Goal: Task Accomplishment & Management: Manage account settings

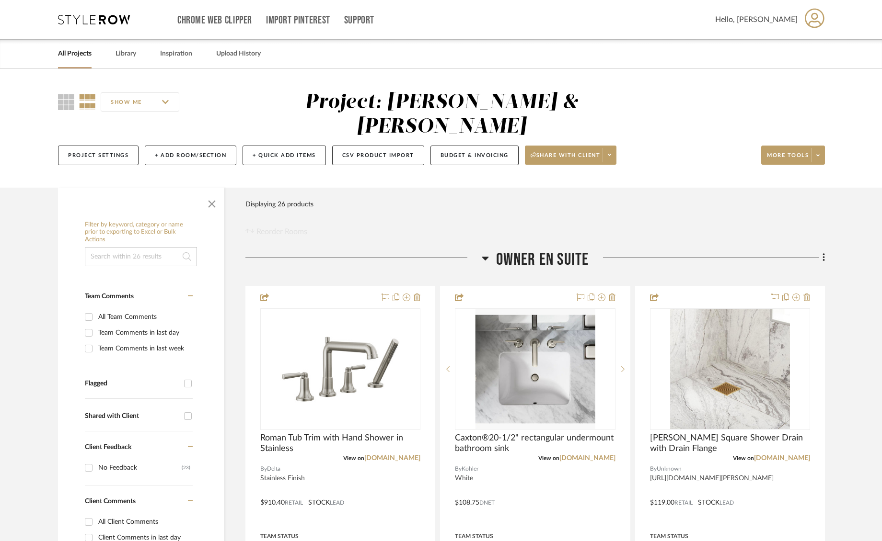
click at [75, 54] on link "All Projects" at bounding box center [75, 53] width 34 height 13
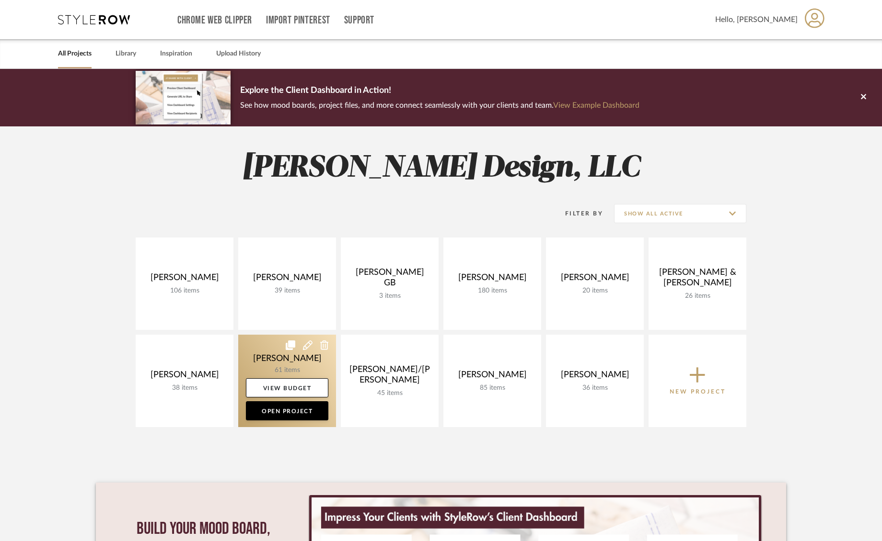
click at [257, 355] on link at bounding box center [287, 381] width 98 height 92
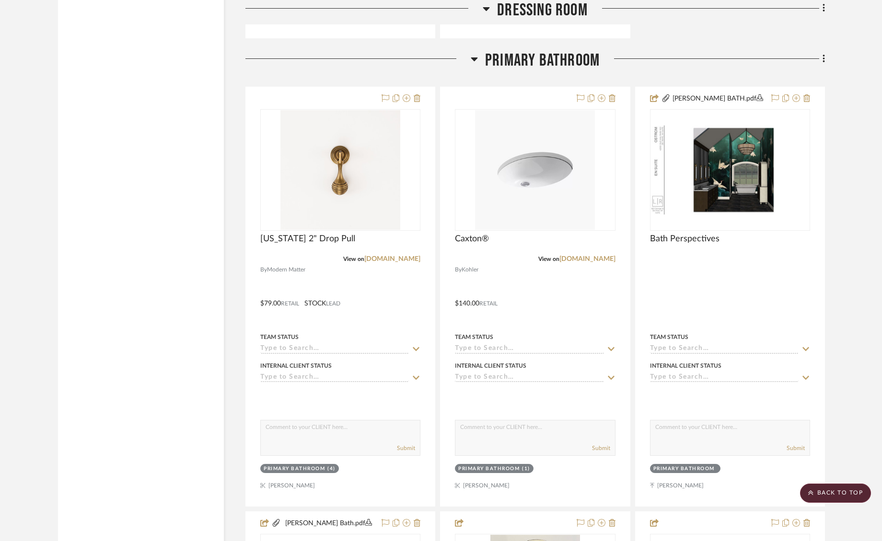
scroll to position [2427, 0]
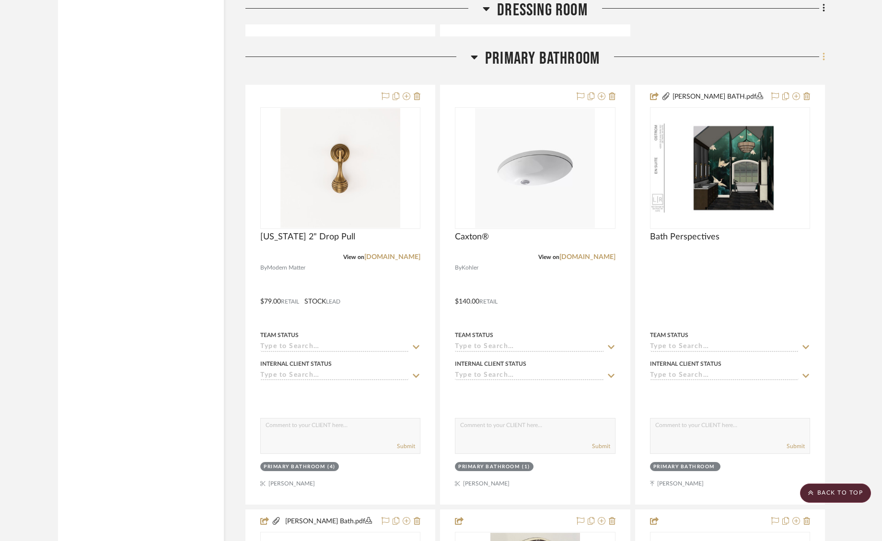
click at [822, 54] on icon at bounding box center [823, 57] width 3 height 11
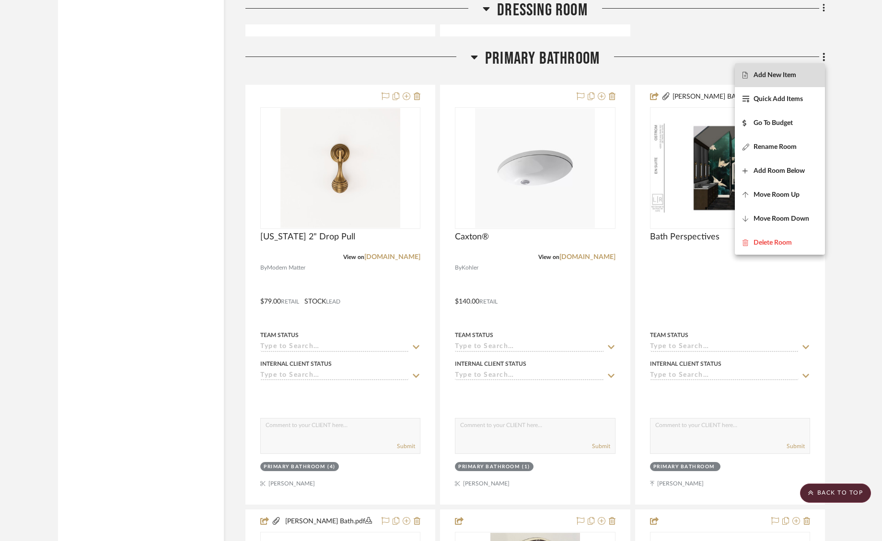
click at [797, 78] on span "Add New Item" at bounding box center [779, 75] width 75 height 8
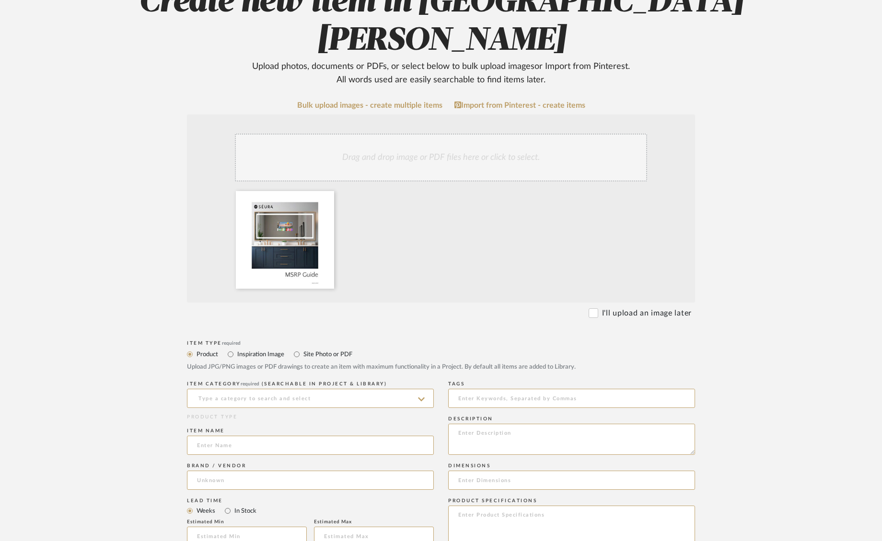
scroll to position [133, 0]
click at [256, 389] on input at bounding box center [310, 398] width 247 height 19
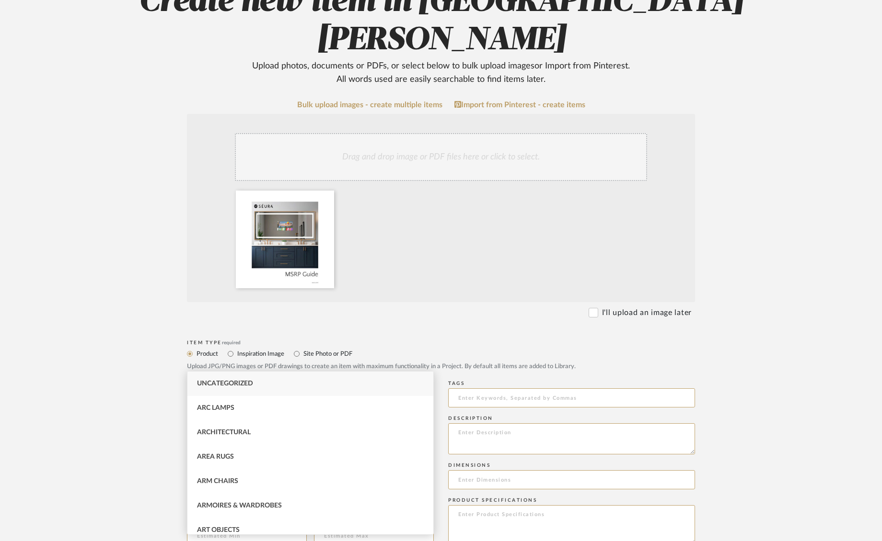
click at [375, 389] on input at bounding box center [310, 398] width 247 height 19
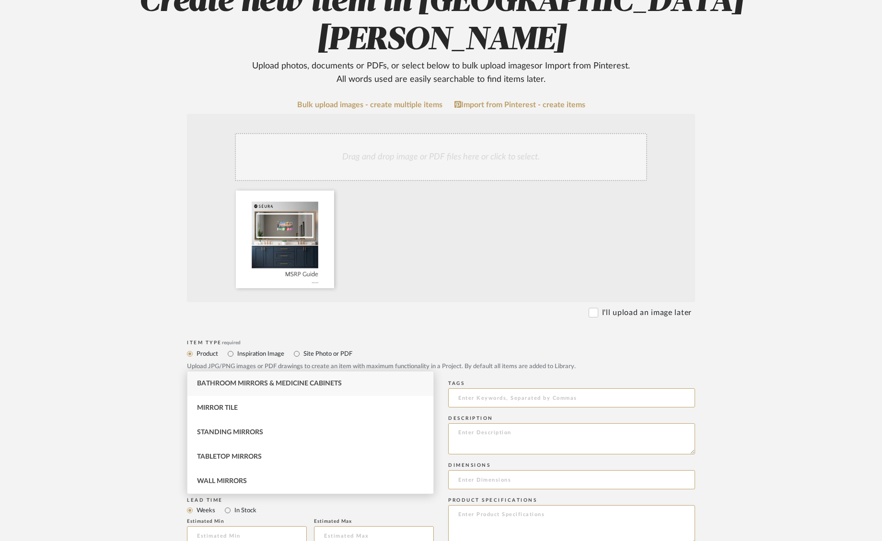
click at [271, 385] on span "Bathroom Mirrors & Medicine Cabinets" at bounding box center [269, 383] width 145 height 7
type input "Bathroom Mirrors & Medicine Cabinets"
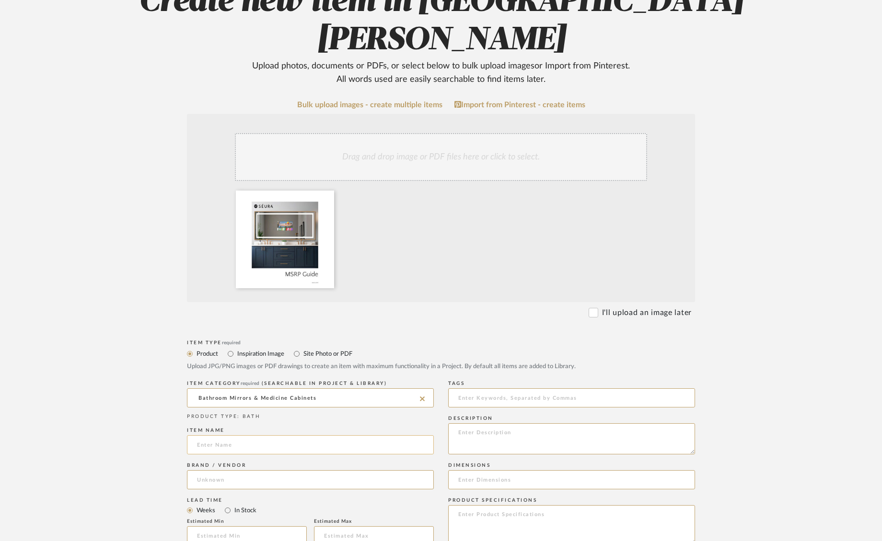
click at [300, 435] on input at bounding box center [310, 444] width 247 height 19
type input "Seura Vanity Mirrors and Television"
click at [222, 470] on input at bounding box center [310, 479] width 247 height 19
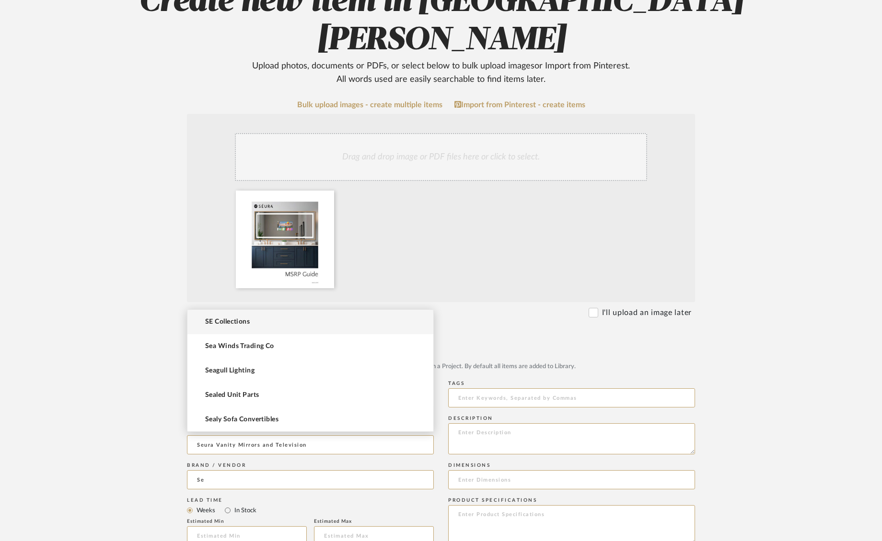
type input "Se"
click at [127, 419] on upload-items "Create new item in [PERSON_NAME] Upload photos, documents or PDFs, or select be…" at bounding box center [441, 428] width 882 height 985
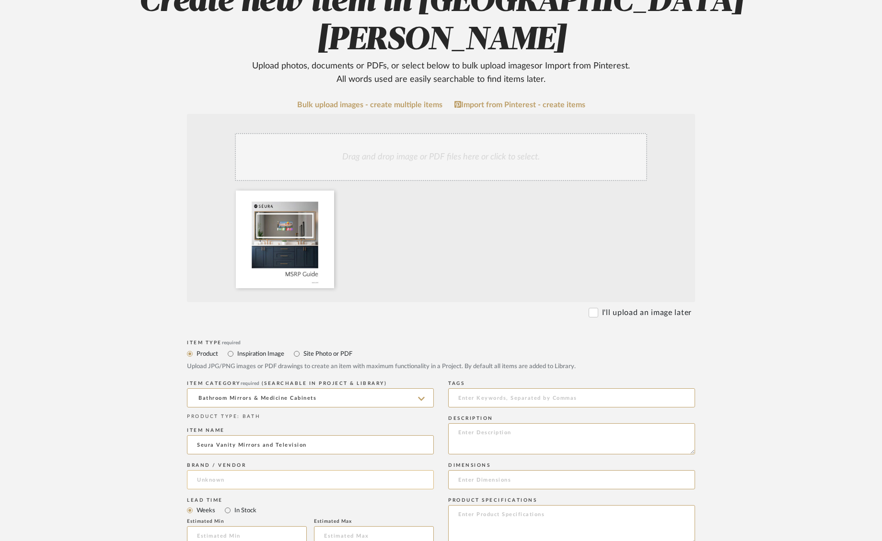
click at [214, 470] on input at bounding box center [310, 479] width 247 height 19
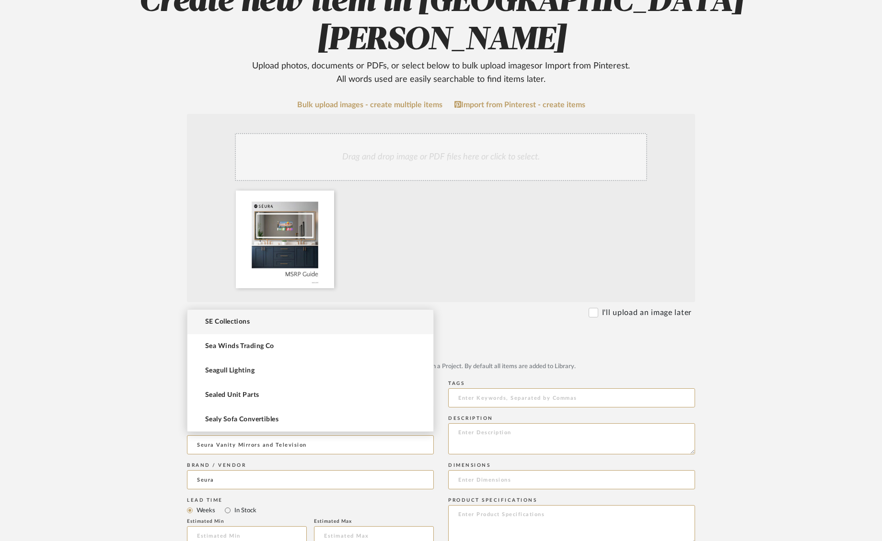
type input "Seura"
click at [87, 381] on upload-items "Create new item in [PERSON_NAME] Upload photos, documents or PDFs, or select be…" at bounding box center [441, 428] width 882 height 985
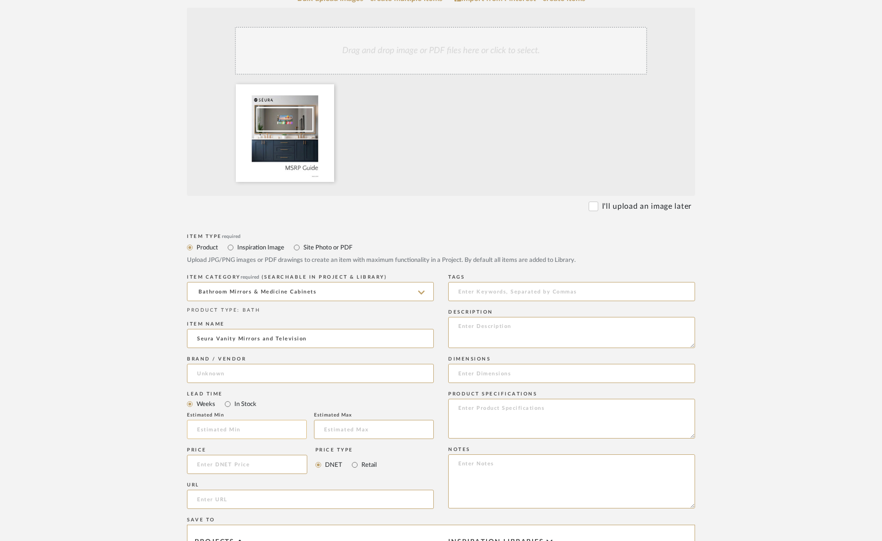
click at [254, 420] on input "text" at bounding box center [247, 429] width 120 height 19
type input "6"
click at [351, 422] on input "text" at bounding box center [374, 431] width 120 height 19
type input "8"
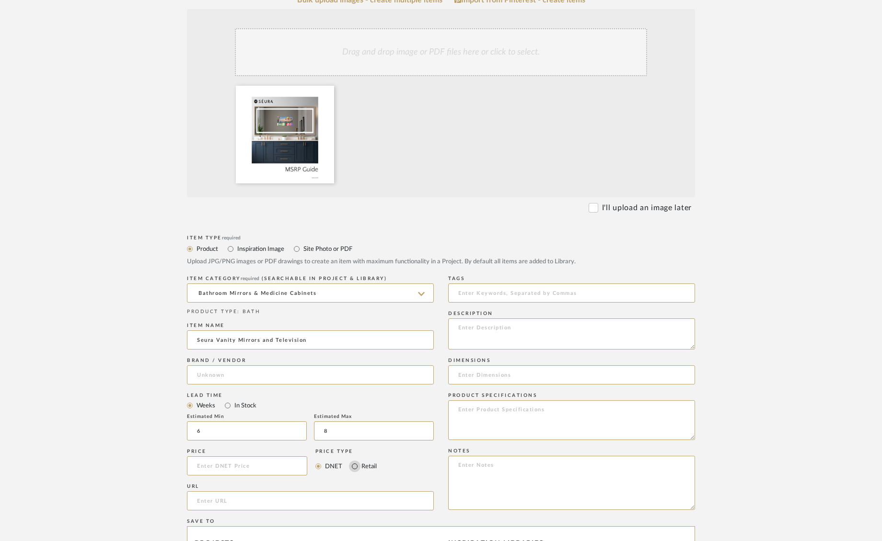
click at [355, 461] on input "Retail" at bounding box center [354, 466] width 11 height 11
radio input "true"
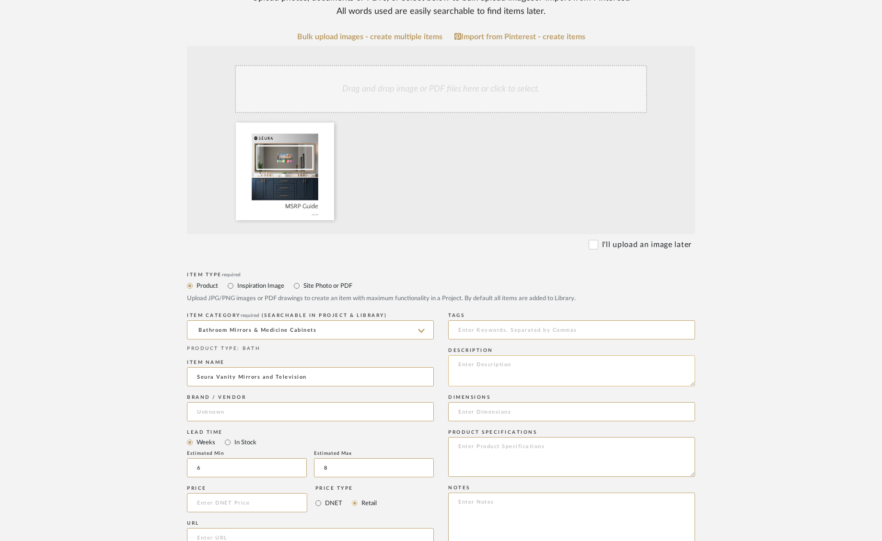
scroll to position [206, 0]
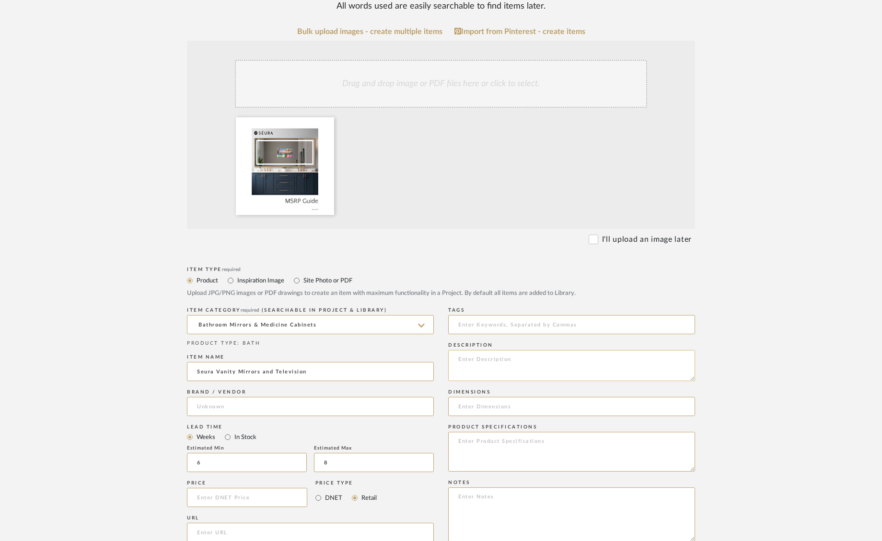
click at [482, 350] on textarea at bounding box center [571, 365] width 247 height 31
paste textarea "35-5/8”w x 67-1/2”h TV mirror with 32” TV $7,049 MSRP 32”w x 67-1/2”h Matching …"
type textarea "35-5/8”w x 67-1/2”h TV mirror with 32” TV $7,049 MSRP 32”w x 67-1/2”h Matching …"
click at [214, 397] on input at bounding box center [310, 406] width 247 height 19
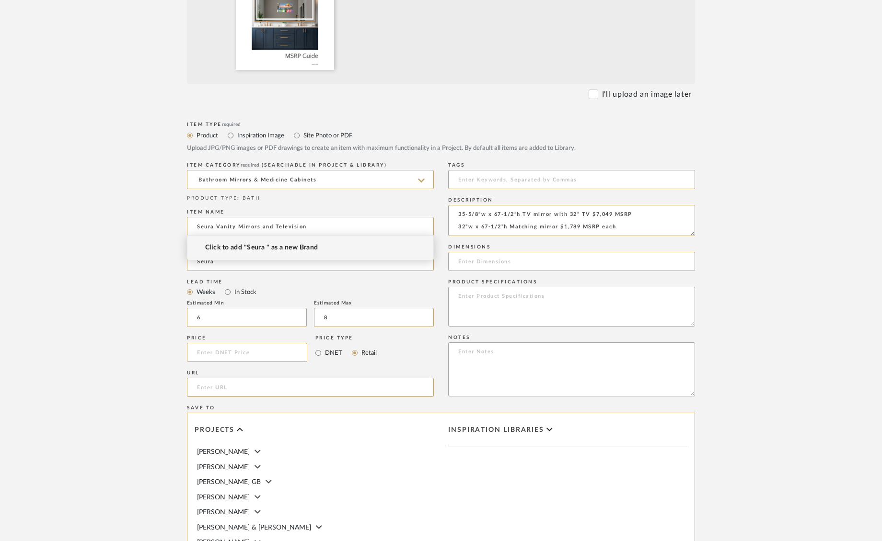
scroll to position [352, 0]
type input "Seura"
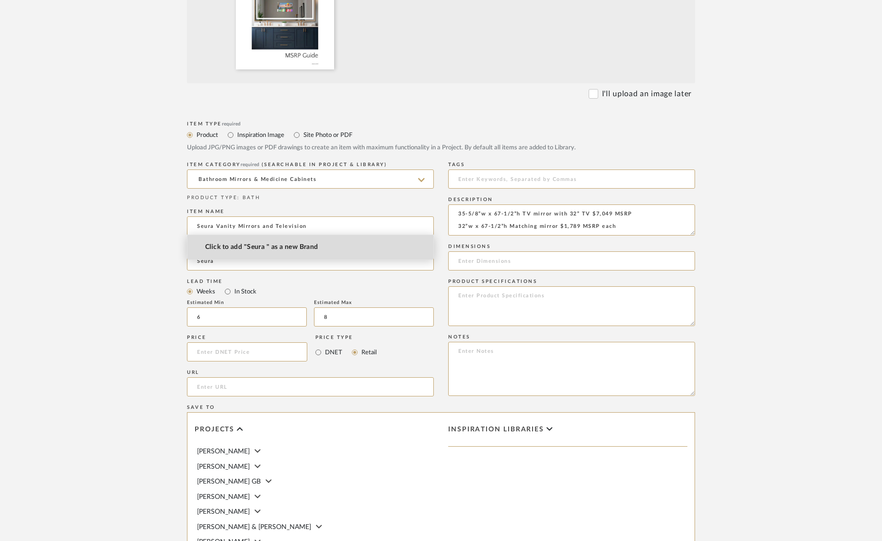
click at [298, 247] on span "Click to add "Seura " as a new Brand" at bounding box center [261, 247] width 113 height 8
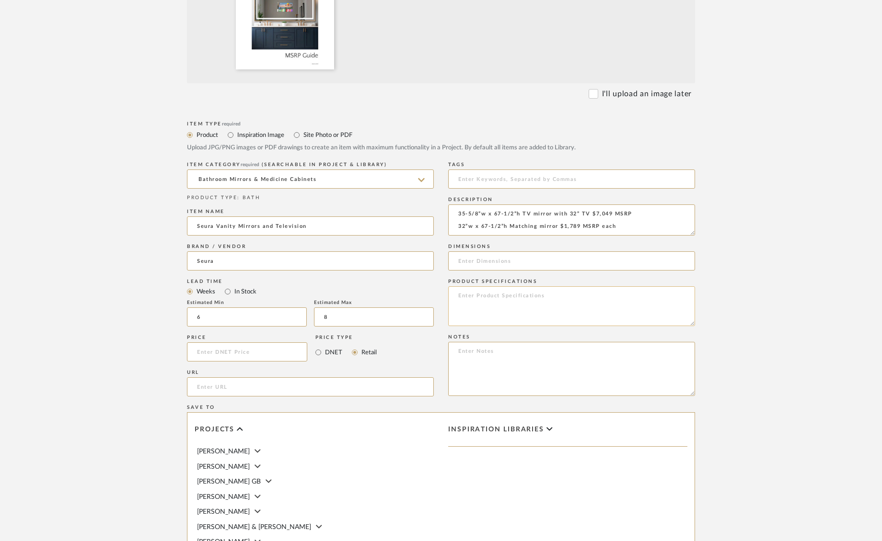
click at [478, 286] on textarea at bounding box center [571, 306] width 247 height 40
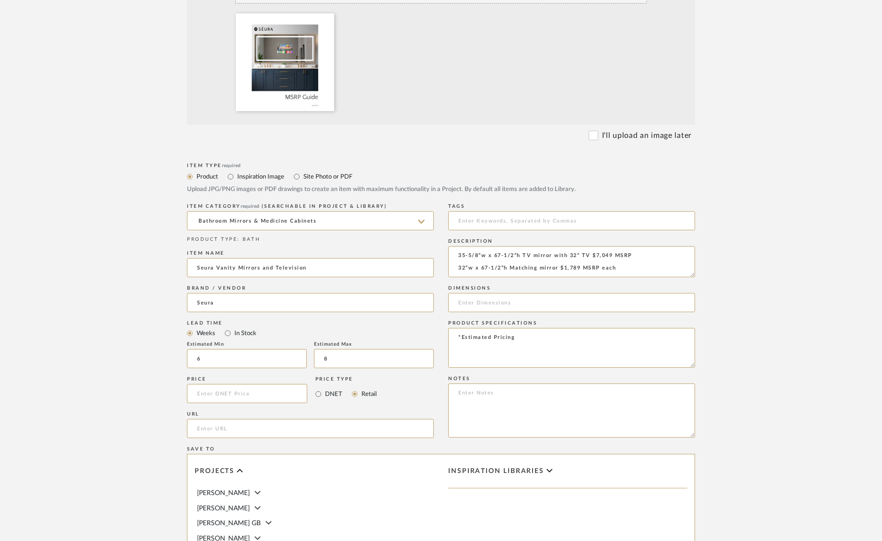
scroll to position [311, 0]
type textarea "*Estimated Pricing"
click at [215, 383] on input at bounding box center [247, 392] width 120 height 19
type input "$1,027.00"
click at [541, 327] on textarea "*Estimated Pricing" at bounding box center [571, 347] width 247 height 40
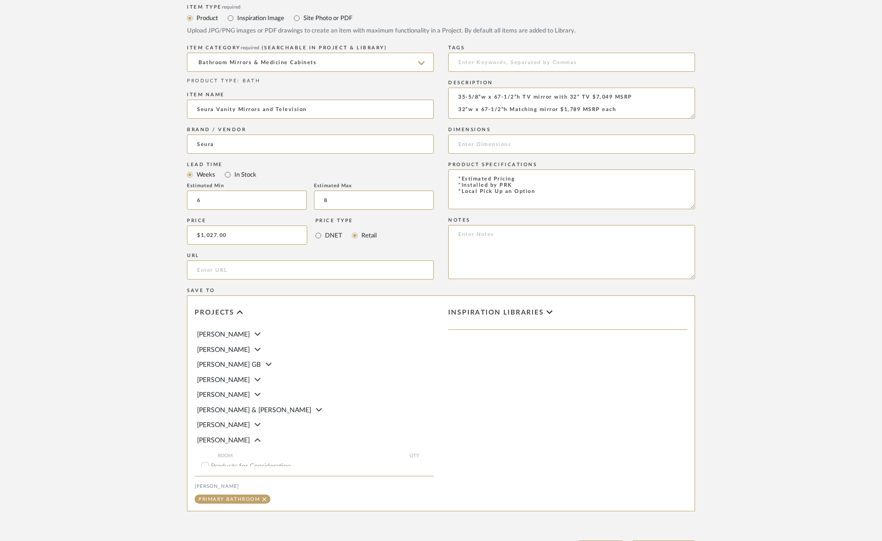
scroll to position [519, 0]
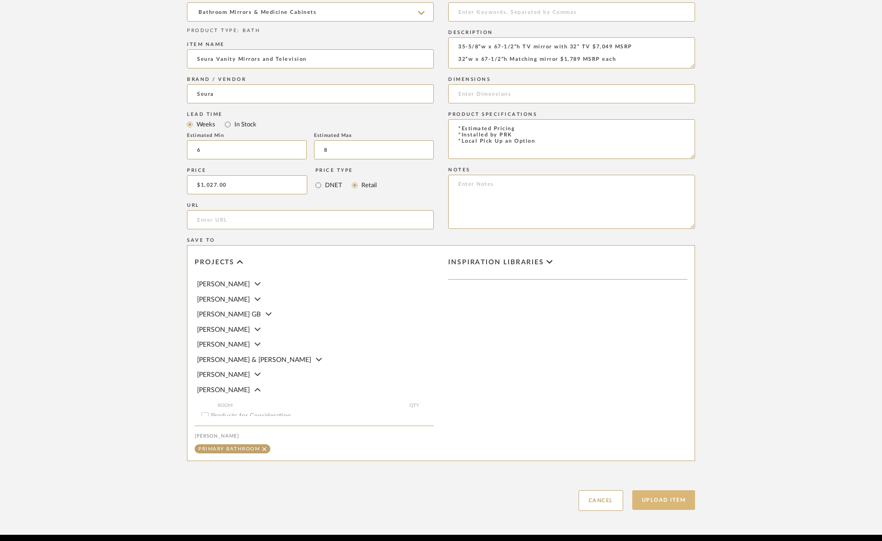
type textarea "*Estimated Pricing *Installed by PRK *Local Pick Up an Option"
click at [676, 491] on button "Upload Item" at bounding box center [663, 501] width 63 height 20
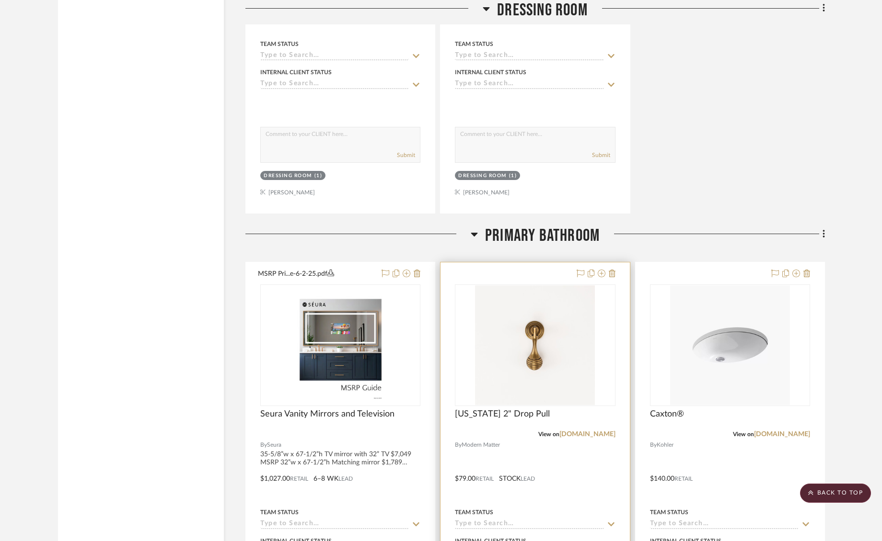
scroll to position [2251, 0]
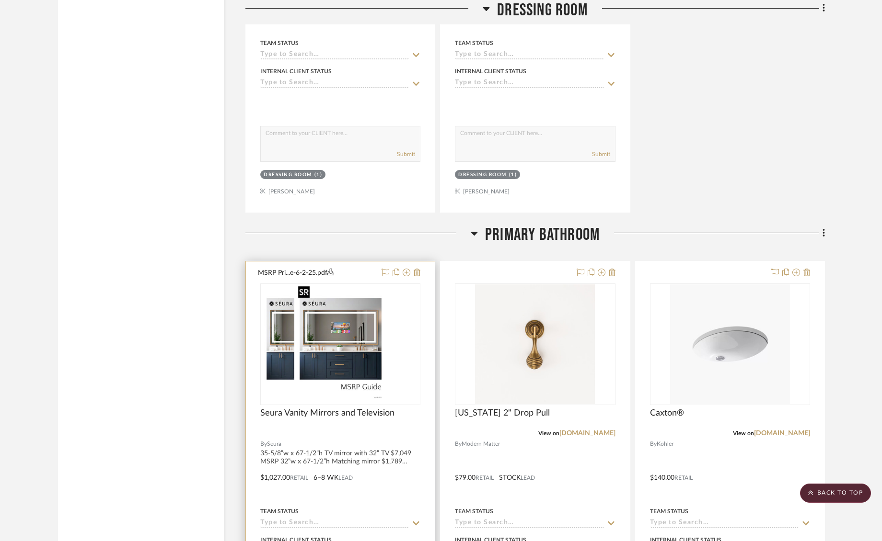
click at [359, 320] on img at bounding box center [340, 345] width 92 height 120
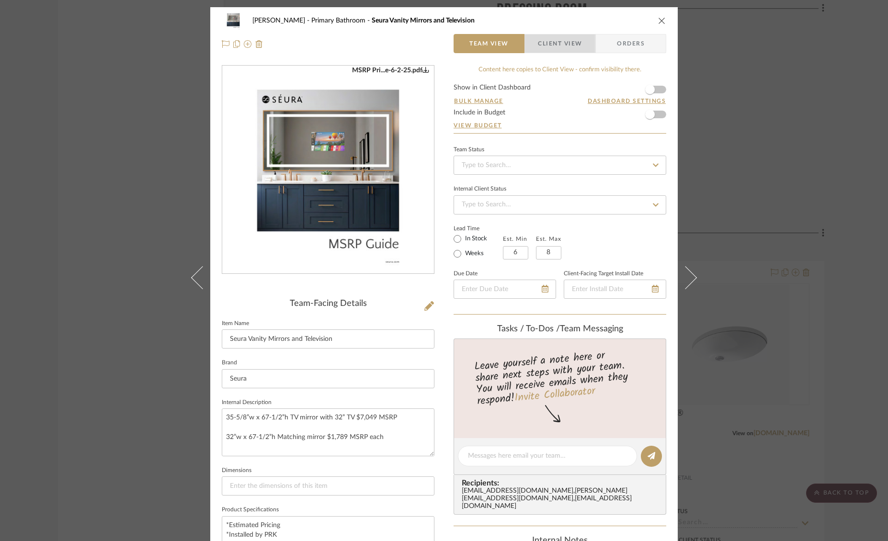
click at [559, 41] on span "Client View" at bounding box center [560, 43] width 44 height 19
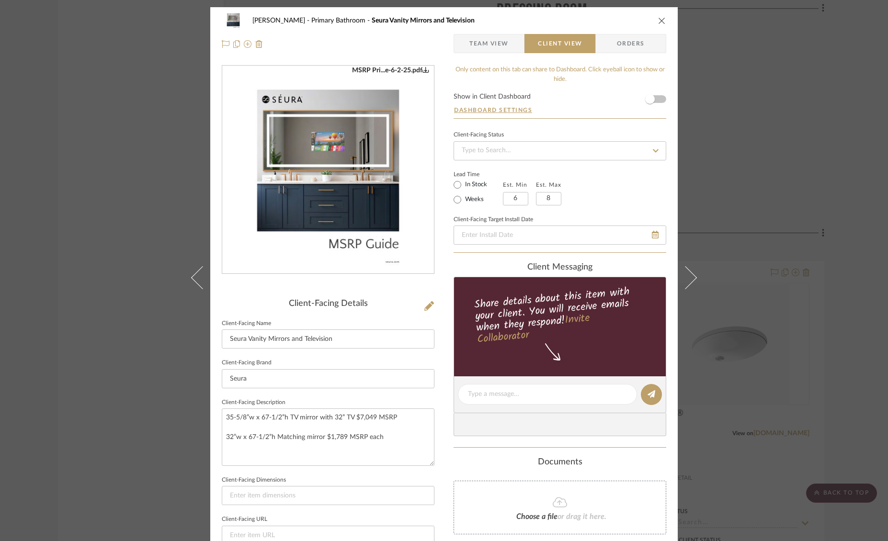
click at [657, 99] on form "Show in Client Dashboard Dashboard Settings" at bounding box center [560, 105] width 213 height 25
click at [656, 99] on span "button" at bounding box center [650, 99] width 21 height 21
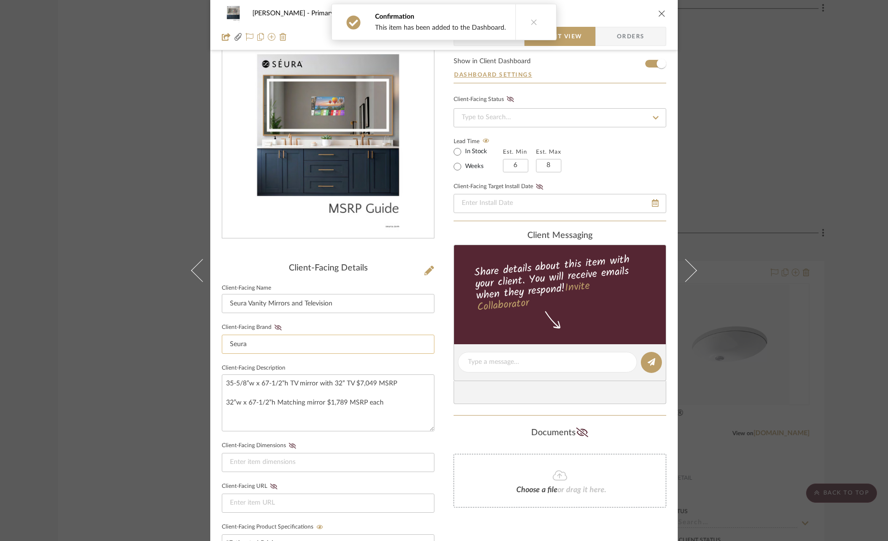
scroll to position [49, 0]
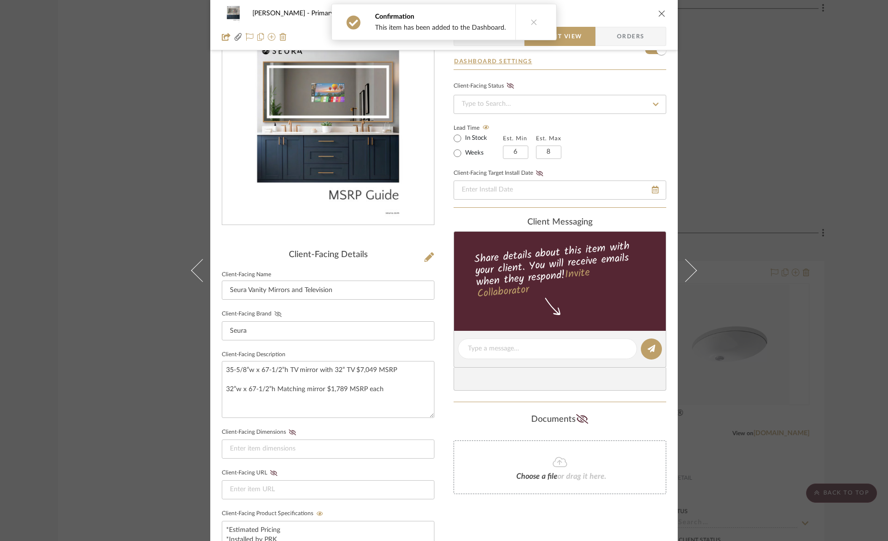
click at [275, 313] on icon at bounding box center [278, 314] width 7 height 6
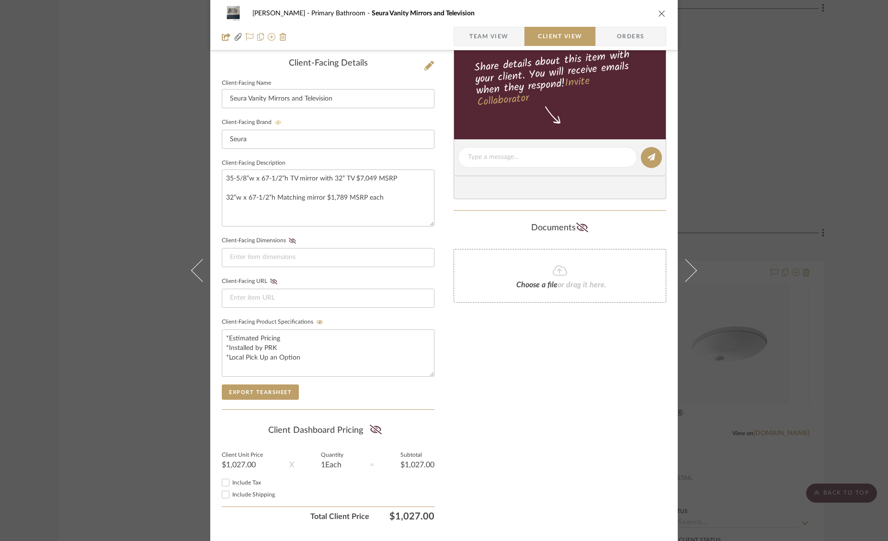
scroll to position [263, 0]
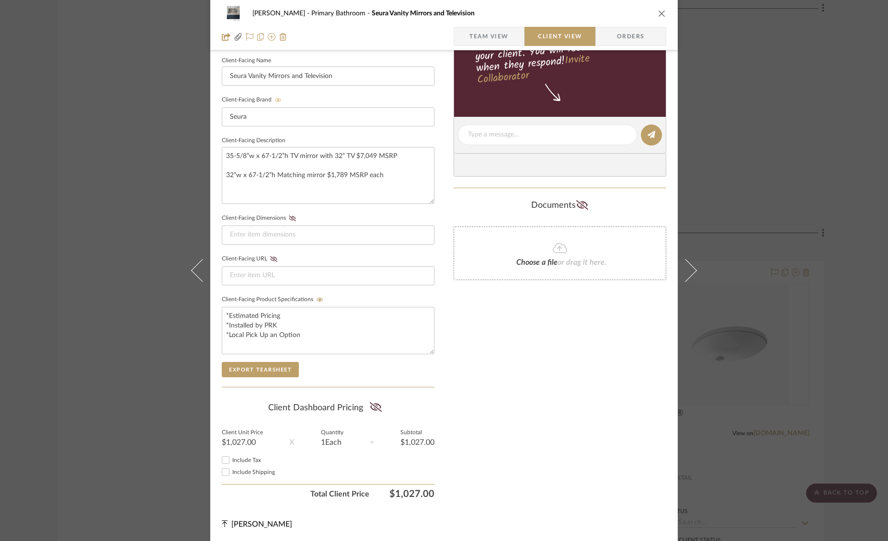
click at [658, 13] on icon "close" at bounding box center [662, 14] width 8 height 8
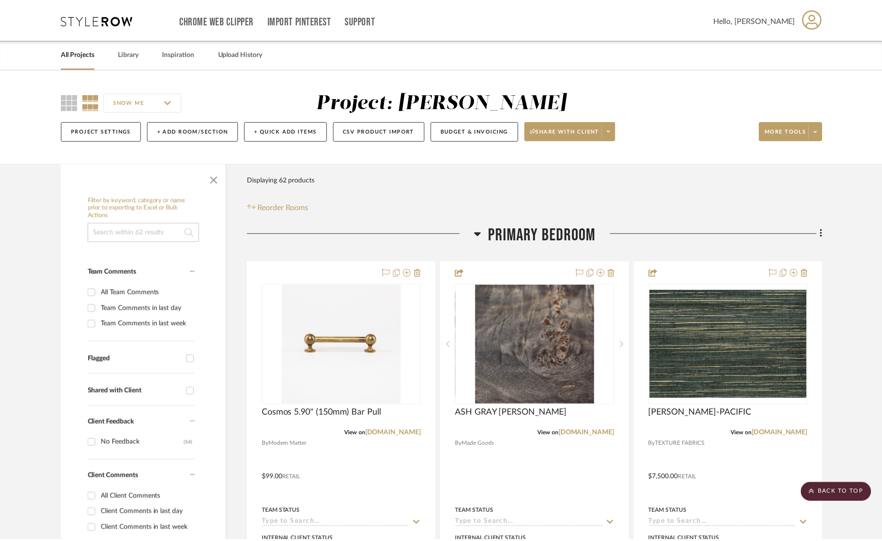
scroll to position [2251, 0]
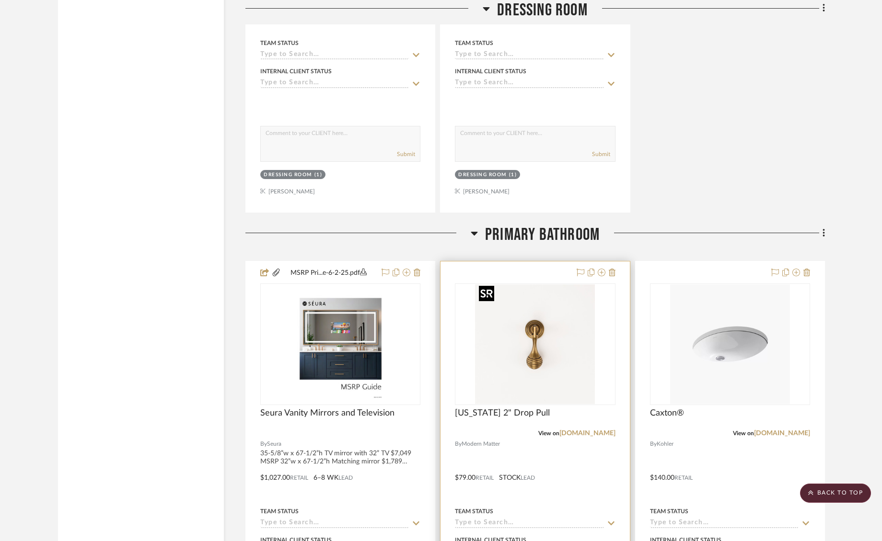
click at [545, 362] on img "0" at bounding box center [535, 345] width 120 height 120
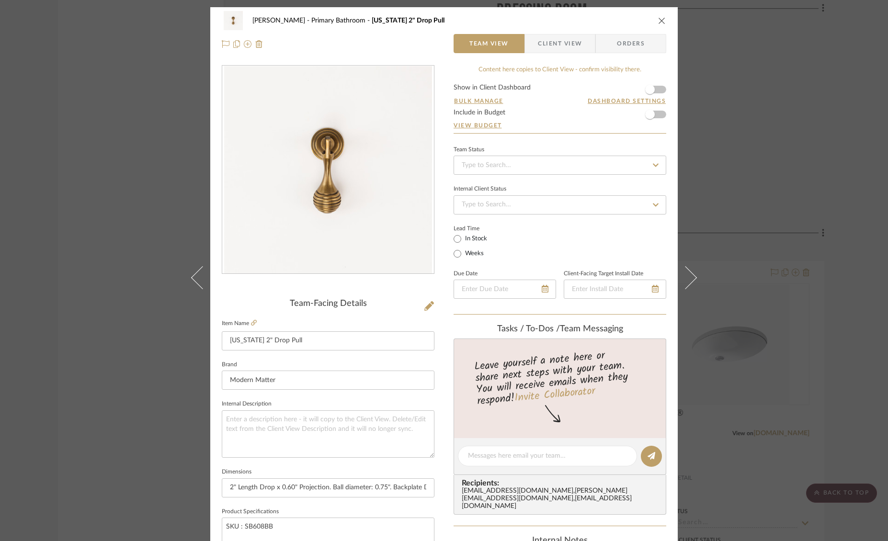
drag, startPoint x: 556, startPoint y: 45, endPoint x: 561, endPoint y: 46, distance: 4.9
click at [556, 45] on span "Client View" at bounding box center [560, 43] width 44 height 19
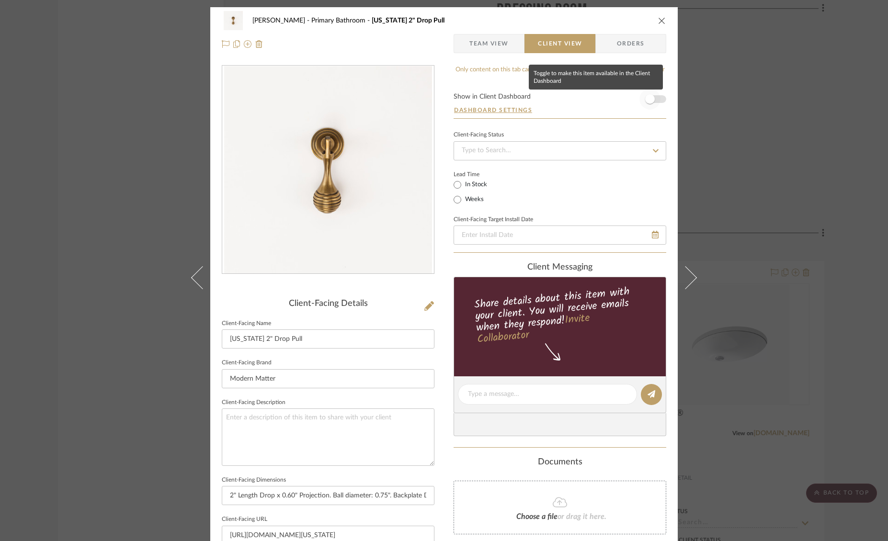
click at [656, 100] on span "button" at bounding box center [650, 99] width 21 height 21
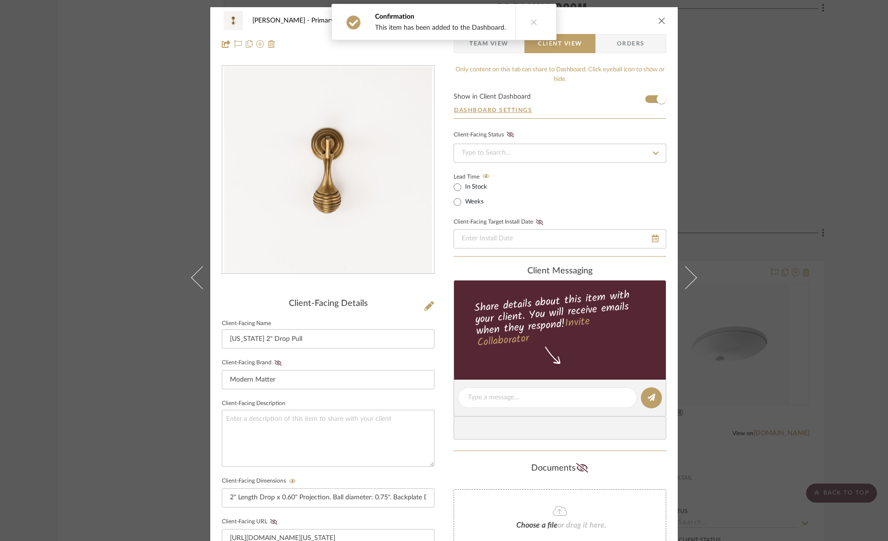
click at [660, 21] on icon "close" at bounding box center [662, 21] width 8 height 8
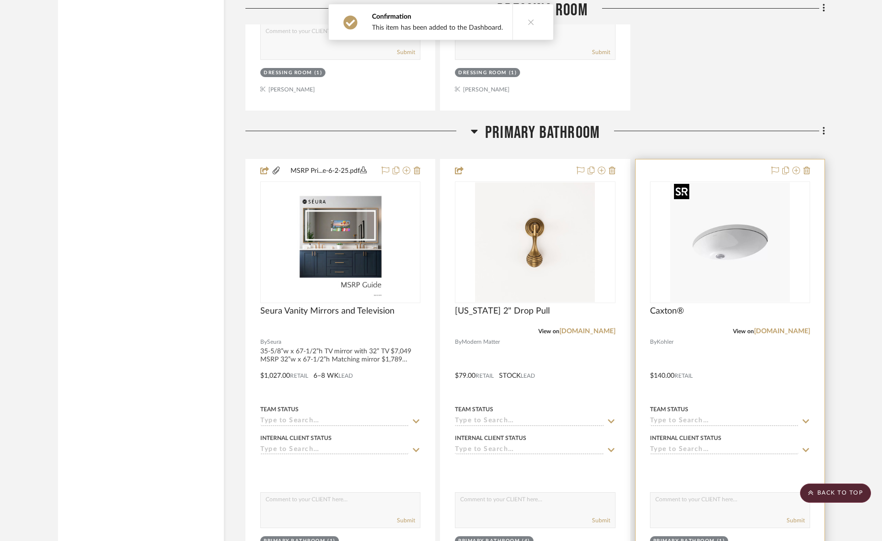
scroll to position [2356, 0]
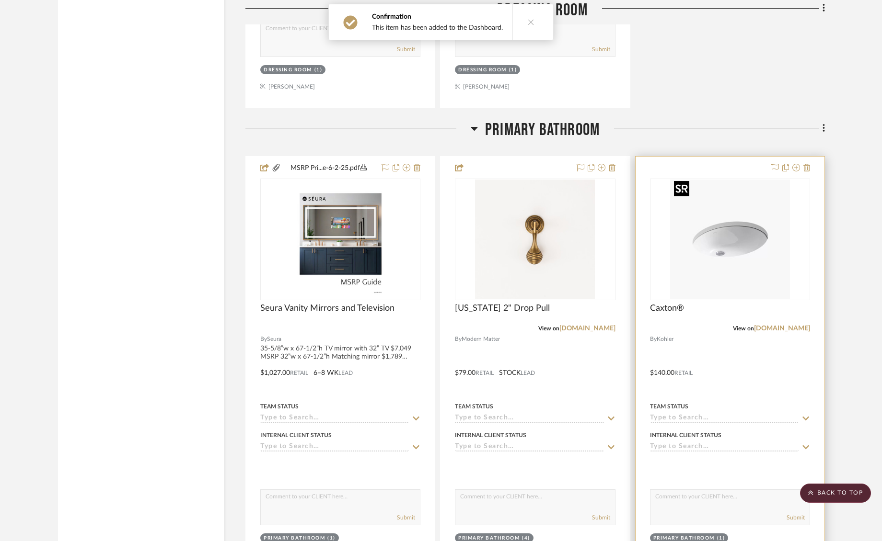
click at [727, 250] on img "0" at bounding box center [730, 240] width 120 height 120
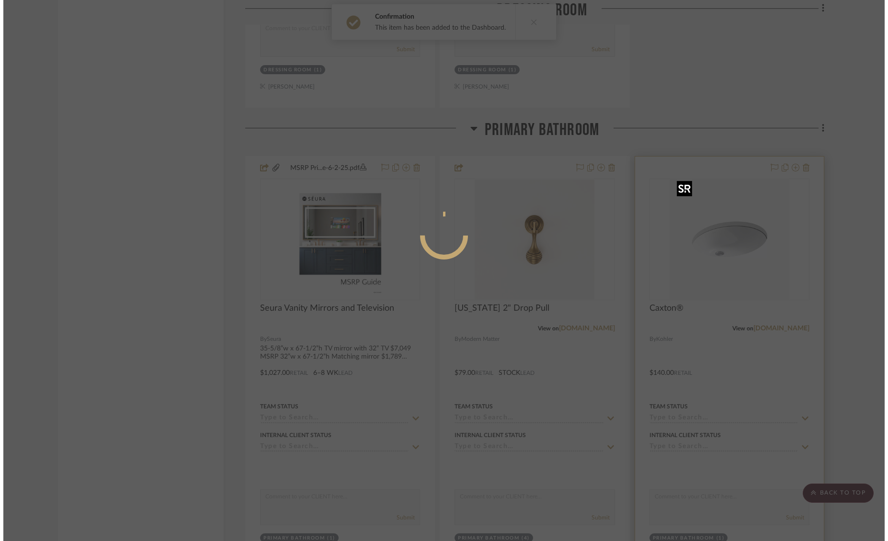
scroll to position [0, 0]
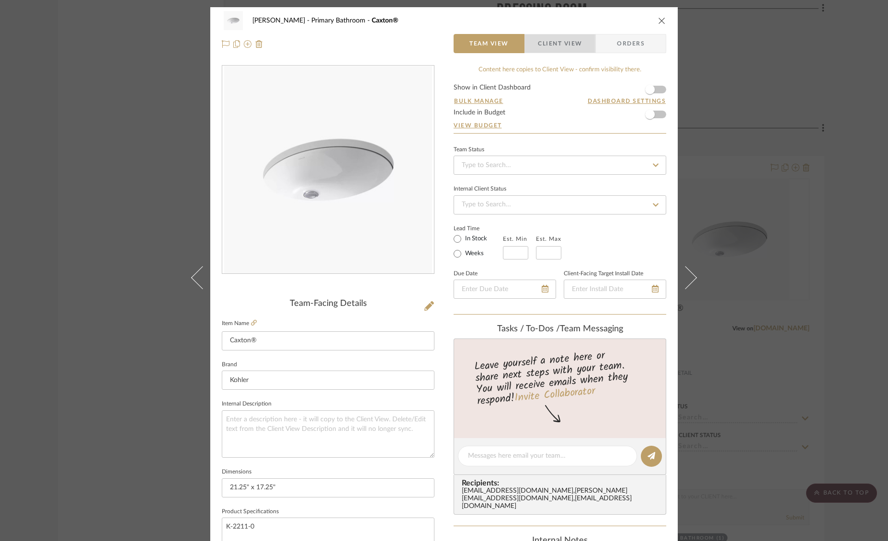
drag, startPoint x: 559, startPoint y: 45, endPoint x: 603, endPoint y: 62, distance: 47.3
click at [559, 45] on span "Client View" at bounding box center [560, 43] width 44 height 19
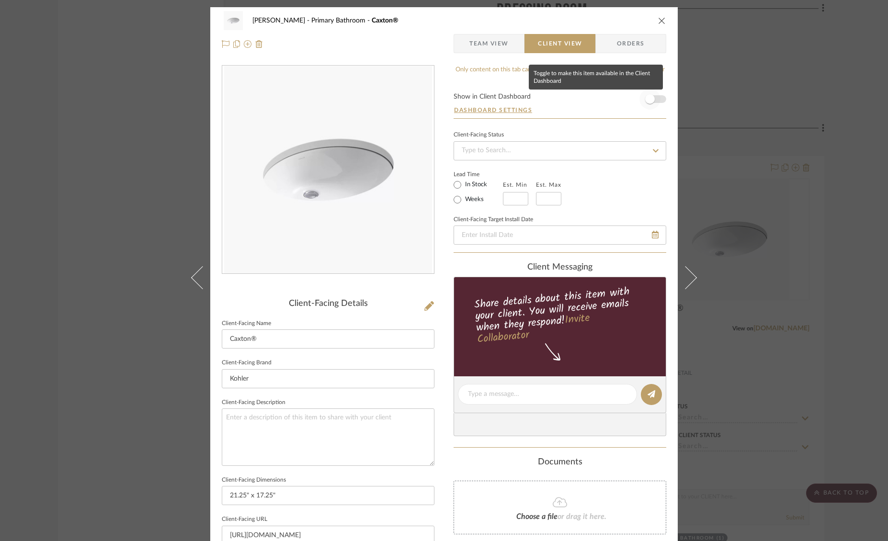
click at [655, 99] on span "button" at bounding box center [650, 99] width 21 height 21
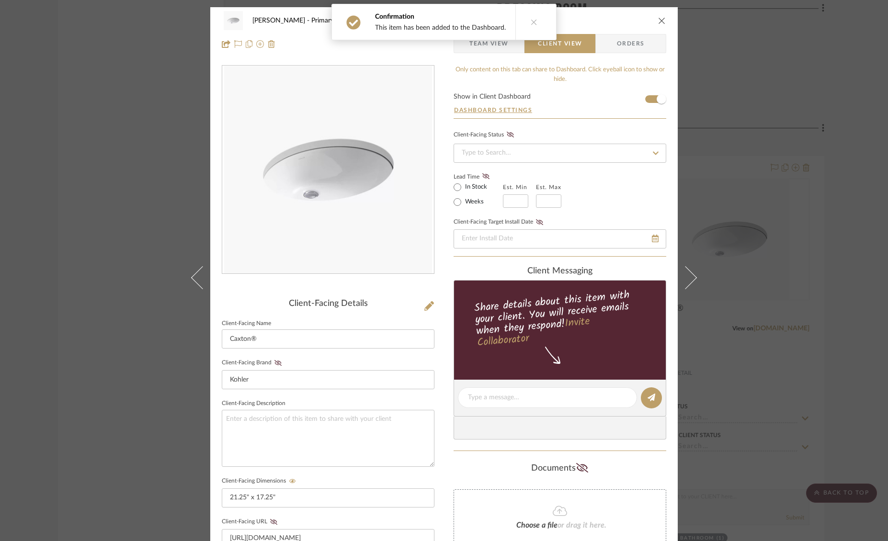
click at [663, 18] on button "close" at bounding box center [662, 20] width 9 height 9
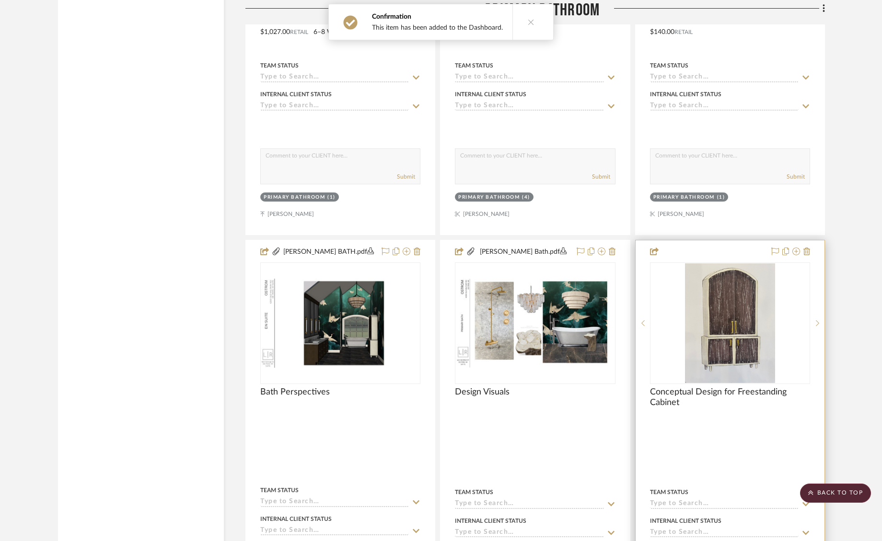
scroll to position [2699, 0]
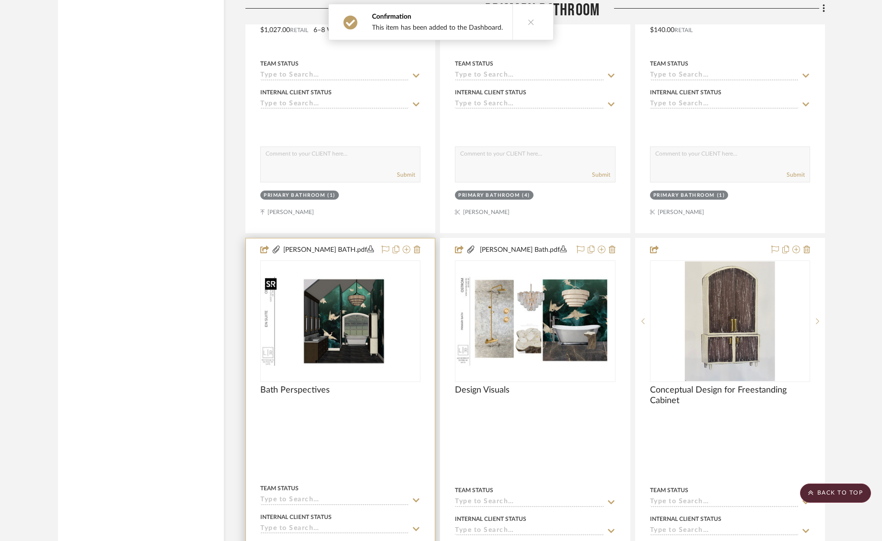
click at [388, 306] on img "0" at bounding box center [340, 321] width 158 height 89
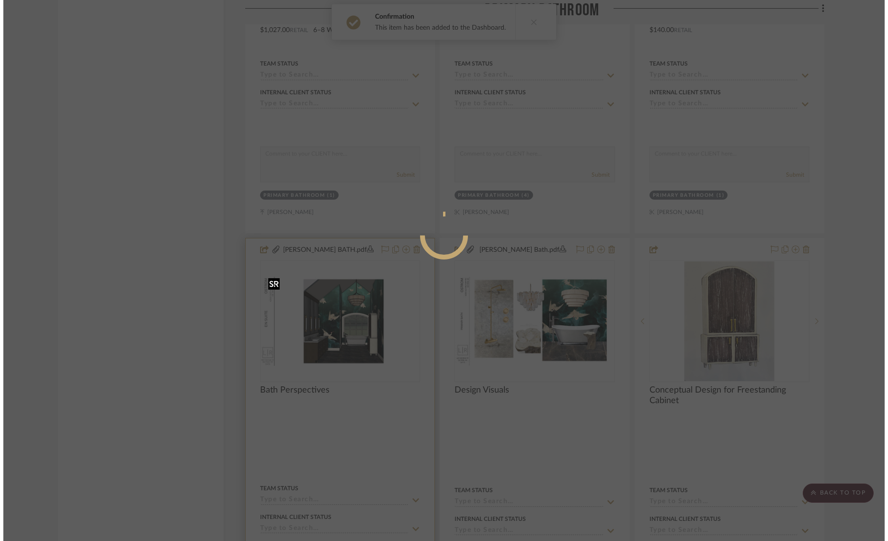
scroll to position [0, 0]
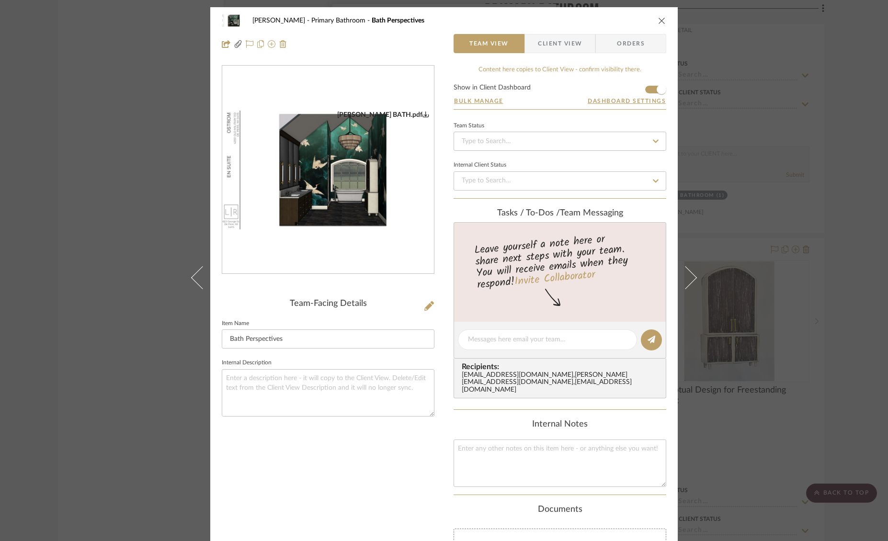
click at [658, 21] on icon "close" at bounding box center [662, 21] width 8 height 8
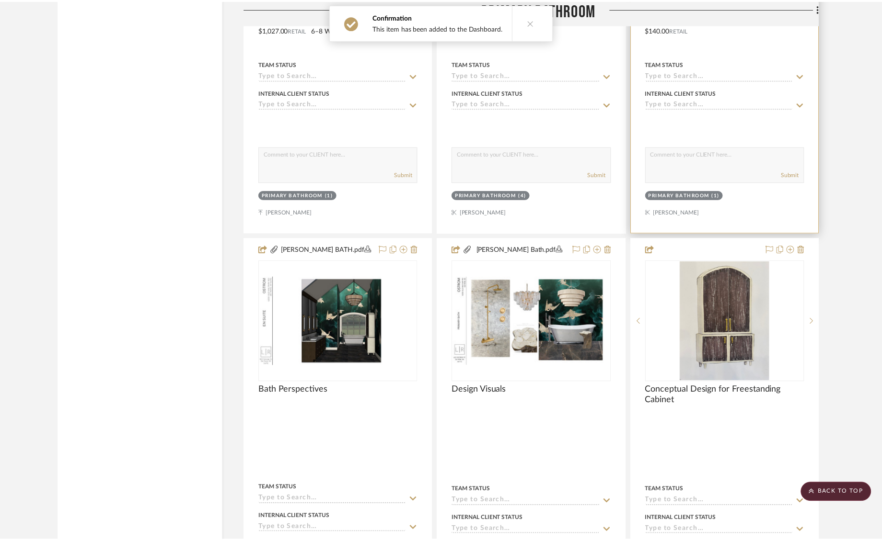
scroll to position [2699, 0]
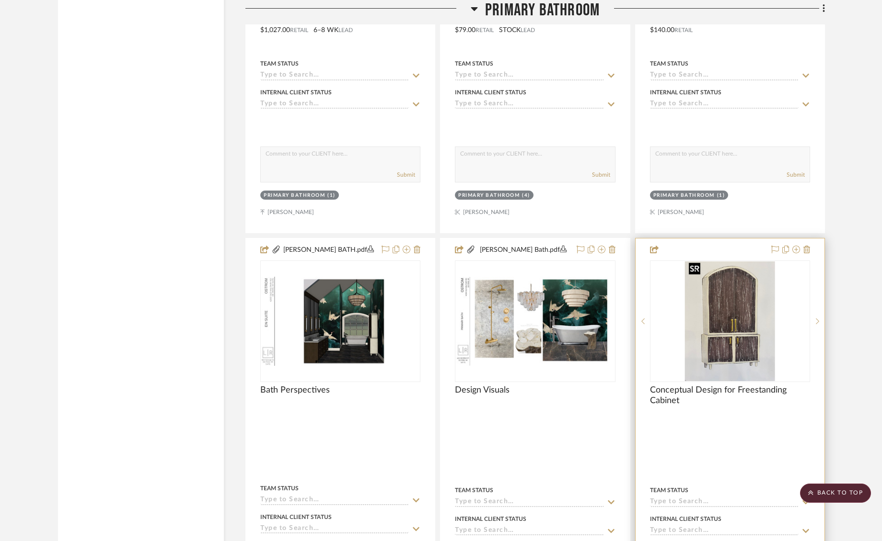
click at [703, 271] on img "0" at bounding box center [730, 322] width 90 height 120
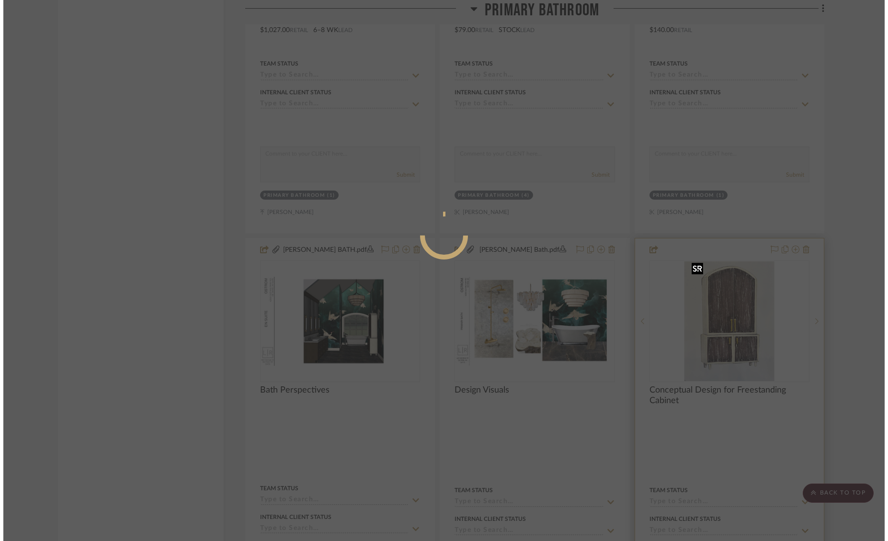
scroll to position [0, 0]
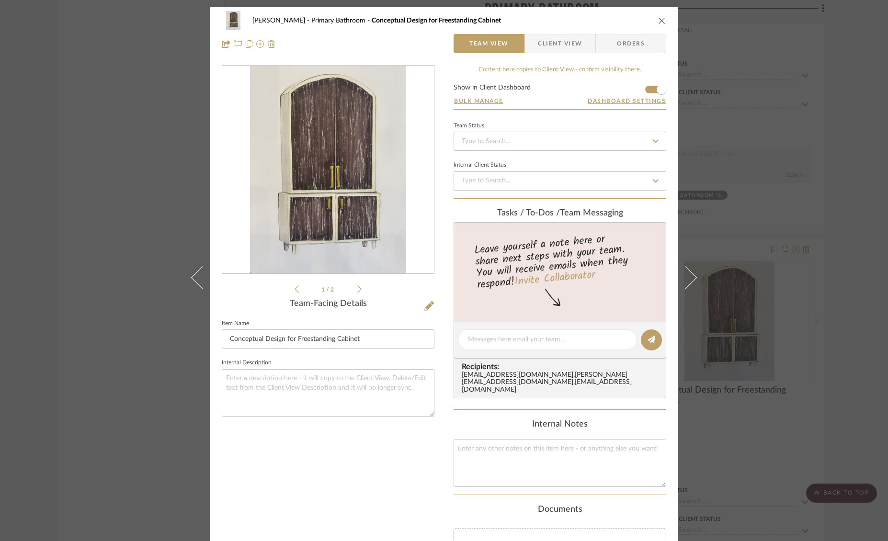
click at [658, 19] on icon "close" at bounding box center [662, 21] width 8 height 8
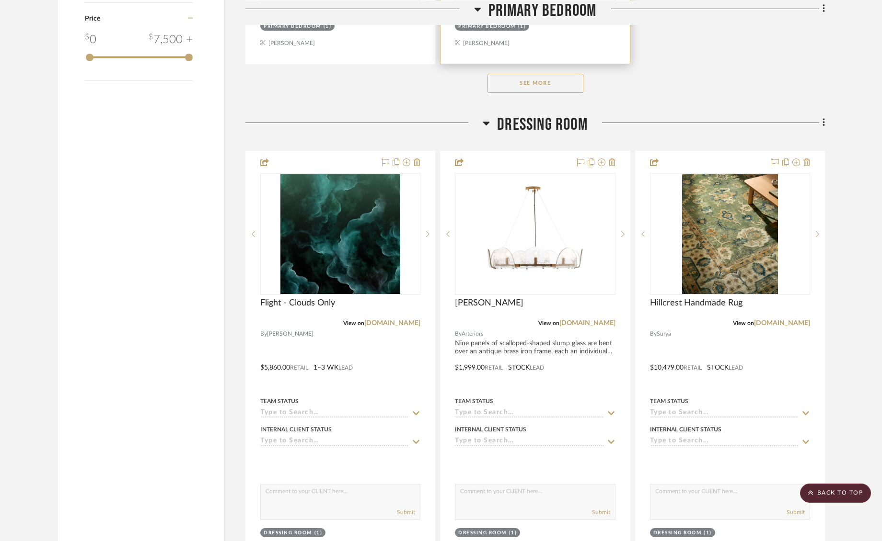
scroll to position [1475, 0]
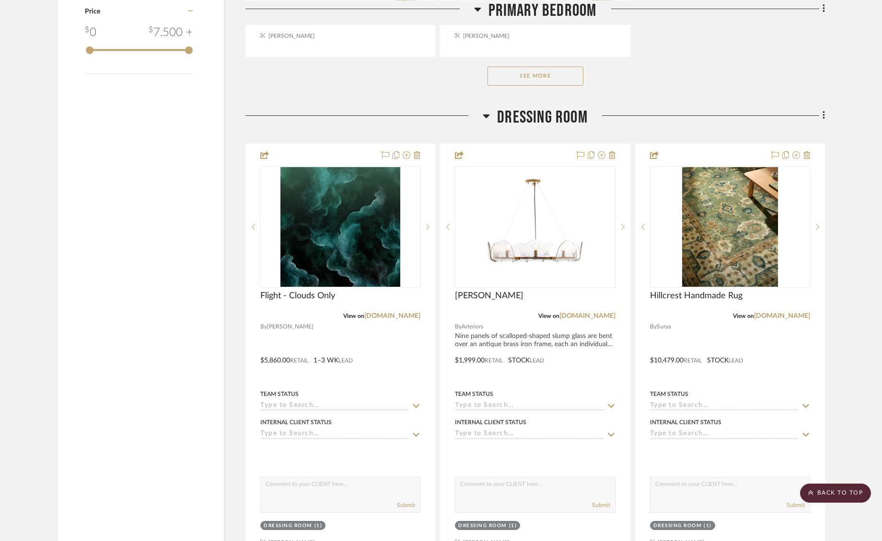
click at [513, 76] on button "See More" at bounding box center [535, 76] width 96 height 19
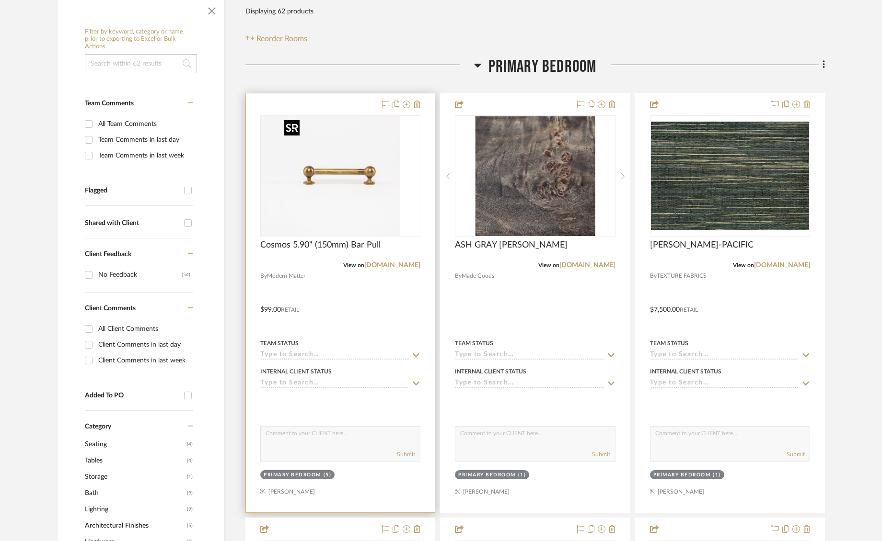
scroll to position [170, 0]
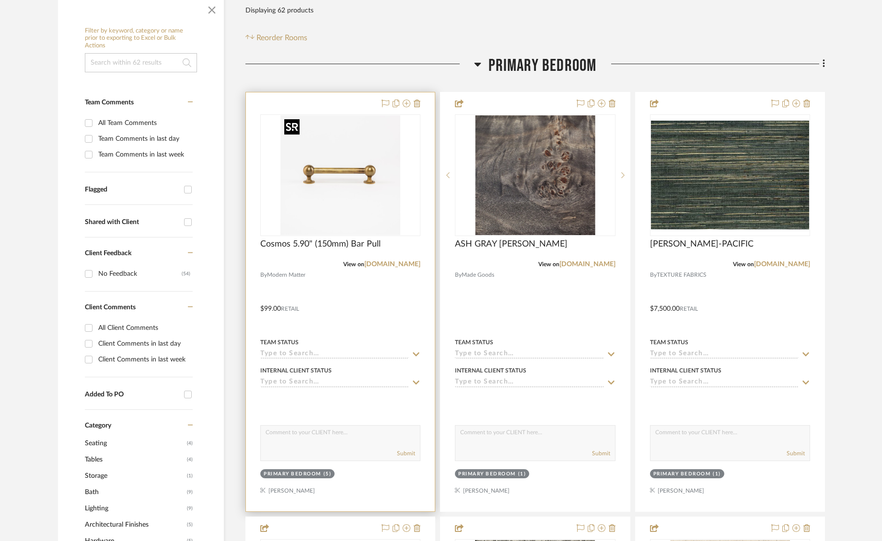
click at [352, 188] on img "0" at bounding box center [340, 175] width 120 height 120
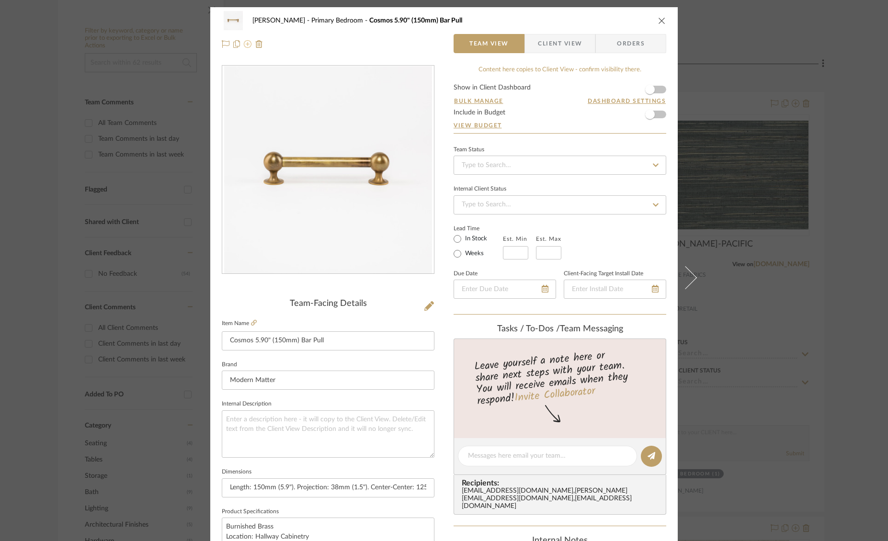
click at [244, 46] on icon at bounding box center [248, 44] width 8 height 8
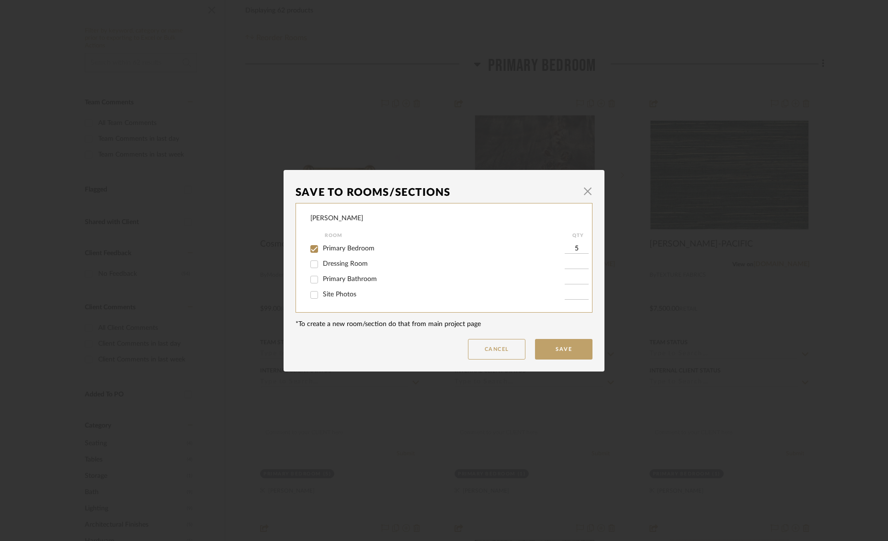
click at [311, 278] on input "Primary Bathroom" at bounding box center [314, 279] width 15 height 15
checkbox input "true"
type input "1"
click at [314, 246] on input "Primary Bedroom" at bounding box center [314, 248] width 15 height 15
checkbox input "false"
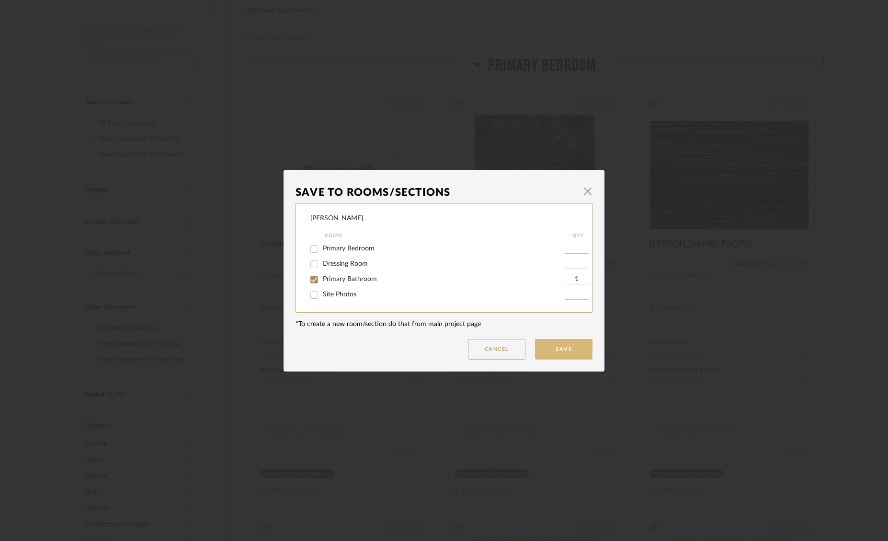
click at [566, 352] on button "Save" at bounding box center [563, 349] width 57 height 21
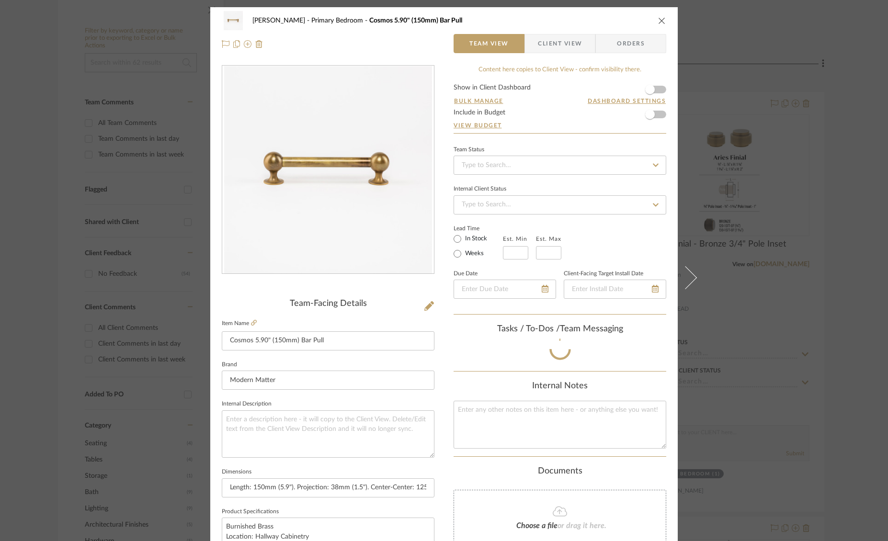
type input "1"
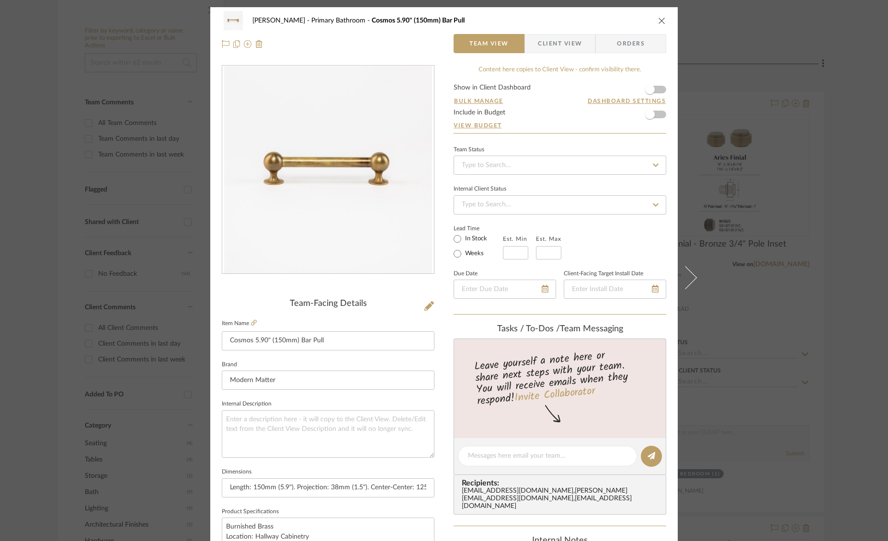
click at [561, 48] on span "Client View" at bounding box center [560, 43] width 44 height 19
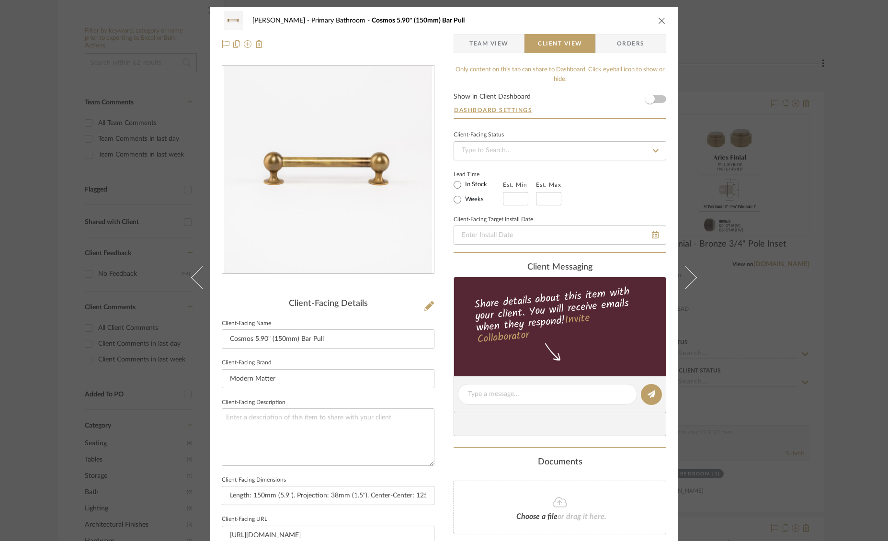
click at [659, 98] on form "Show in Client Dashboard Dashboard Settings" at bounding box center [560, 105] width 213 height 25
click at [655, 100] on span "button" at bounding box center [650, 99] width 21 height 21
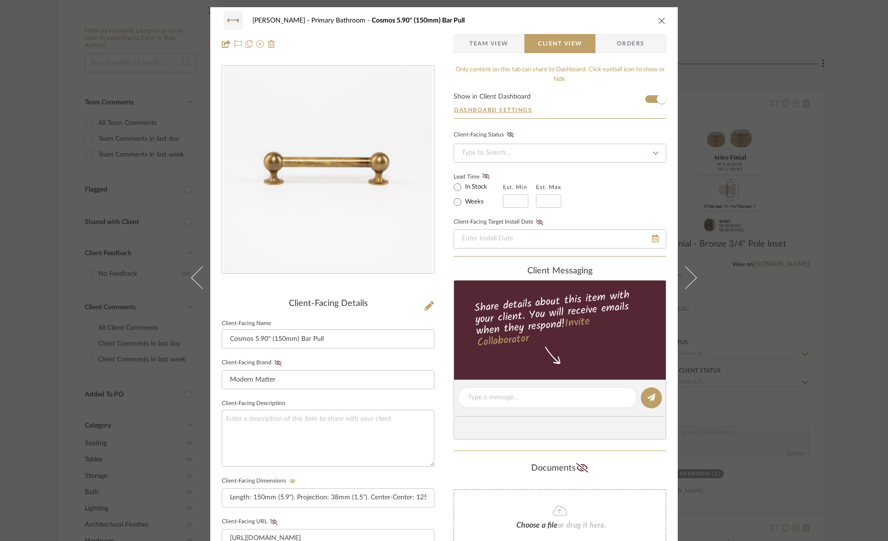
click at [658, 23] on icon "close" at bounding box center [662, 21] width 8 height 8
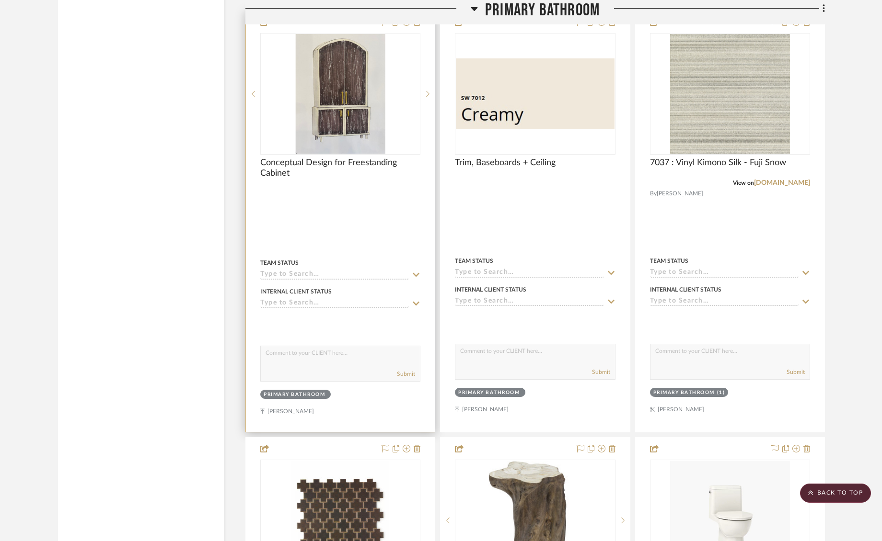
scroll to position [6321, 0]
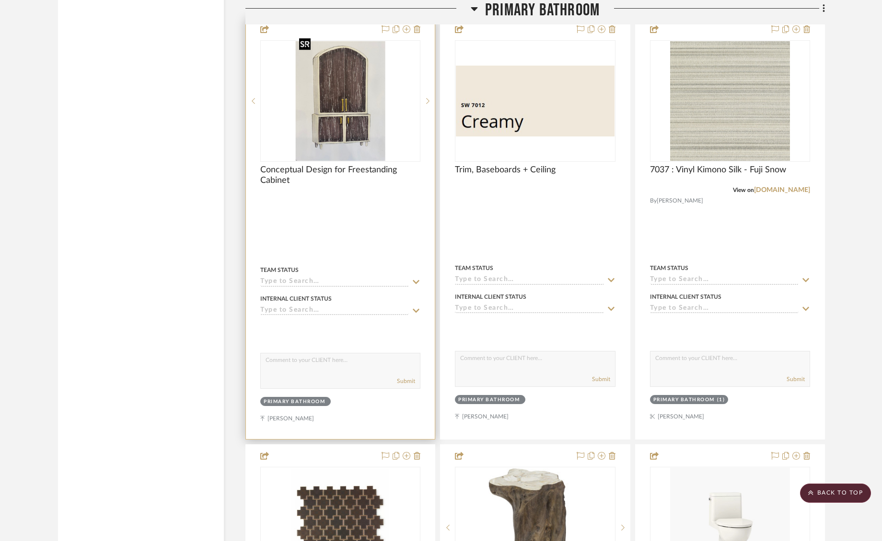
click at [344, 107] on img "0" at bounding box center [340, 101] width 90 height 120
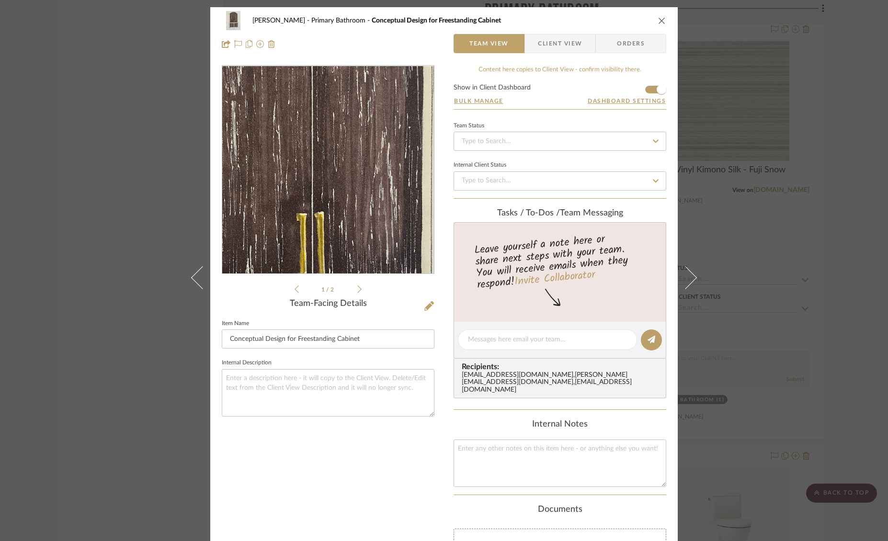
click at [338, 153] on img "0" at bounding box center [328, 170] width 156 height 208
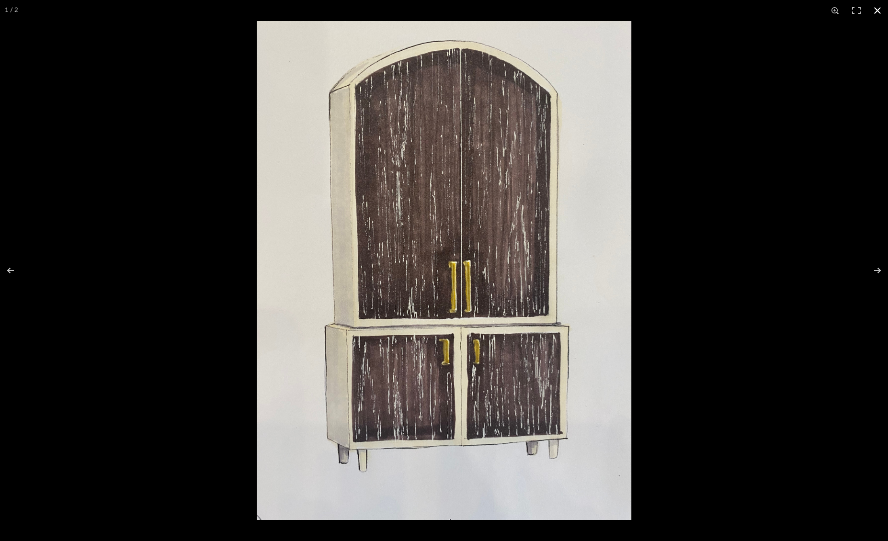
click at [875, 11] on button at bounding box center [877, 10] width 21 height 21
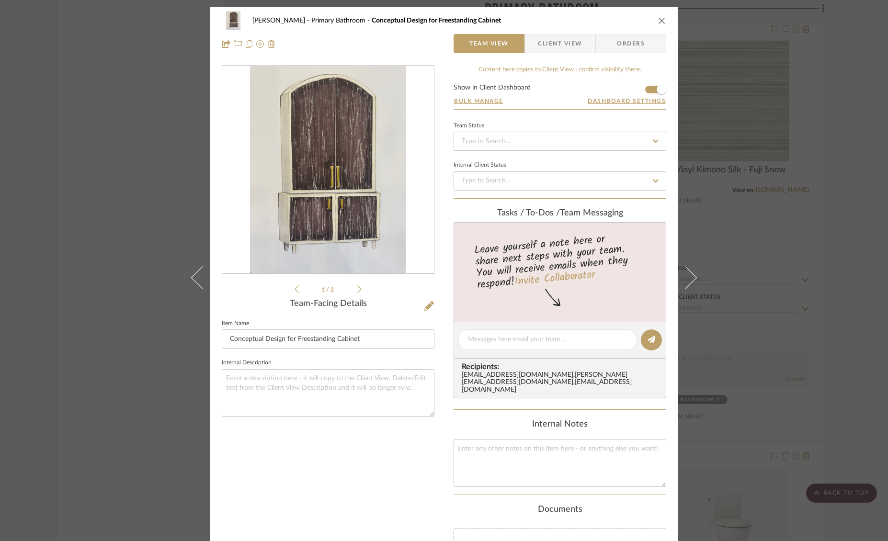
click at [556, 38] on span "Client View" at bounding box center [560, 43] width 44 height 19
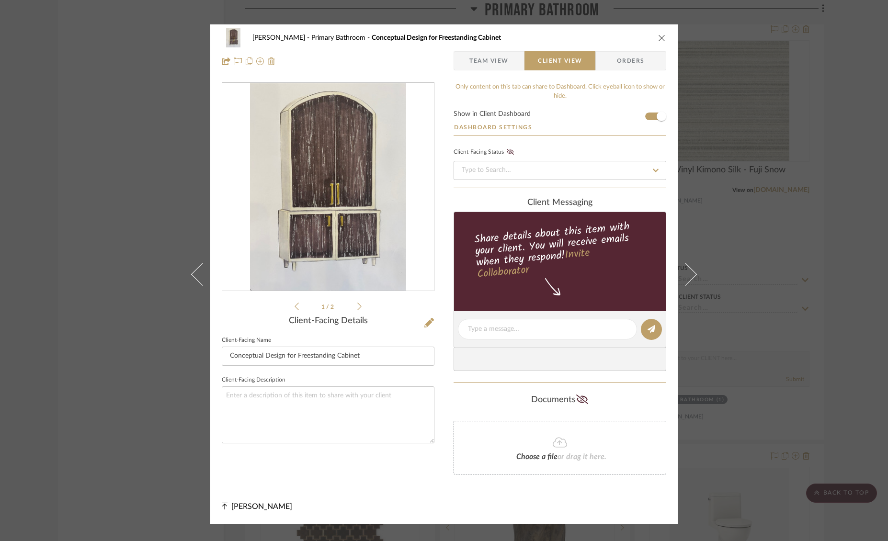
click at [660, 40] on icon "close" at bounding box center [662, 38] width 8 height 8
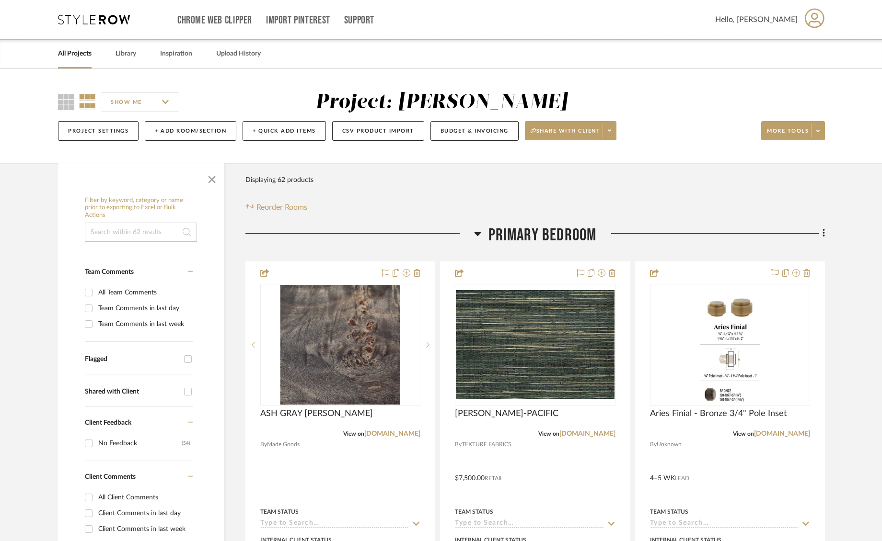
click at [824, 235] on icon at bounding box center [823, 233] width 3 height 11
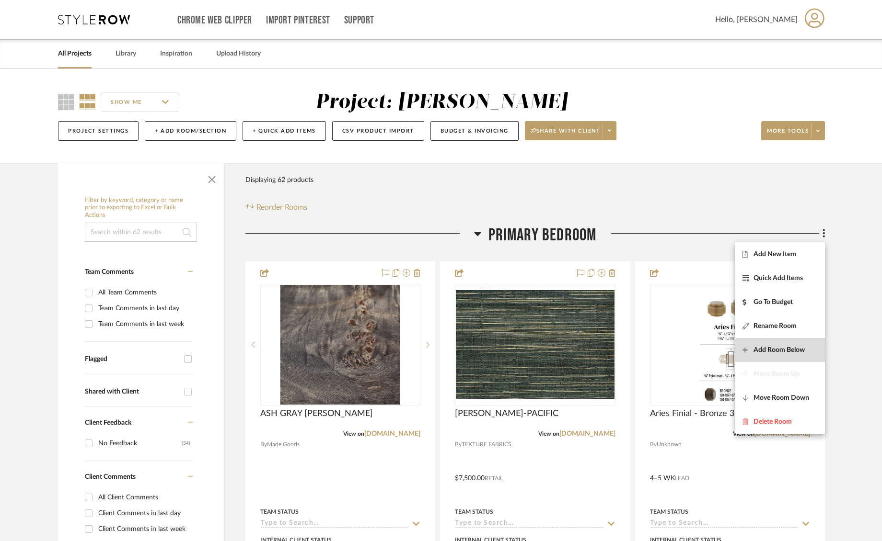
click at [782, 351] on span "Add Room Below" at bounding box center [778, 350] width 51 height 8
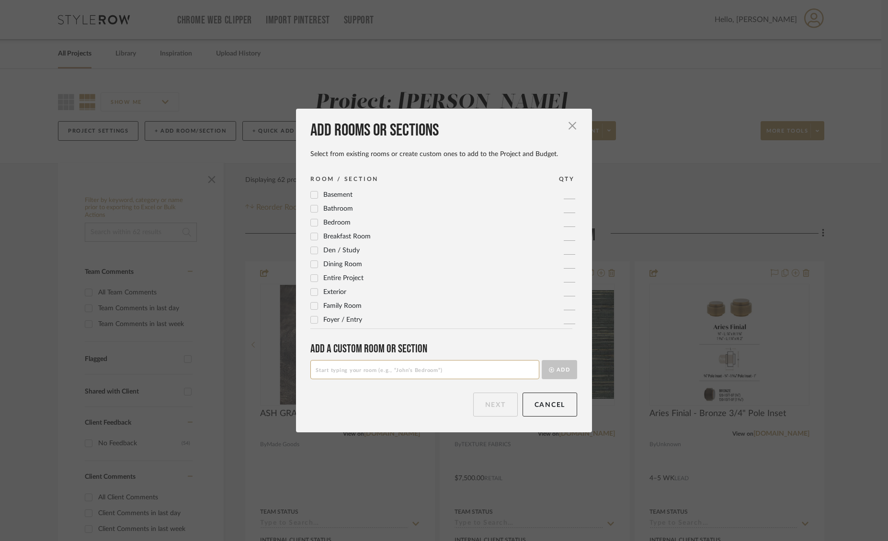
scroll to position [320, 0]
click at [386, 369] on input at bounding box center [424, 369] width 229 height 19
type input "Estimates"
click at [561, 363] on button "Add" at bounding box center [559, 369] width 35 height 19
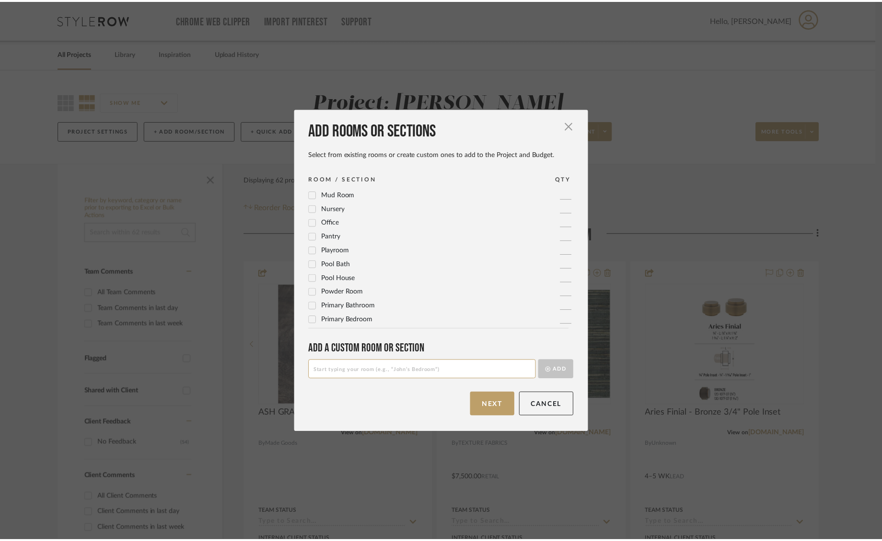
scroll to position [0, 0]
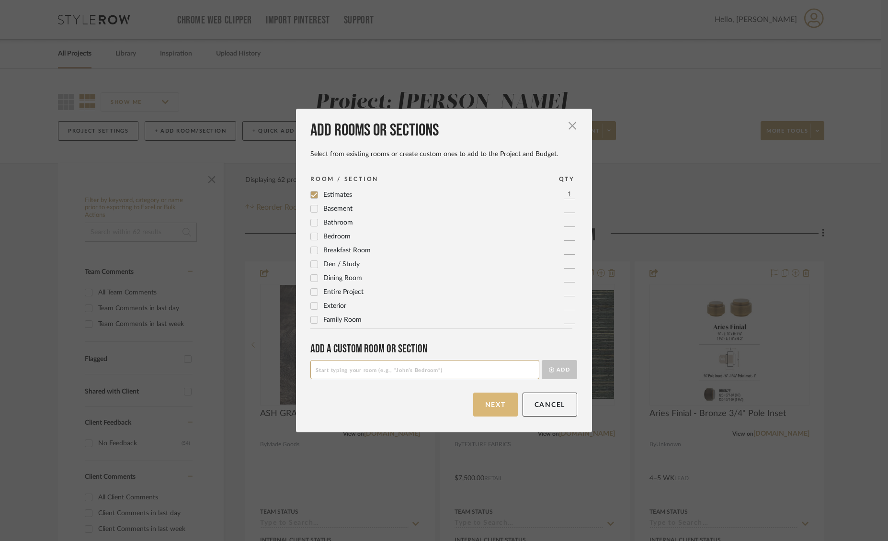
click at [487, 397] on button "Next" at bounding box center [495, 405] width 45 height 24
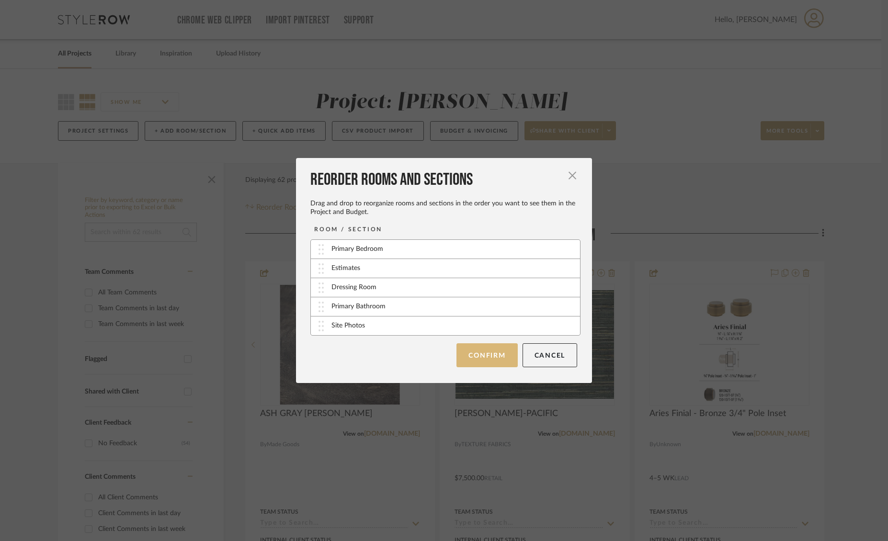
click at [504, 357] on button "Confirm" at bounding box center [487, 356] width 61 height 24
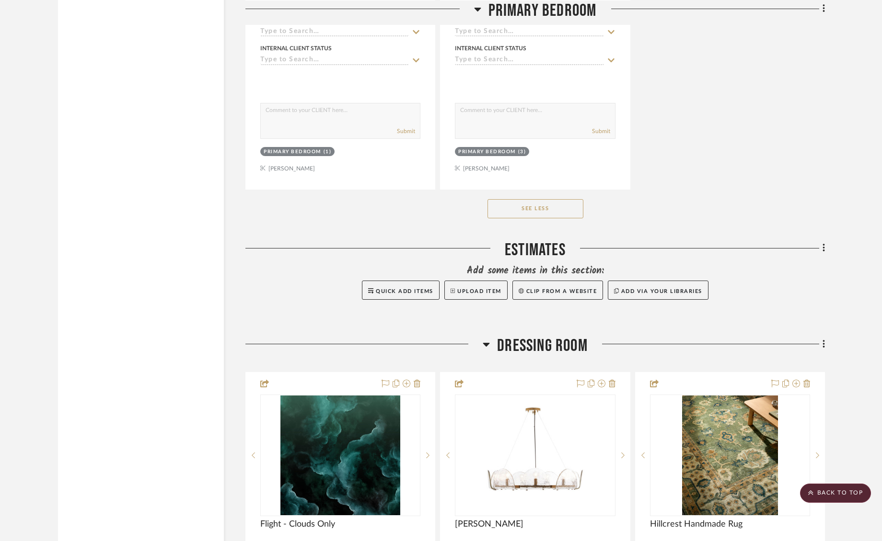
scroll to position [4322, 0]
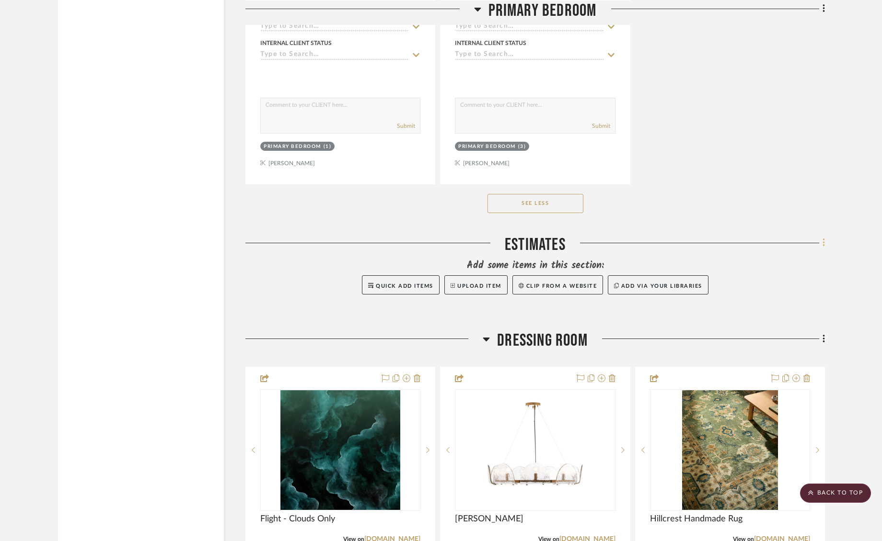
click at [820, 238] on fa-icon at bounding box center [822, 244] width 6 height 16
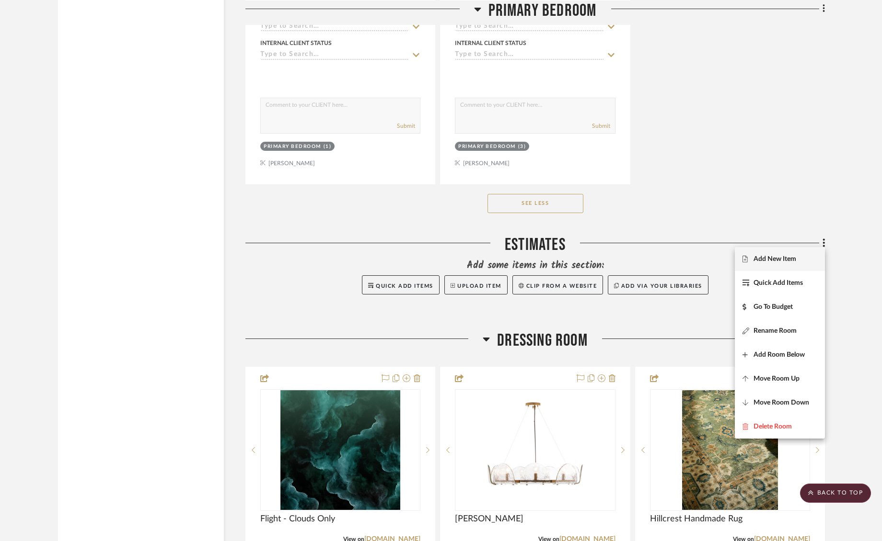
click at [770, 263] on button "Add New Item" at bounding box center [779, 259] width 90 height 24
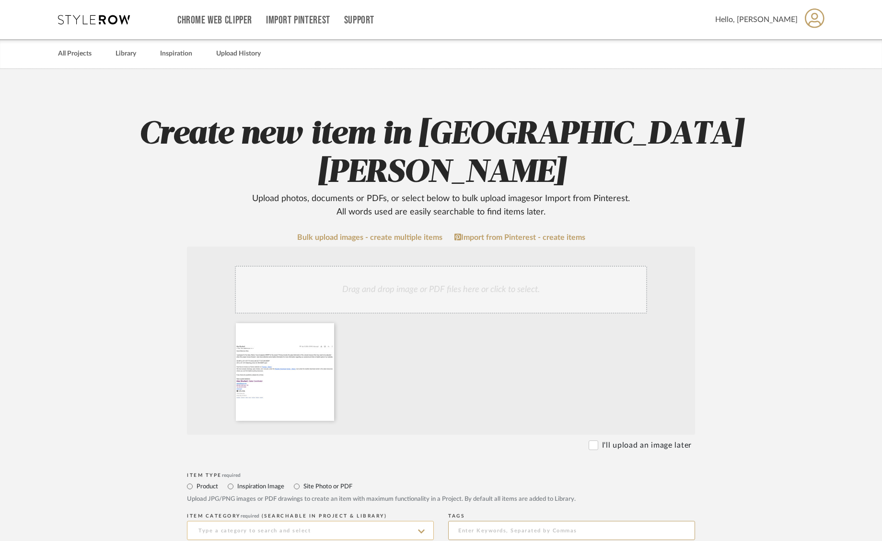
click at [241, 521] on input at bounding box center [310, 530] width 247 height 19
click at [298, 481] on input "Site Photo or PDF" at bounding box center [296, 486] width 11 height 11
click at [263, 521] on input at bounding box center [310, 530] width 247 height 19
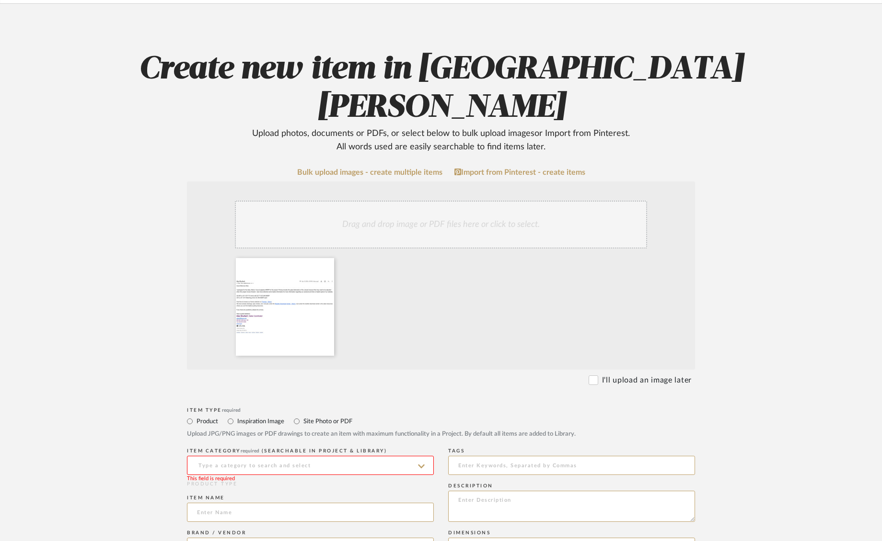
scroll to position [89, 0]
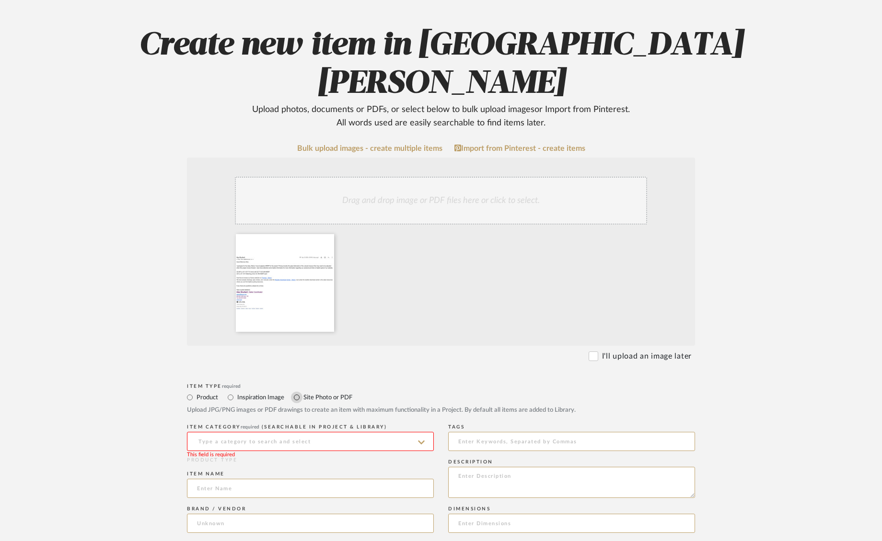
click at [296, 392] on input "Site Photo or PDF" at bounding box center [296, 397] width 11 height 11
radio input "true"
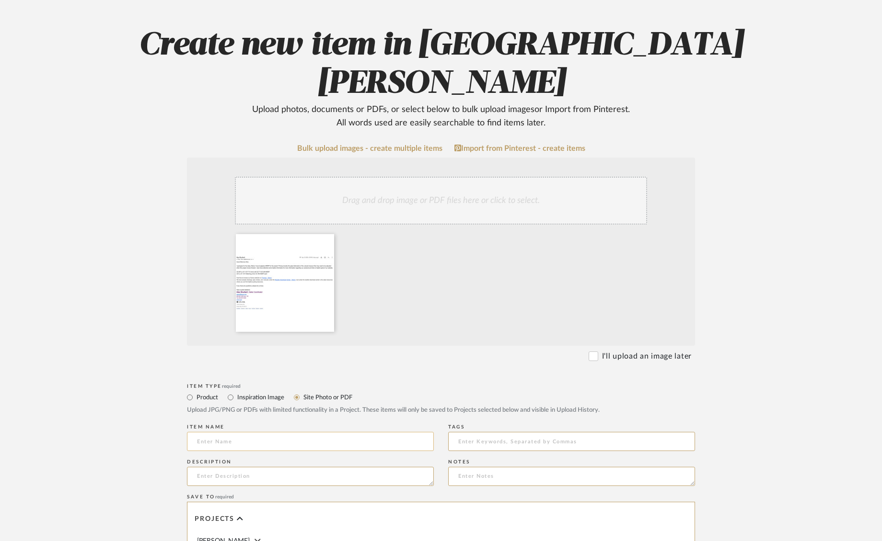
click at [267, 432] on input at bounding box center [310, 441] width 247 height 19
type input "M"
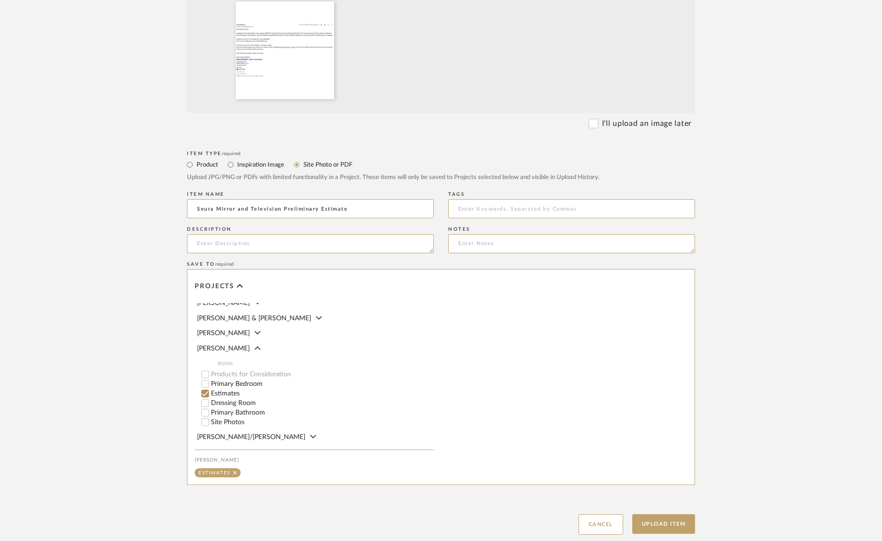
scroll to position [335, 0]
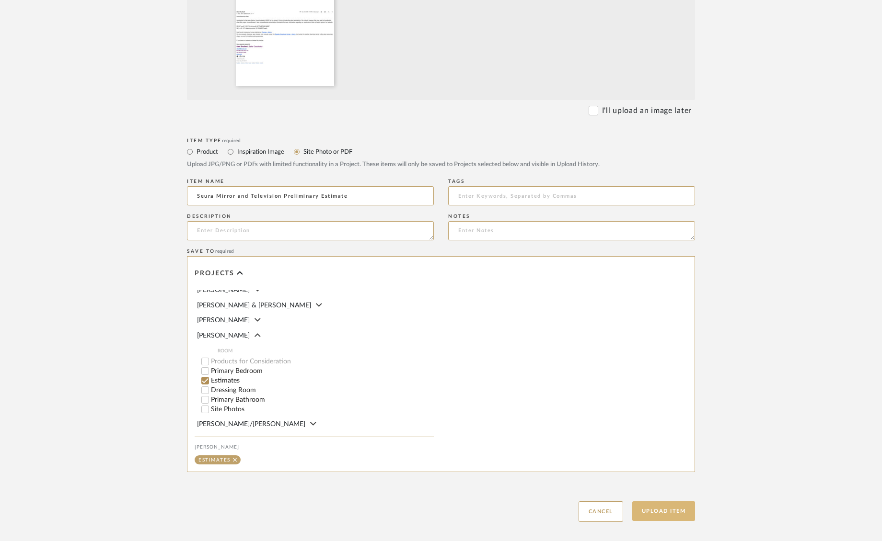
type input "Seura Mirror and Television Preliminary Estimate"
click at [663, 502] on button "Upload Item" at bounding box center [663, 512] width 63 height 20
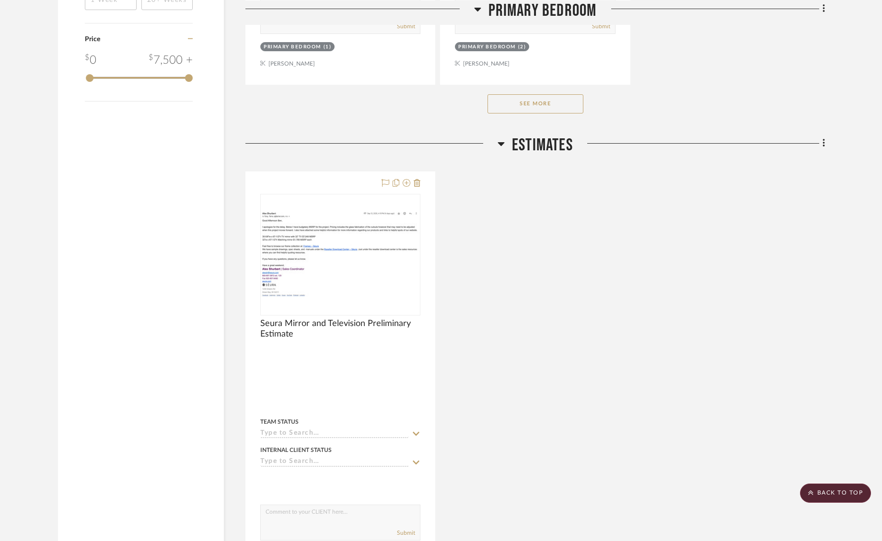
scroll to position [1430, 0]
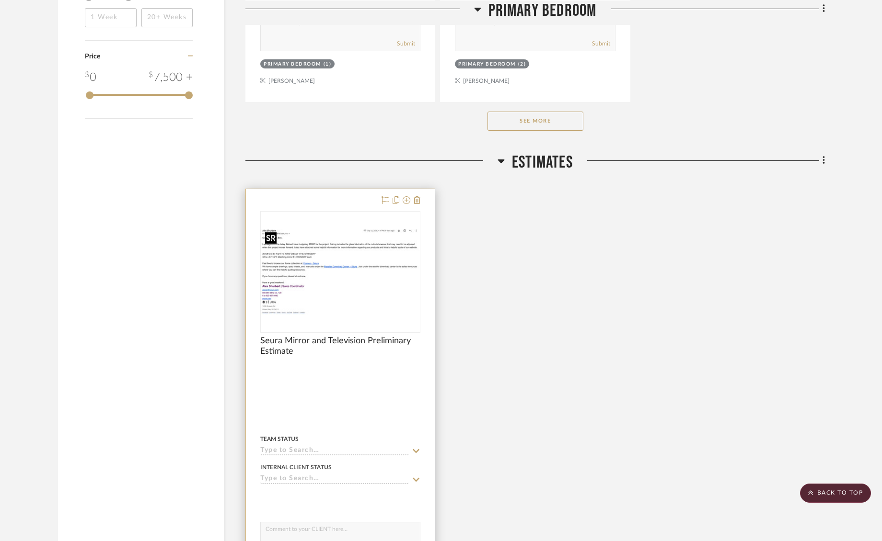
click at [295, 275] on img at bounding box center [340, 271] width 158 height 85
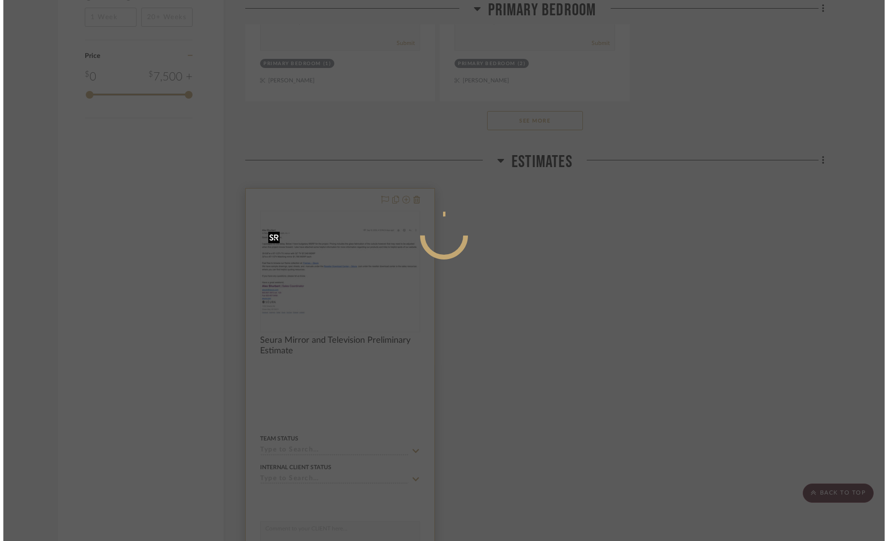
scroll to position [0, 0]
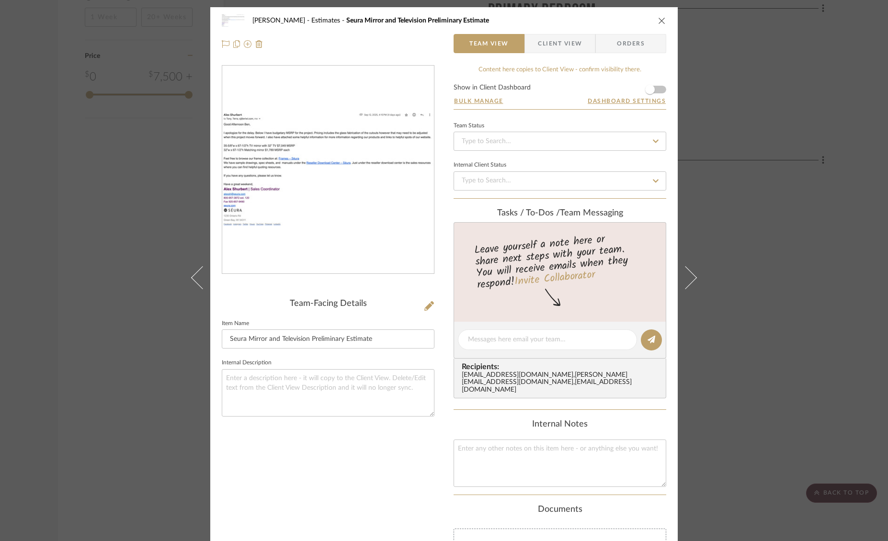
click at [567, 39] on span "Client View" at bounding box center [560, 43] width 44 height 19
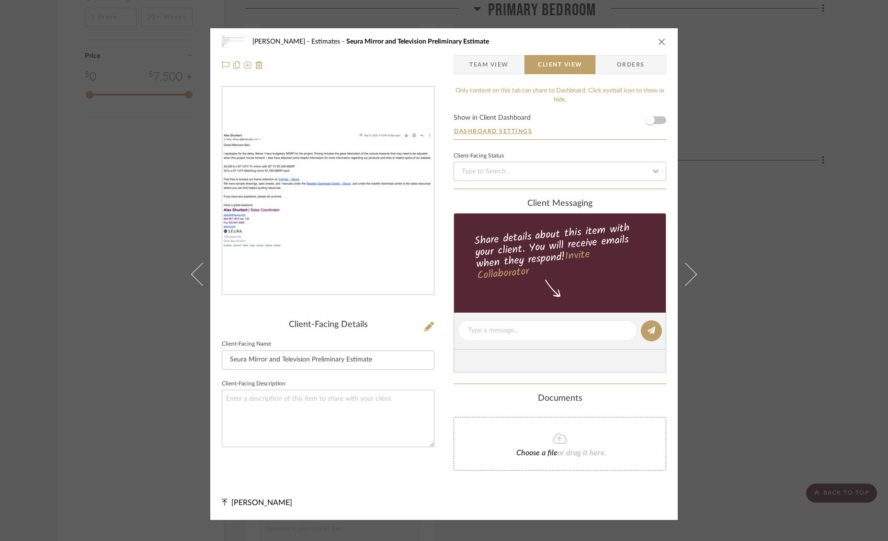
click at [660, 119] on form "Show in Client Dashboard Dashboard Settings" at bounding box center [560, 127] width 213 height 25
click at [658, 120] on form "Show in Client Dashboard Dashboard Settings" at bounding box center [560, 127] width 213 height 25
click at [654, 118] on span "button" at bounding box center [650, 120] width 21 height 21
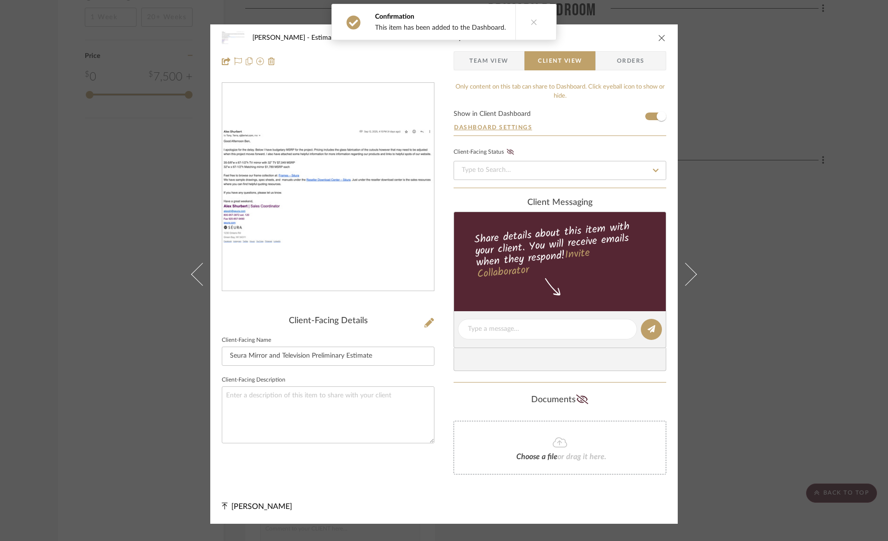
click at [658, 36] on icon "close" at bounding box center [662, 38] width 8 height 8
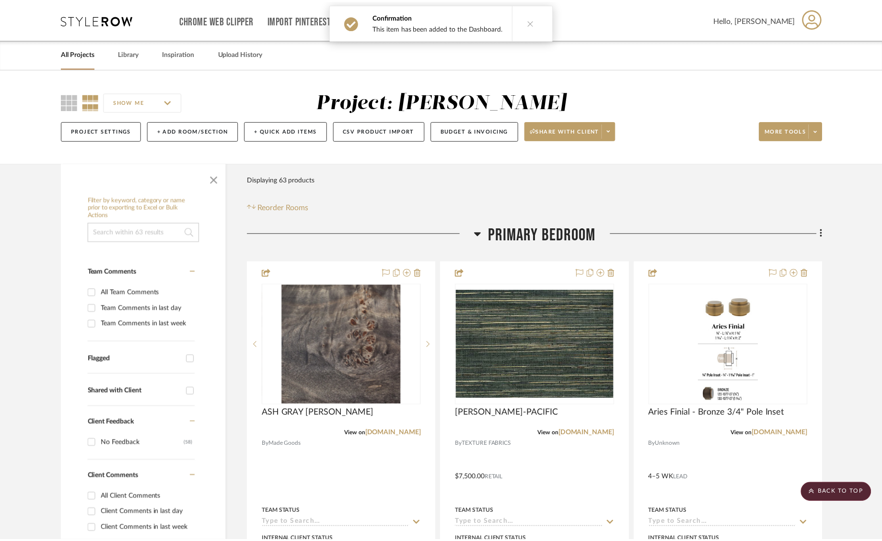
scroll to position [1430, 0]
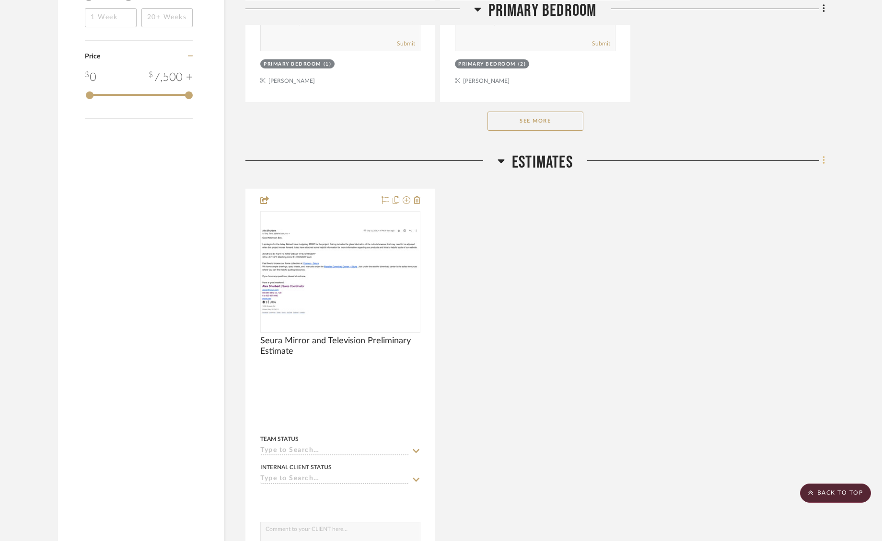
click at [823, 161] on icon at bounding box center [823, 160] width 3 height 11
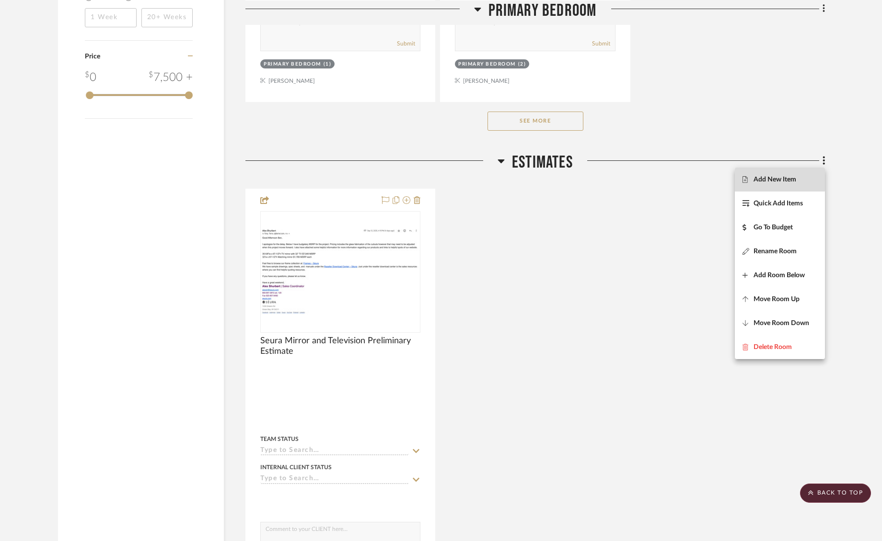
click at [774, 179] on span "Add New Item" at bounding box center [774, 180] width 43 height 8
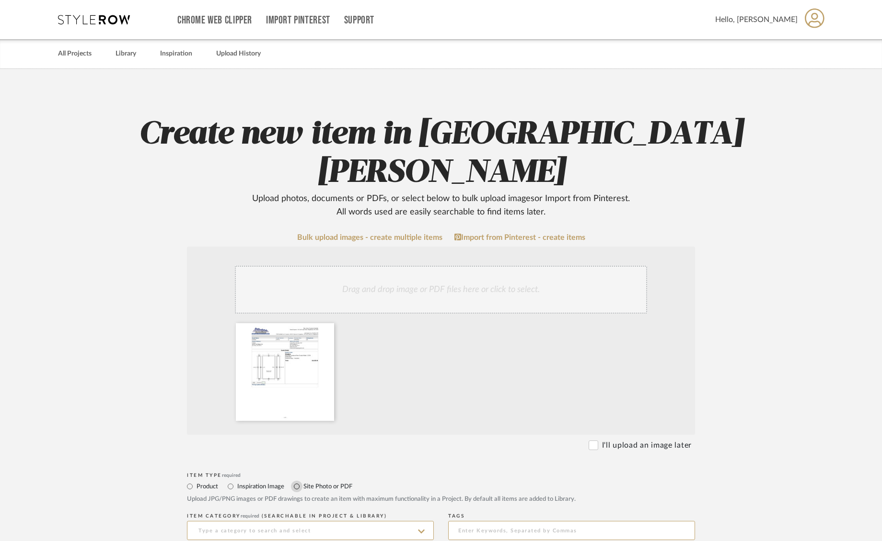
drag, startPoint x: 297, startPoint y: 447, endPoint x: 307, endPoint y: 467, distance: 22.7
click at [297, 481] on input "Site Photo or PDF" at bounding box center [296, 486] width 11 height 11
radio input "true"
click at [328, 521] on input at bounding box center [310, 530] width 247 height 19
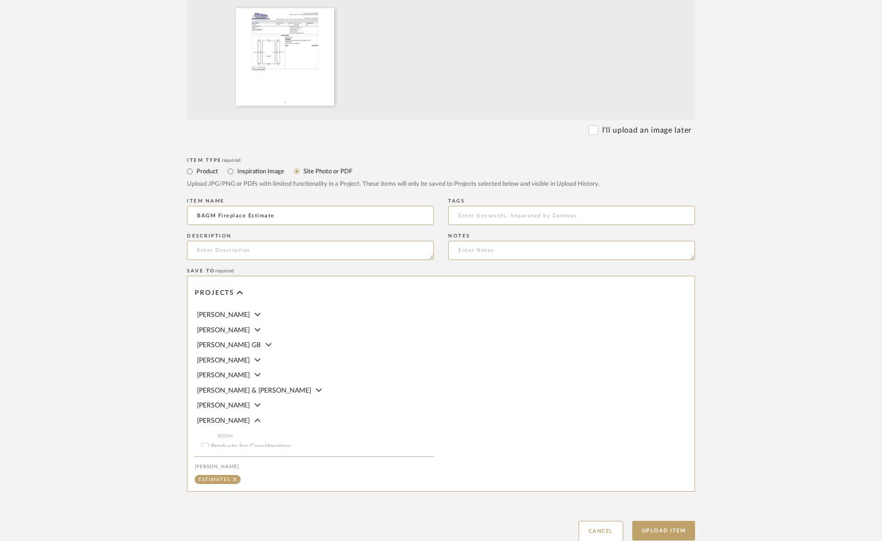
scroll to position [48, 0]
type input "BAGM Fireplace Estimate"
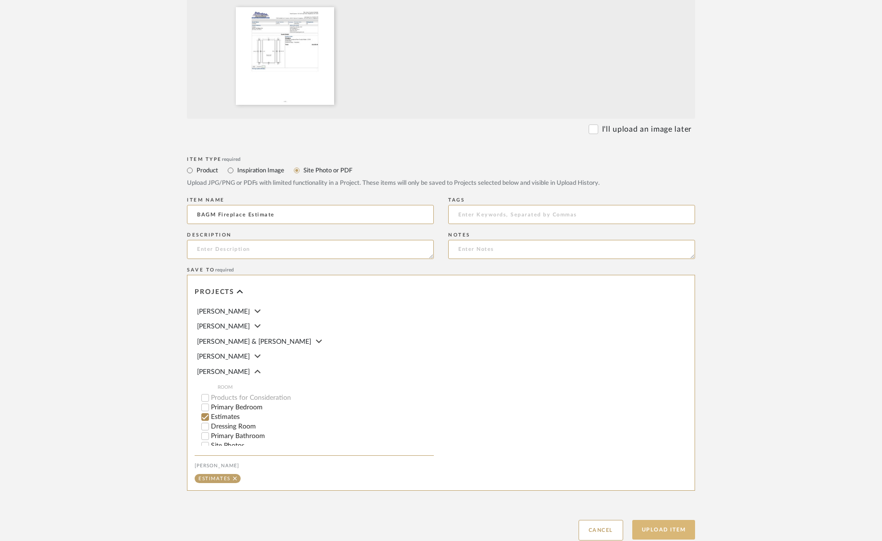
click at [673, 520] on button "Upload Item" at bounding box center [663, 530] width 63 height 20
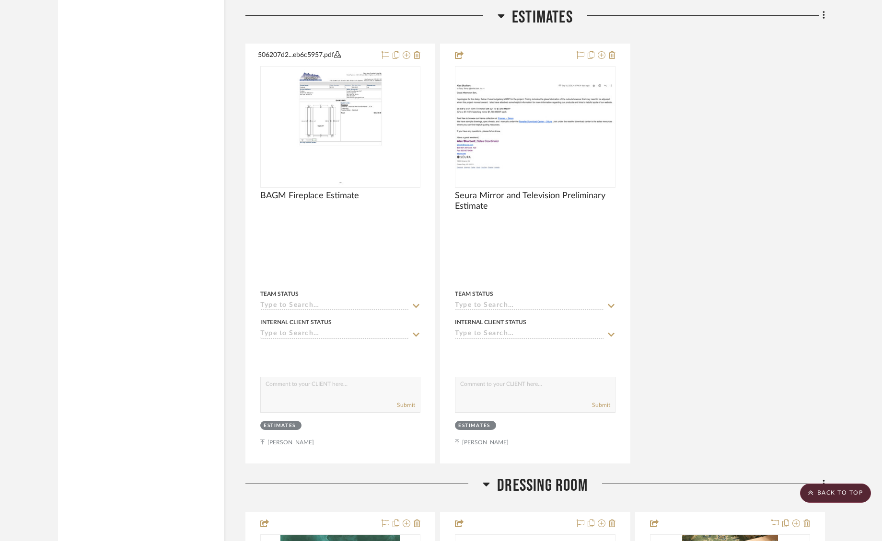
scroll to position [1579, 0]
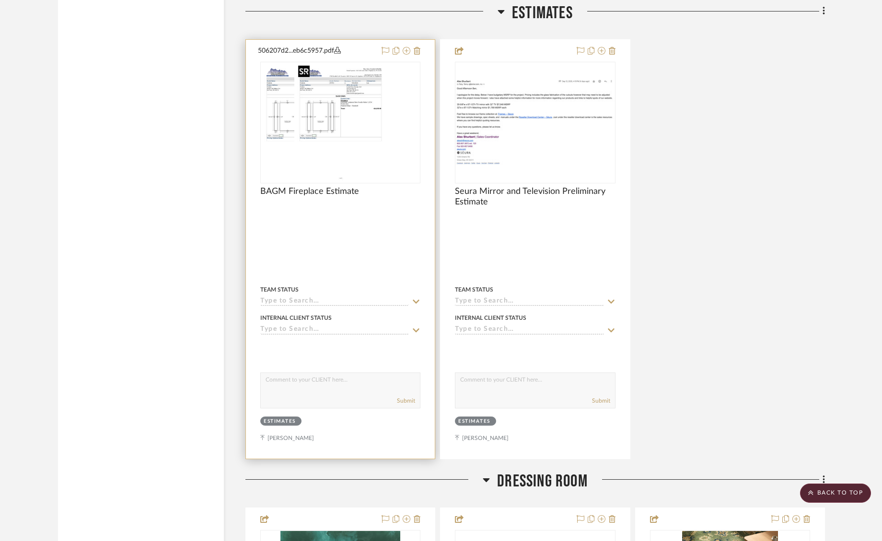
click at [338, 103] on div at bounding box center [340, 123] width 160 height 122
click at [338, 103] on img "0" at bounding box center [340, 123] width 92 height 120
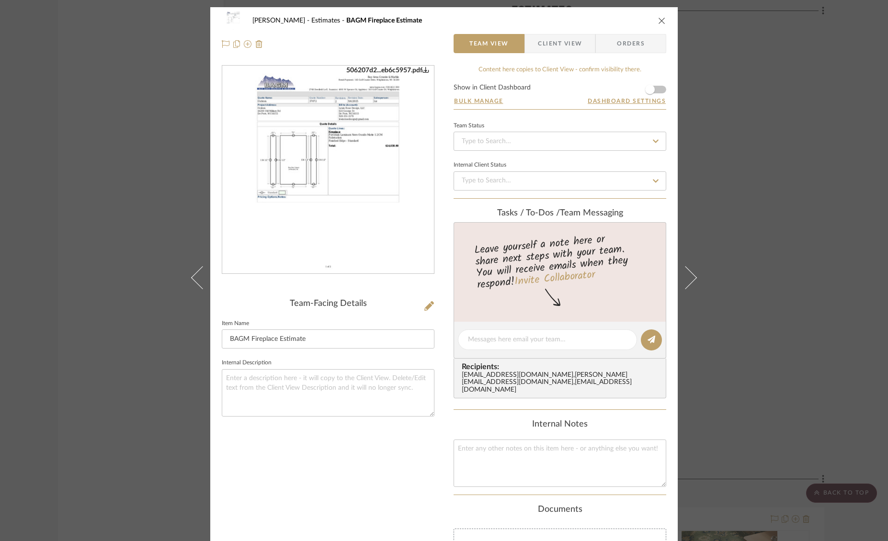
click at [567, 43] on span "Client View" at bounding box center [560, 43] width 44 height 19
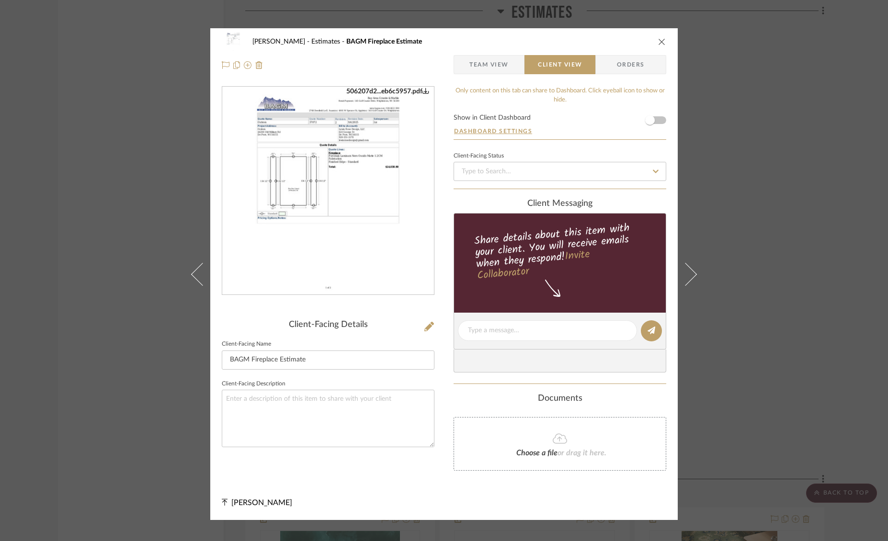
click at [660, 116] on form "Show in Client Dashboard Dashboard Settings" at bounding box center [560, 127] width 213 height 25
click at [655, 121] on span "button" at bounding box center [650, 120] width 21 height 21
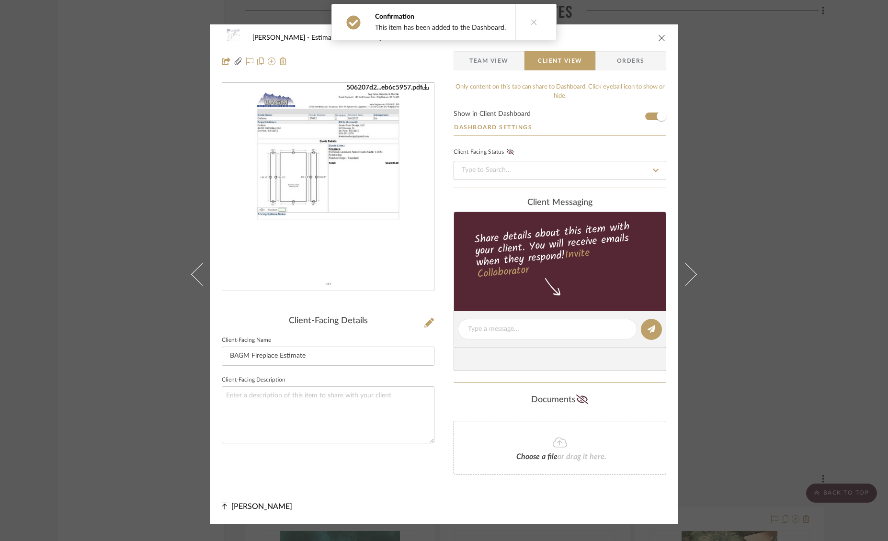
click at [659, 36] on icon "close" at bounding box center [662, 38] width 8 height 8
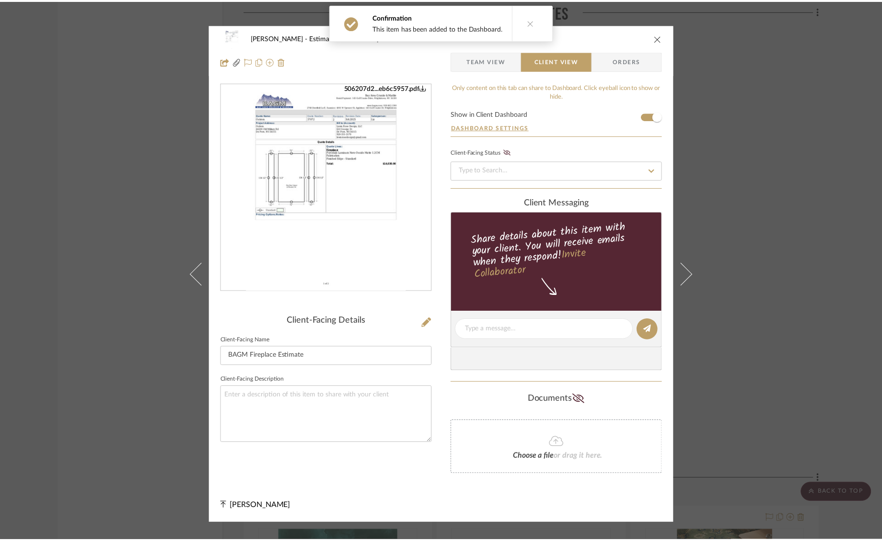
scroll to position [1579, 0]
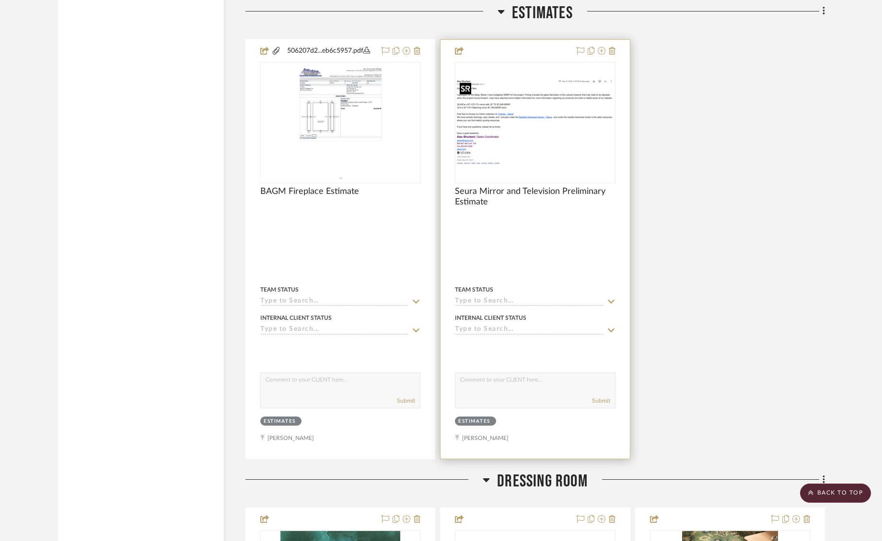
click at [582, 134] on img "0" at bounding box center [535, 122] width 158 height 85
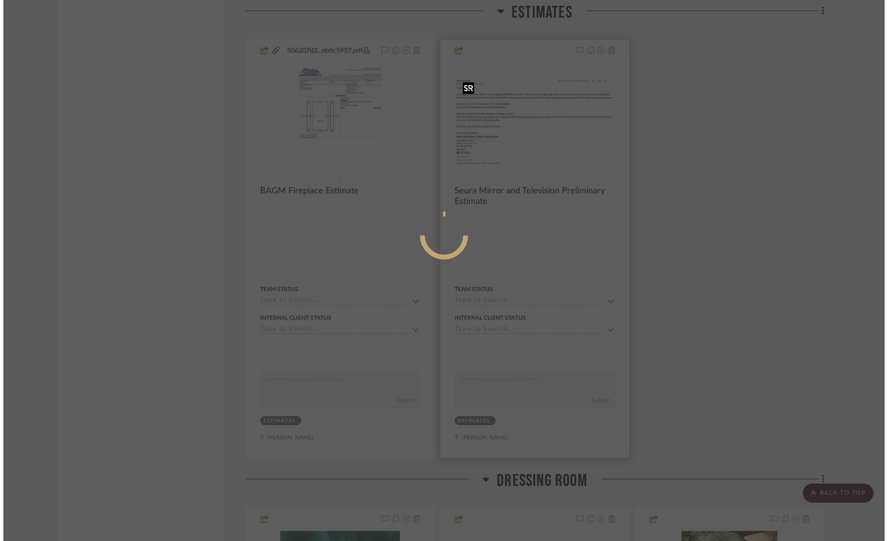
scroll to position [0, 0]
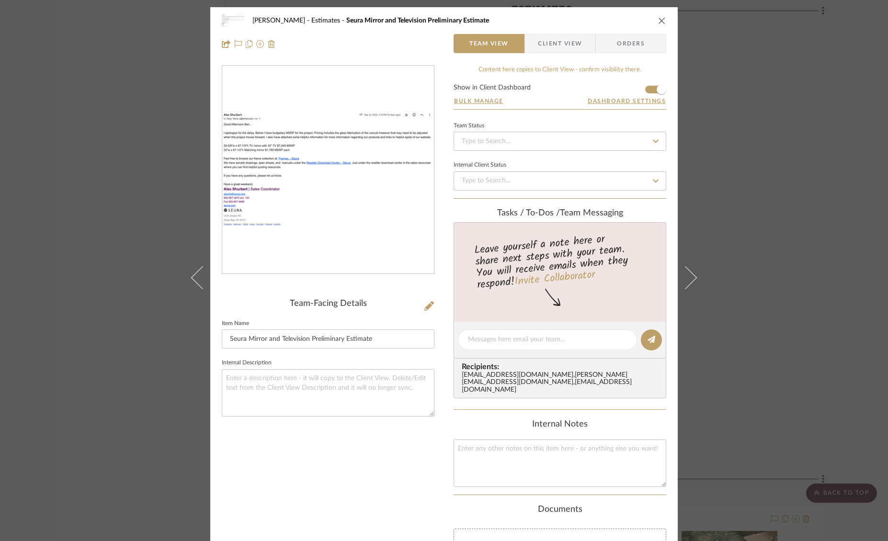
click at [391, 172] on img "0" at bounding box center [328, 170] width 212 height 115
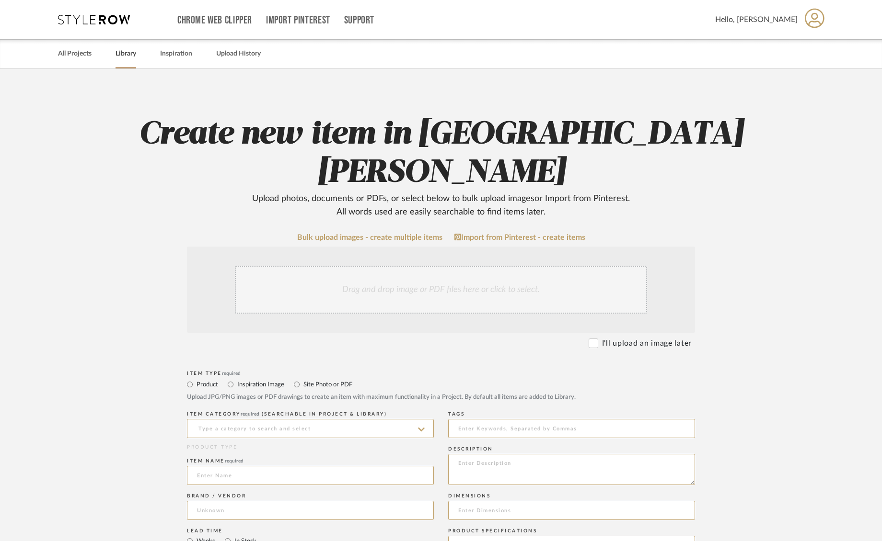
click at [125, 53] on link "Library" at bounding box center [125, 53] width 21 height 13
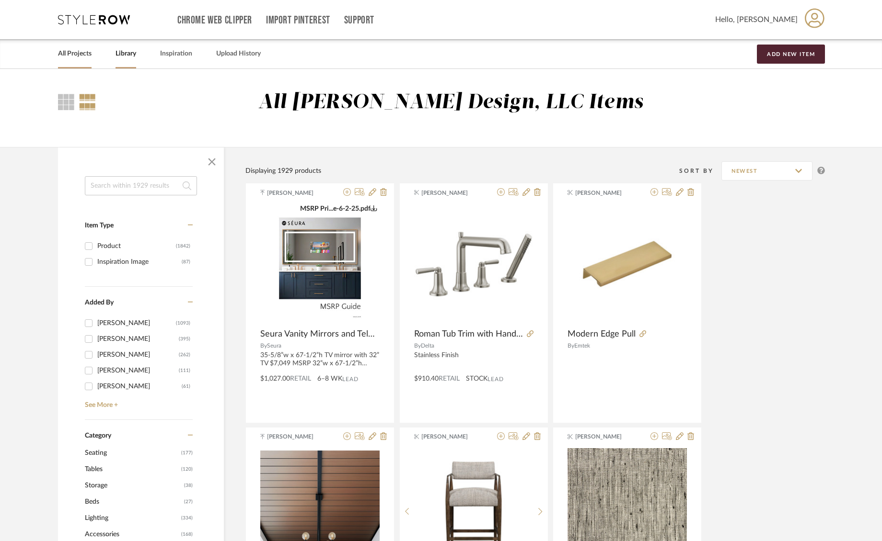
click at [90, 57] on link "All Projects" at bounding box center [75, 53] width 34 height 13
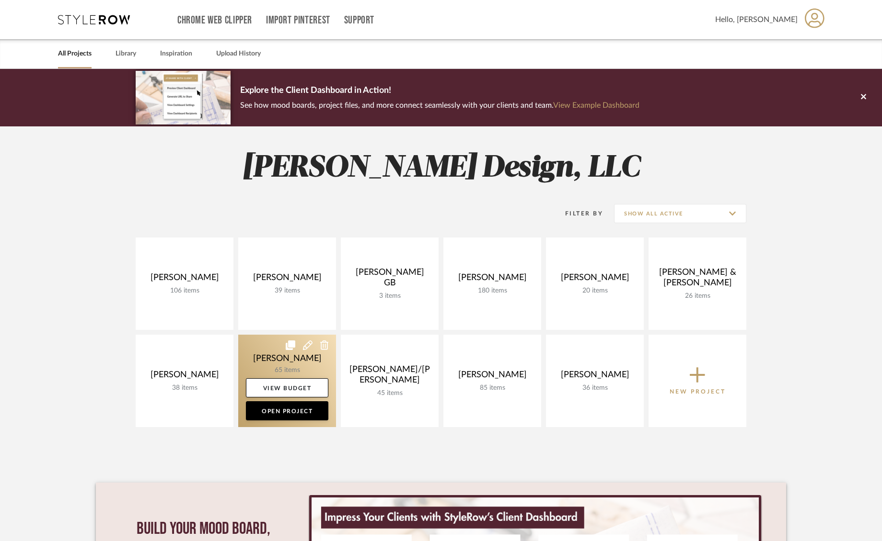
click at [275, 364] on link at bounding box center [287, 381] width 98 height 92
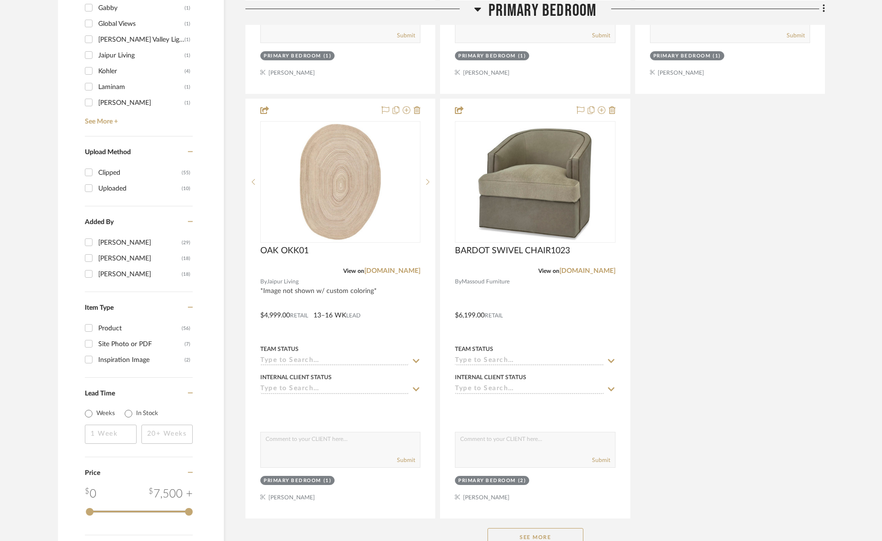
scroll to position [1340, 0]
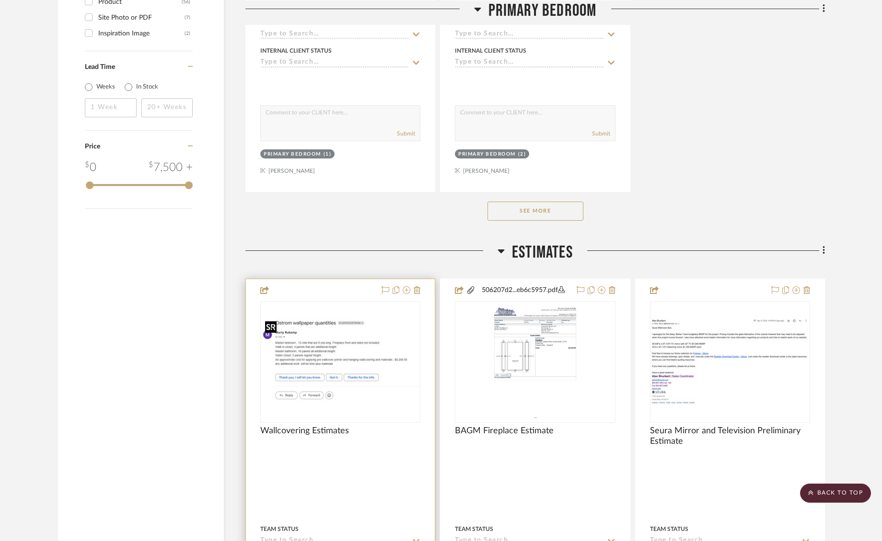
click at [350, 354] on img "0" at bounding box center [340, 362] width 158 height 87
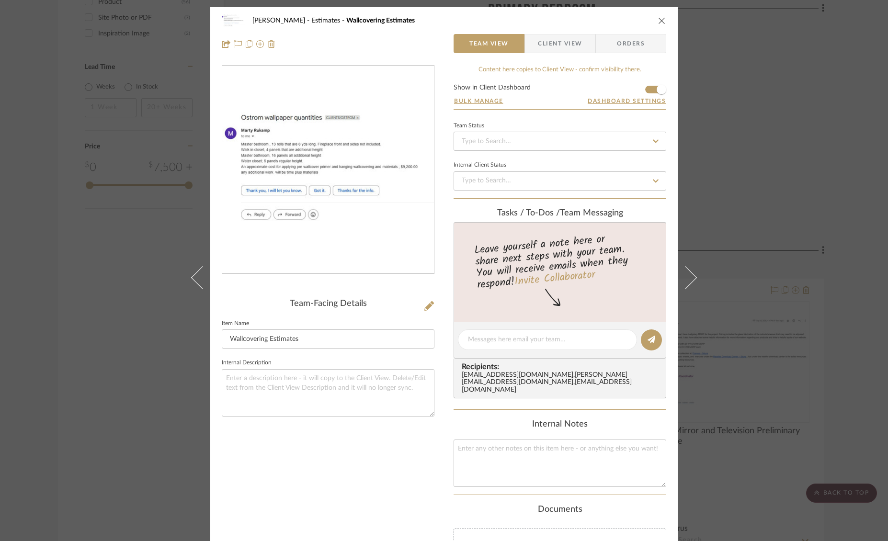
click at [550, 45] on span "Client View" at bounding box center [560, 43] width 44 height 19
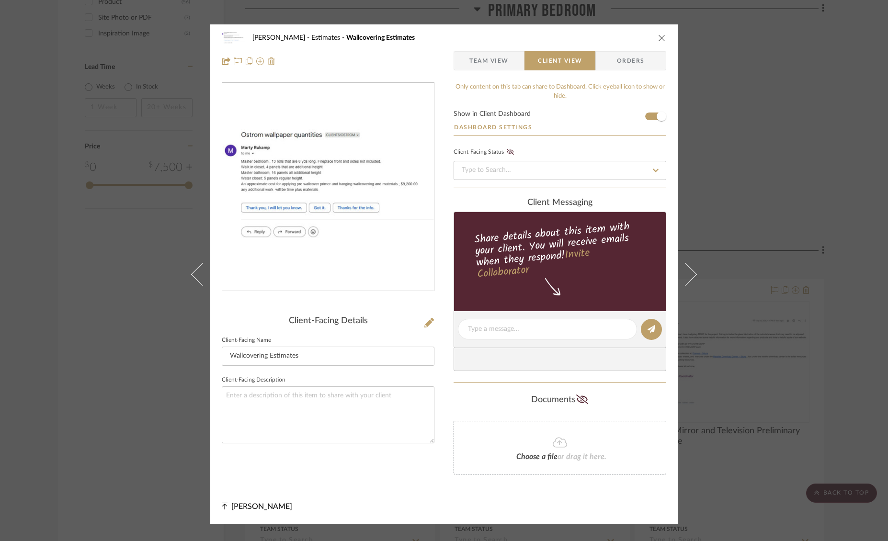
click at [658, 38] on icon "close" at bounding box center [662, 38] width 8 height 8
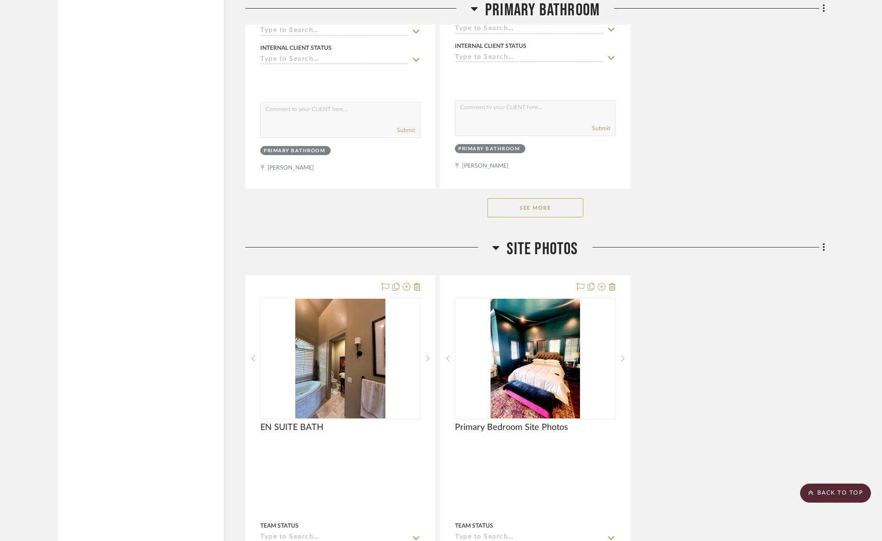
scroll to position [4067, 0]
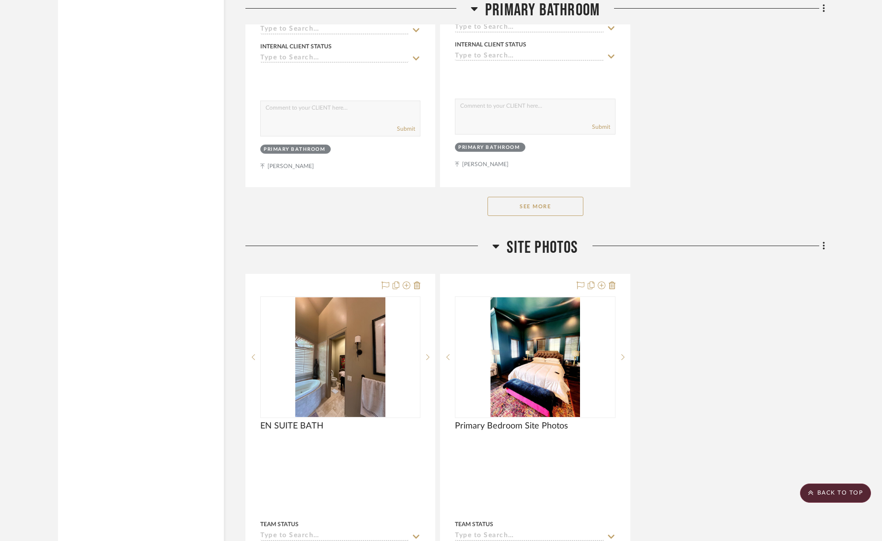
click at [551, 207] on button "See More" at bounding box center [535, 206] width 96 height 19
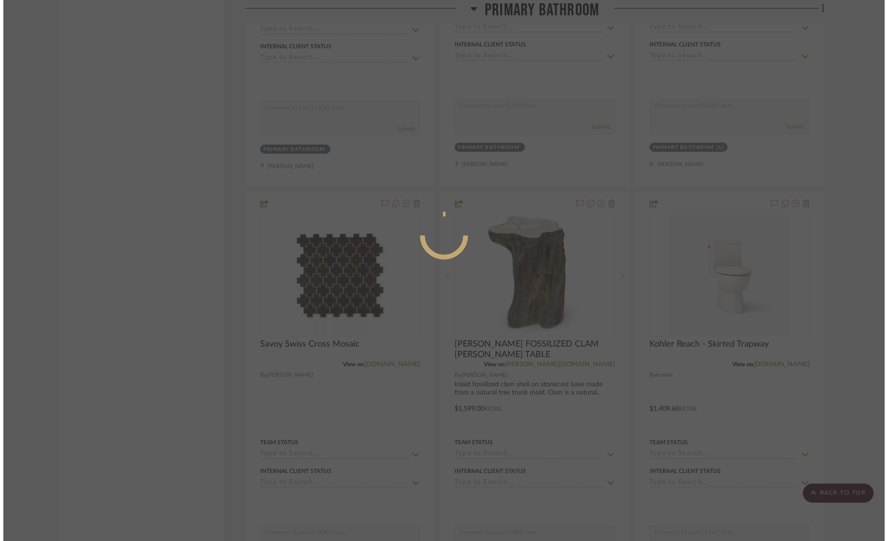
scroll to position [0, 0]
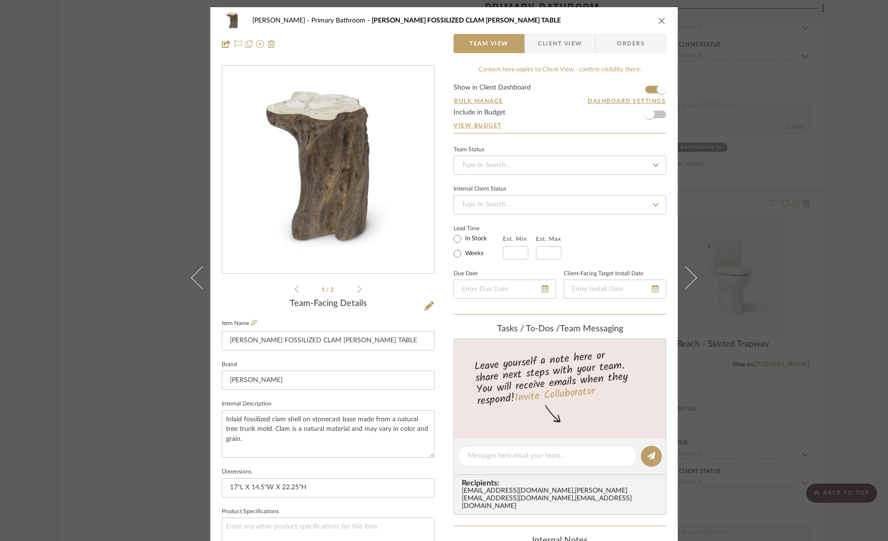
click at [662, 20] on icon "close" at bounding box center [662, 21] width 8 height 8
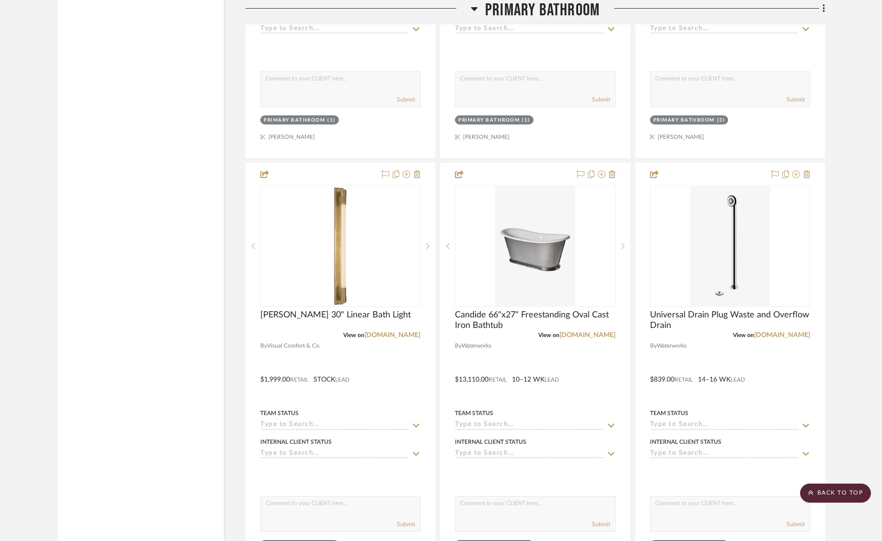
scroll to position [4965, 0]
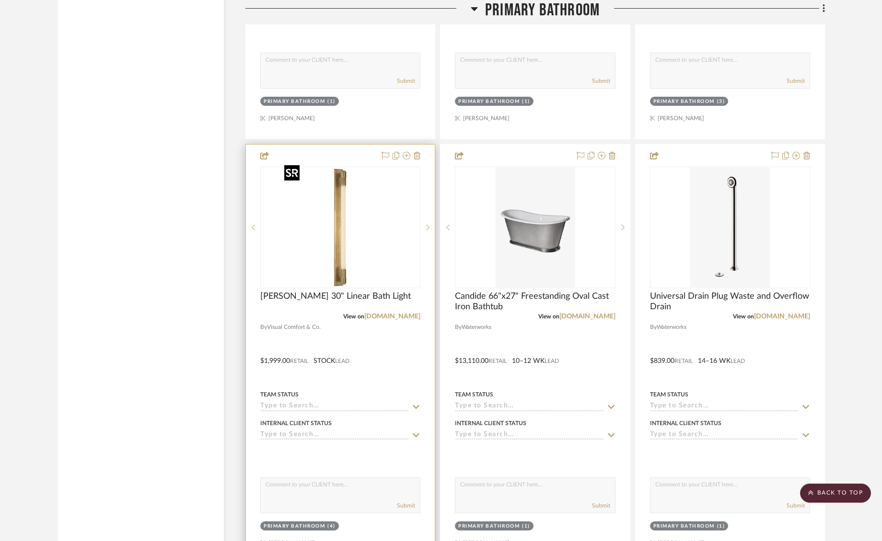
click at [378, 205] on img "0" at bounding box center [340, 228] width 120 height 120
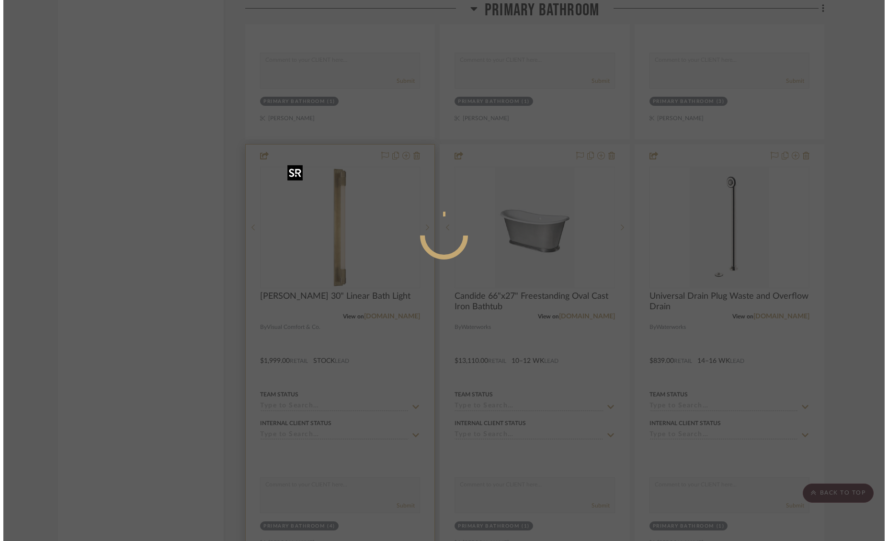
scroll to position [0, 0]
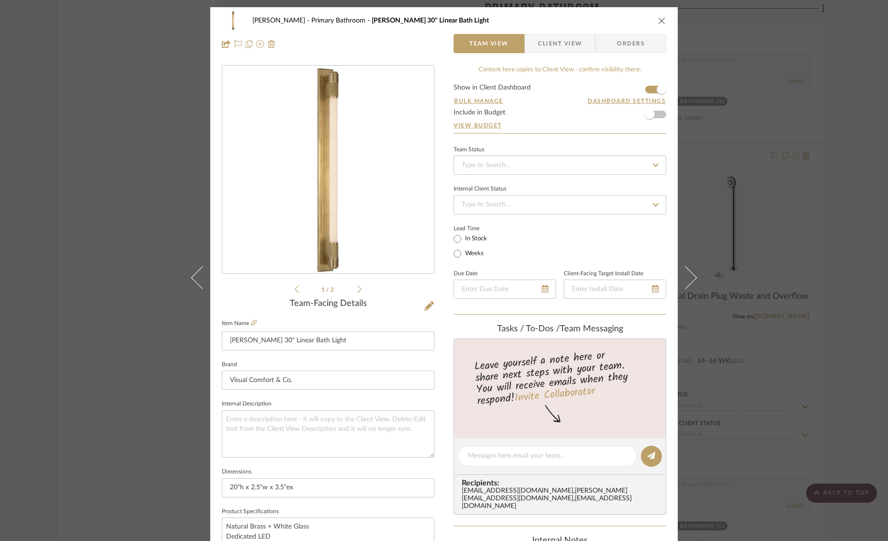
click at [661, 20] on icon "close" at bounding box center [662, 21] width 8 height 8
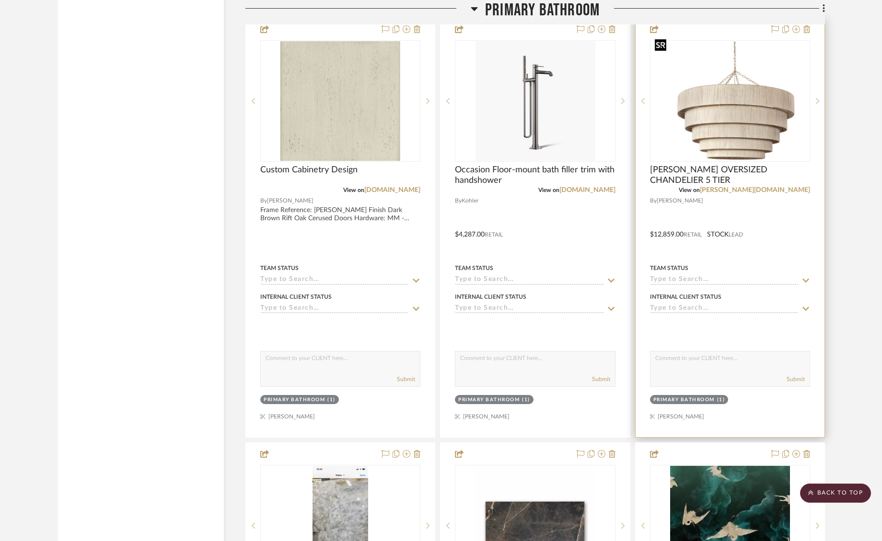
scroll to position [5473, 0]
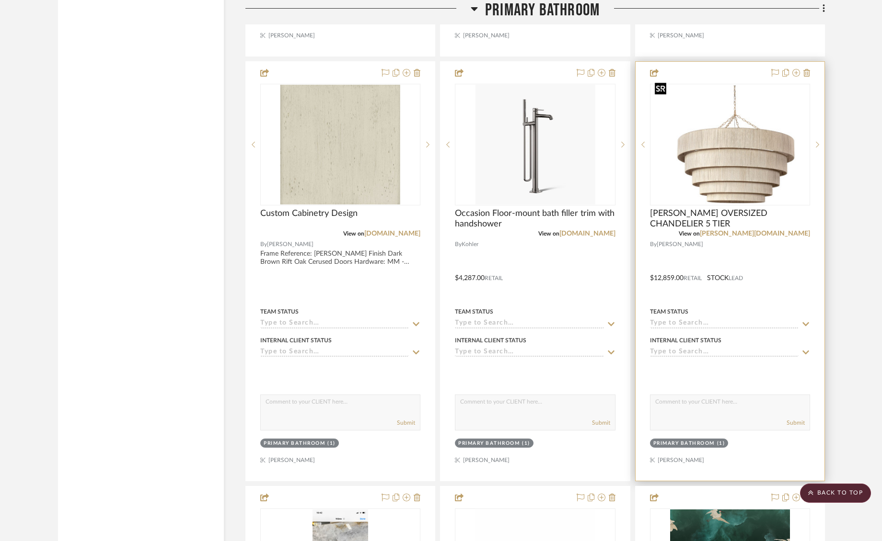
click at [732, 173] on img "0" at bounding box center [730, 144] width 158 height 119
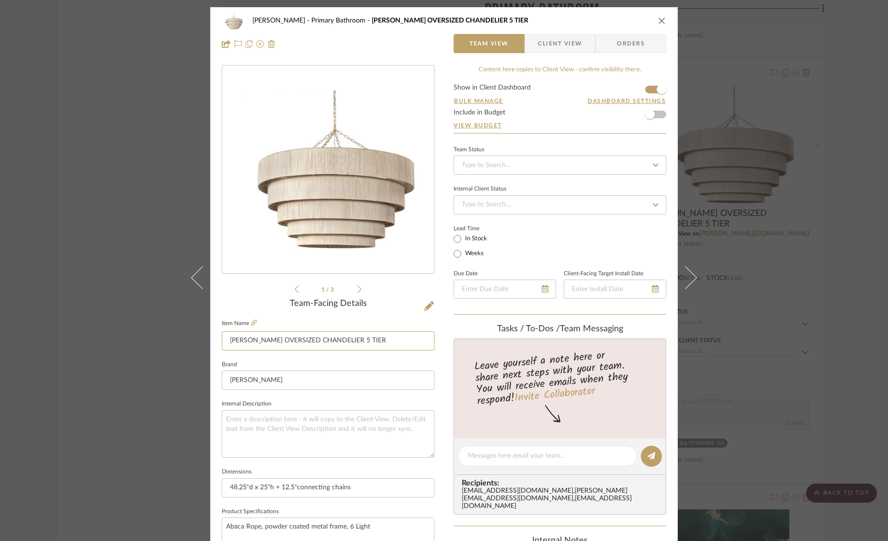
drag, startPoint x: 355, startPoint y: 343, endPoint x: 166, endPoint y: 335, distance: 189.4
click at [166, 335] on div "[PERSON_NAME] Primary Bathroom [PERSON_NAME] OVERSIZED CHANDELIER 5 TIER Team V…" at bounding box center [444, 270] width 888 height 541
click at [549, 43] on span "Client View" at bounding box center [560, 43] width 44 height 19
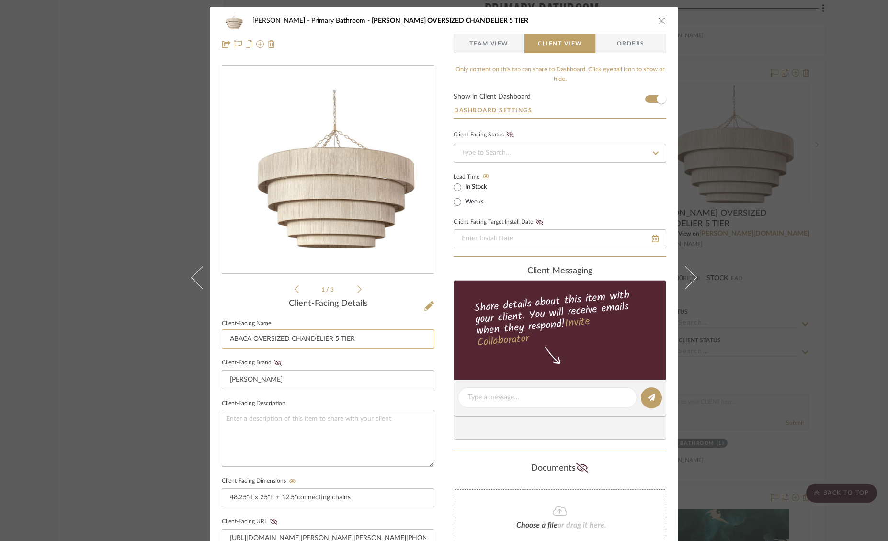
click at [367, 339] on input "ABACA OVERSIZED CHANDELIER 5 TIER" at bounding box center [328, 339] width 213 height 19
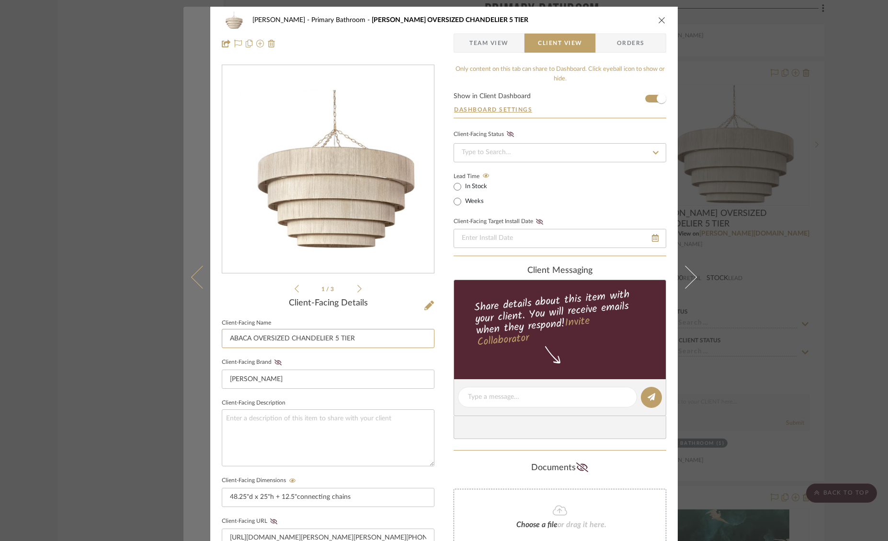
drag, startPoint x: 367, startPoint y: 339, endPoint x: 194, endPoint y: 331, distance: 174.1
click at [194, 331] on mat-dialog-content "[PERSON_NAME] Primary Bathroom [PERSON_NAME] OVERSIZED CHANDELIER 5 TIER Team V…" at bounding box center [443, 406] width 521 height 798
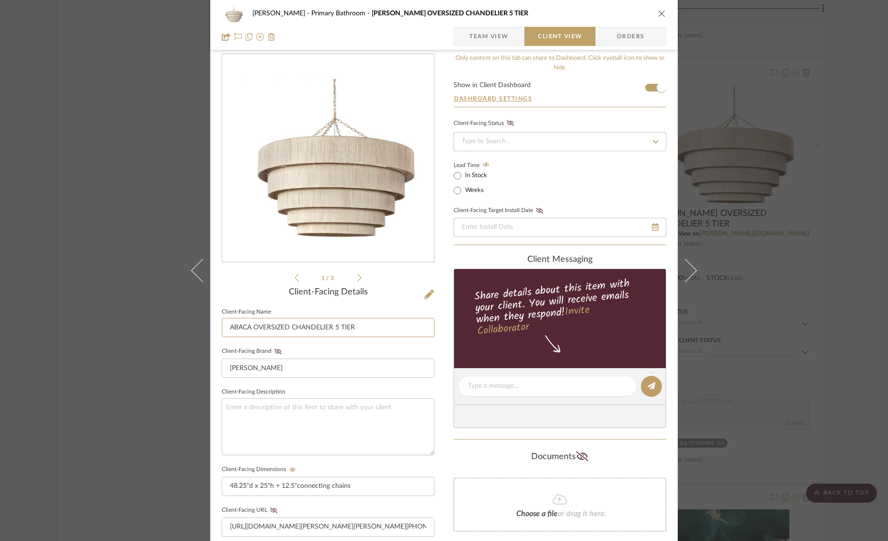
scroll to position [263, 0]
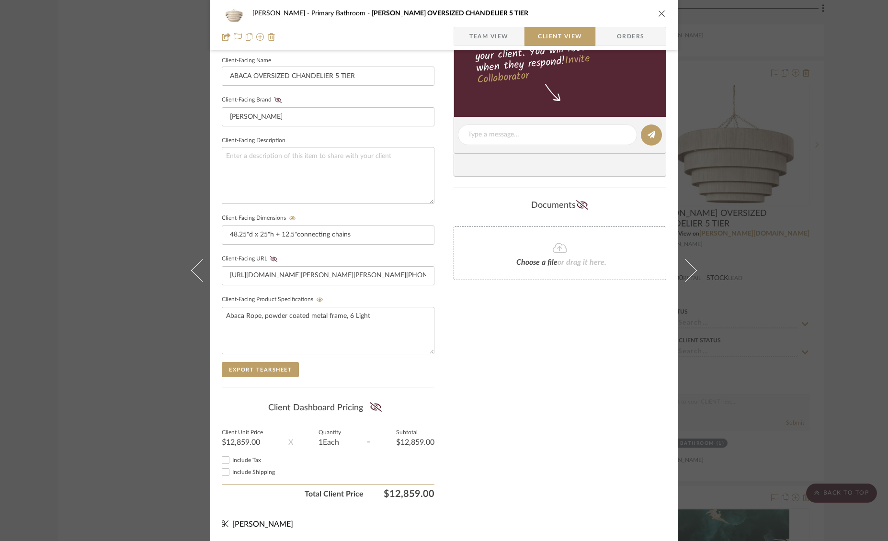
click at [660, 14] on icon "close" at bounding box center [662, 14] width 8 height 8
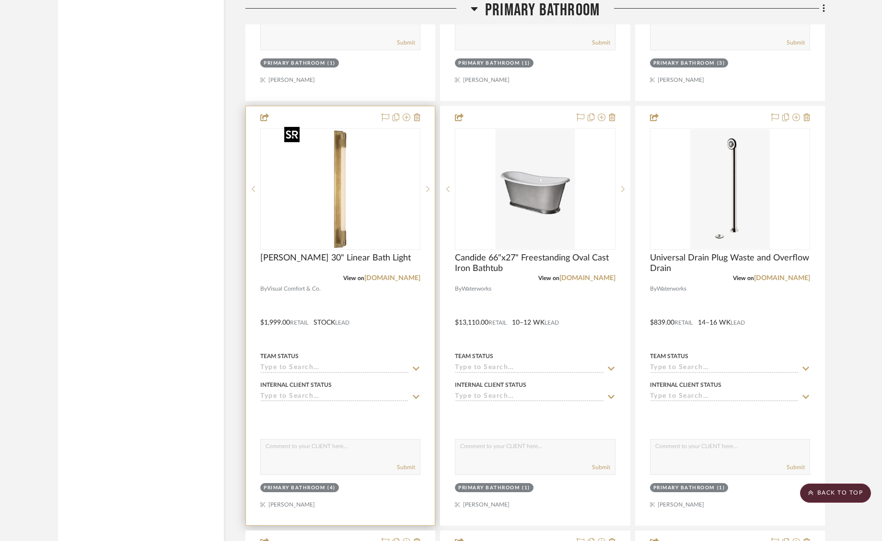
scroll to position [5014, 0]
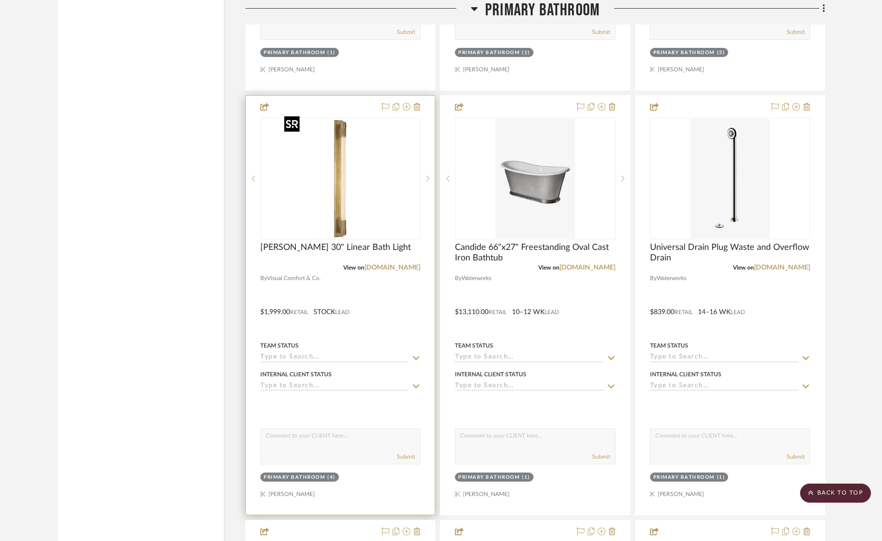
click at [325, 175] on img "0" at bounding box center [340, 179] width 120 height 120
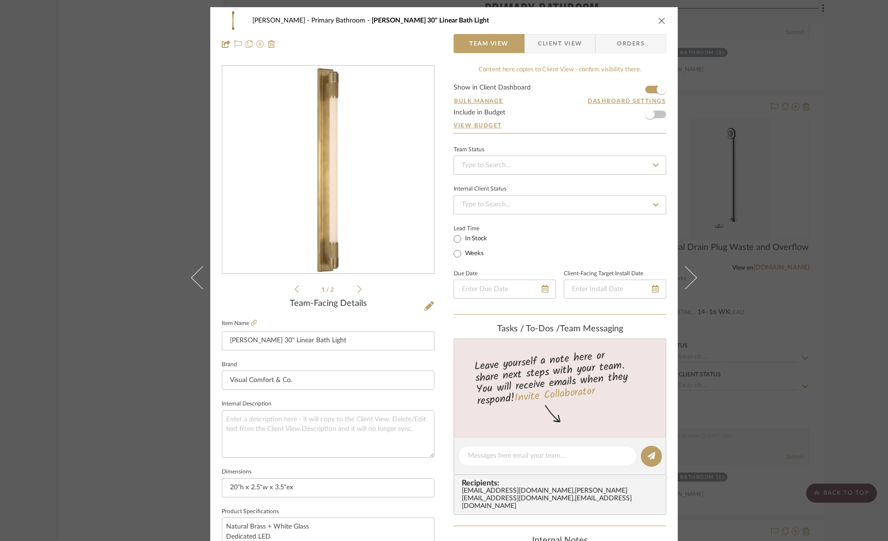
click at [540, 43] on span "Client View" at bounding box center [560, 43] width 44 height 19
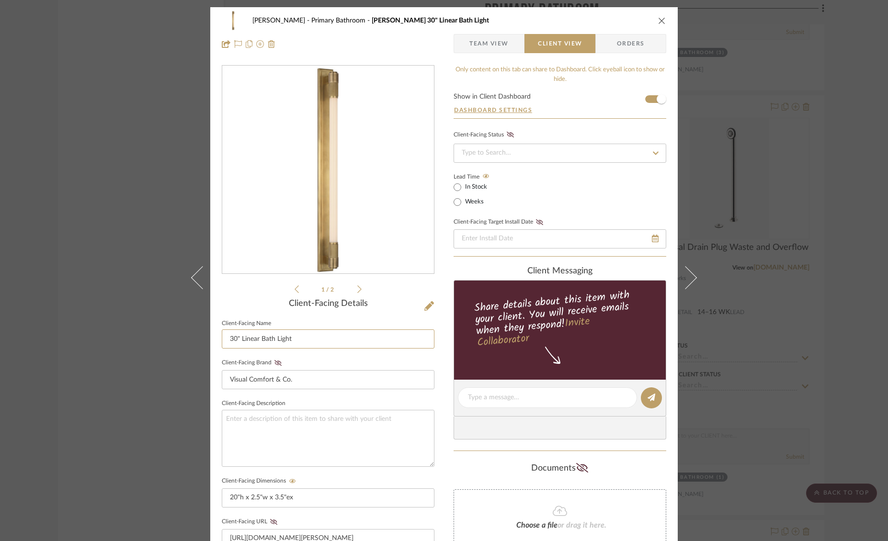
drag, startPoint x: 301, startPoint y: 340, endPoint x: 209, endPoint y: 340, distance: 92.5
click at [210, 340] on div "[PERSON_NAME] Primary Bathroom [PERSON_NAME] 30" Linear Bath Light Team View Cl…" at bounding box center [444, 406] width 468 height 798
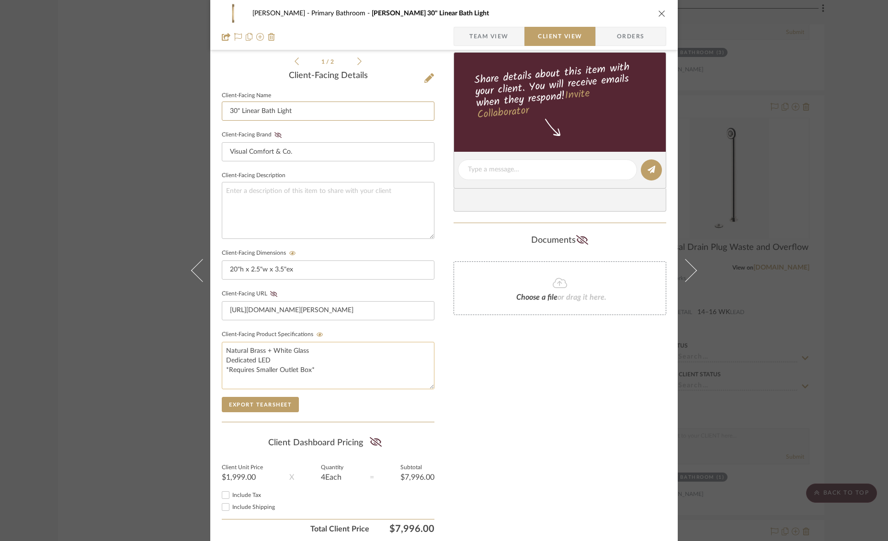
scroll to position [228, 0]
drag, startPoint x: 317, startPoint y: 370, endPoint x: 294, endPoint y: 364, distance: 24.4
click at [294, 364] on textarea "Natural Brass + White Glass Dedicated LED *Requires Smaller Outlet Box*" at bounding box center [328, 366] width 213 height 47
drag, startPoint x: 344, startPoint y: 367, endPoint x: 329, endPoint y: 361, distance: 15.5
click at [344, 367] on textarea "Natural Brass + White Glass Dedicated LED *Requires Smaller Outlet Box*" at bounding box center [328, 366] width 213 height 47
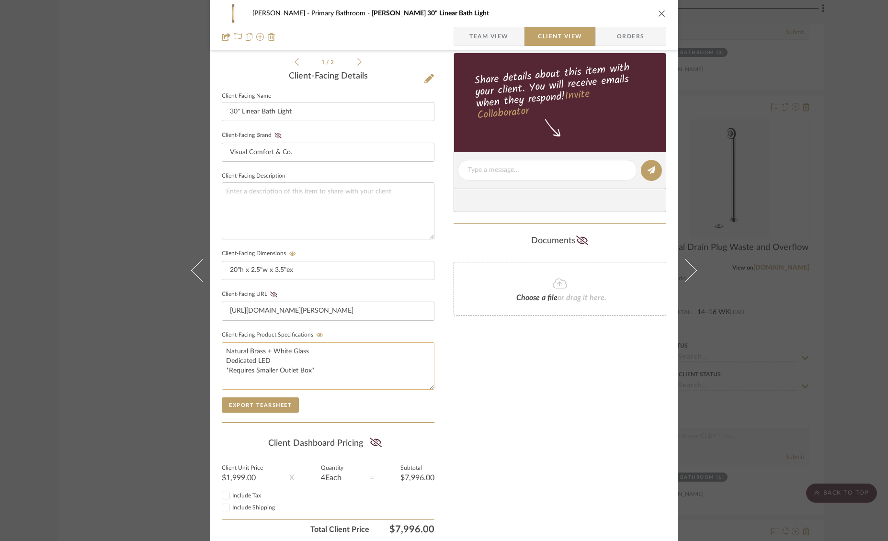
drag, startPoint x: 319, startPoint y: 351, endPoint x: 219, endPoint y: 346, distance: 99.8
click at [222, 346] on textarea "Natural Brass + White Glass Dedicated LED *Requires Smaller Outlet Box*" at bounding box center [328, 366] width 213 height 47
click at [329, 269] on input "20"h x 2.5"w x 3.5"ex" at bounding box center [328, 270] width 213 height 19
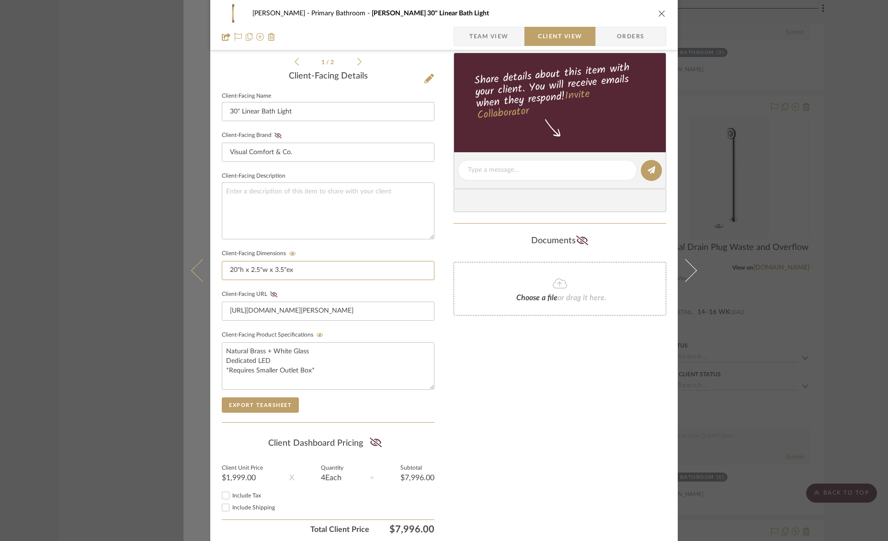
drag, startPoint x: 299, startPoint y: 269, endPoint x: 192, endPoint y: 265, distance: 106.9
click at [193, 266] on mat-dialog-content "[PERSON_NAME] Primary Bathroom [PERSON_NAME] 30" Linear Bath Light Team View Cl…" at bounding box center [443, 179] width 521 height 798
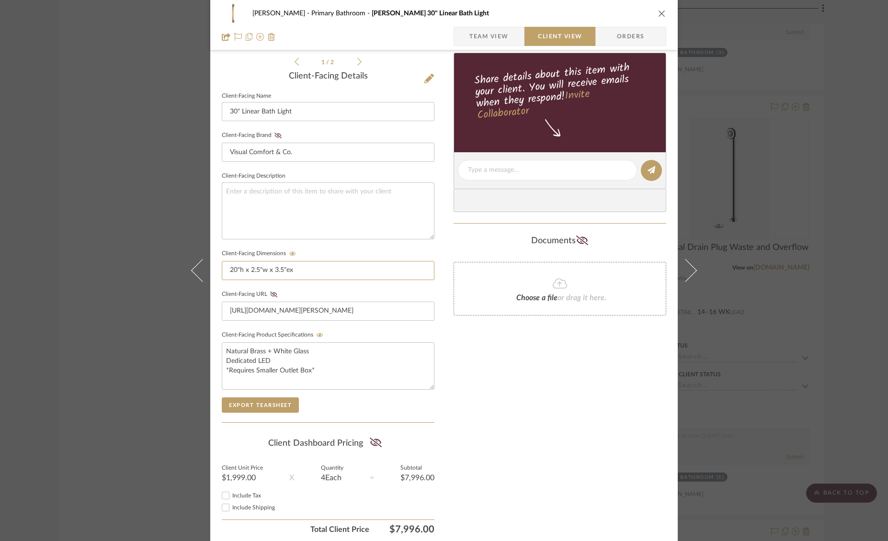
drag, startPoint x: 348, startPoint y: 277, endPoint x: 210, endPoint y: 272, distance: 138.1
click at [210, 272] on div "[PERSON_NAME] Primary Bathroom [PERSON_NAME] 30" Linear Bath Light Team View Cl…" at bounding box center [444, 179] width 468 height 798
click at [662, 12] on icon "close" at bounding box center [662, 14] width 8 height 8
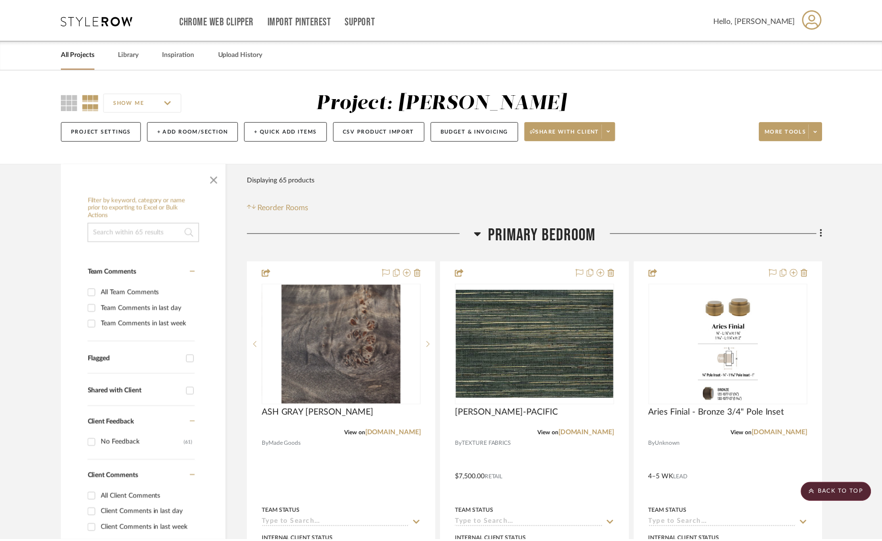
scroll to position [5014, 0]
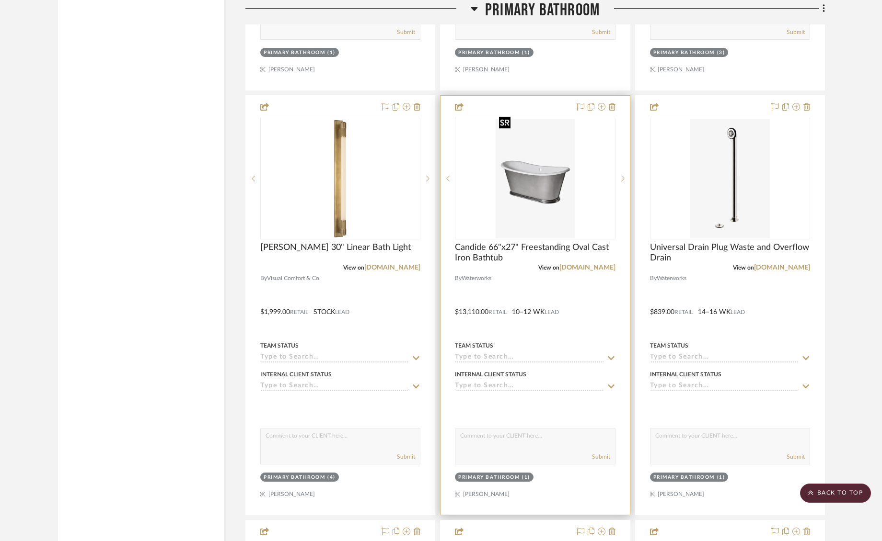
click at [548, 183] on img "0" at bounding box center [535, 179] width 80 height 120
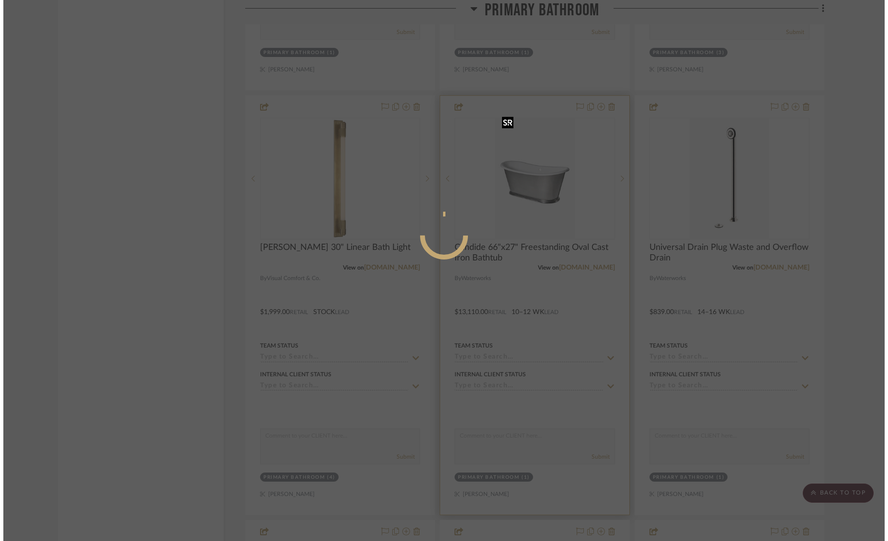
scroll to position [0, 0]
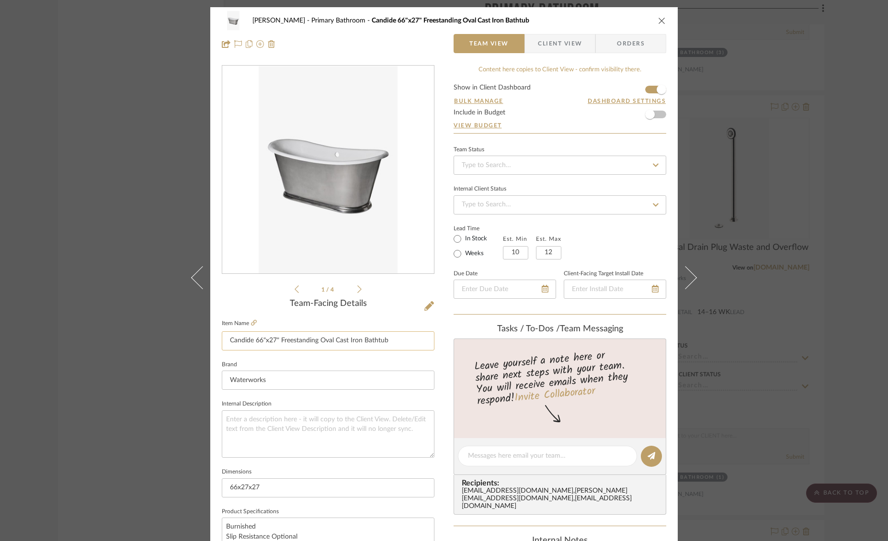
drag, startPoint x: 392, startPoint y: 344, endPoint x: 352, endPoint y: 345, distance: 40.3
click at [352, 345] on input "Candide 66"x27" Freestanding Oval Cast Iron Bathtub" at bounding box center [328, 341] width 213 height 19
click at [550, 47] on span "Client View" at bounding box center [560, 43] width 44 height 19
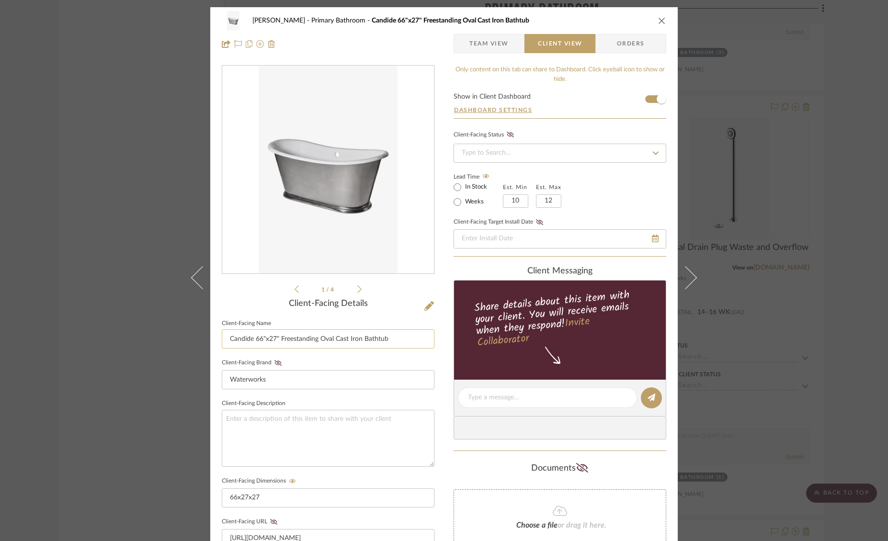
drag, startPoint x: 397, startPoint y: 336, endPoint x: 222, endPoint y: 339, distance: 174.4
click at [222, 339] on input "Candide 66"x27" Freestanding Oval Cast Iron Bathtub" at bounding box center [328, 339] width 213 height 19
click at [659, 20] on icon "close" at bounding box center [662, 21] width 8 height 8
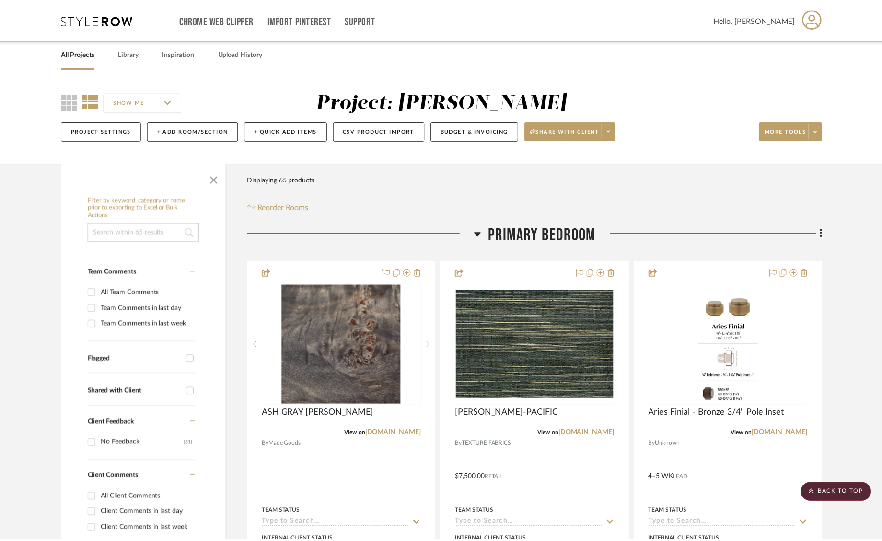
scroll to position [5014, 0]
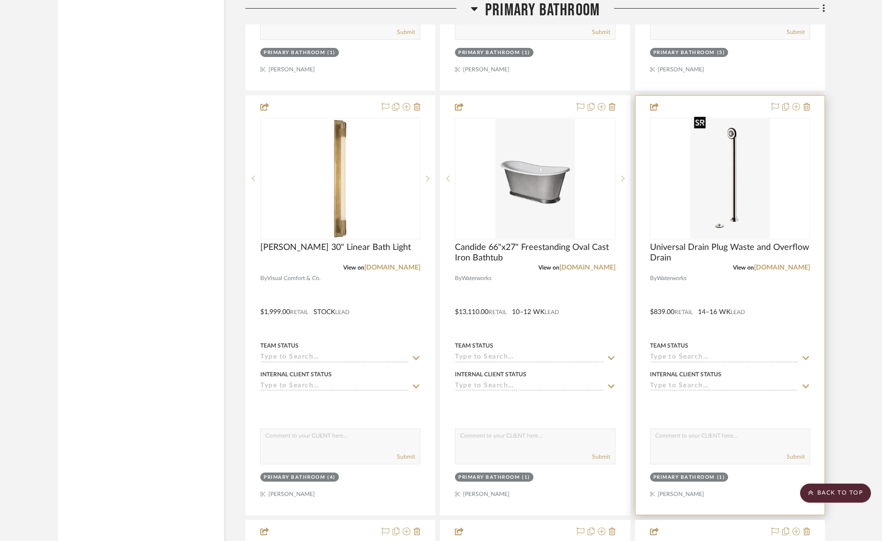
click at [744, 196] on img "0" at bounding box center [730, 179] width 80 height 120
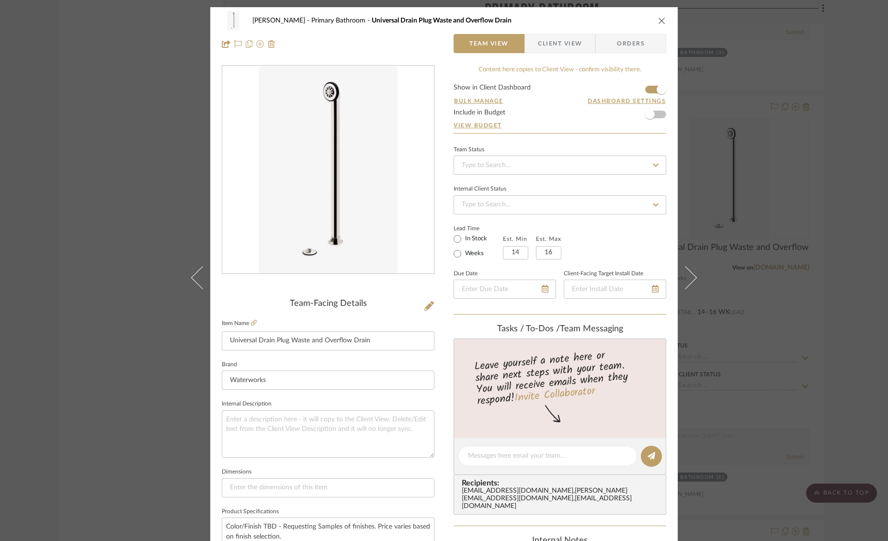
click at [658, 17] on icon "close" at bounding box center [662, 21] width 8 height 8
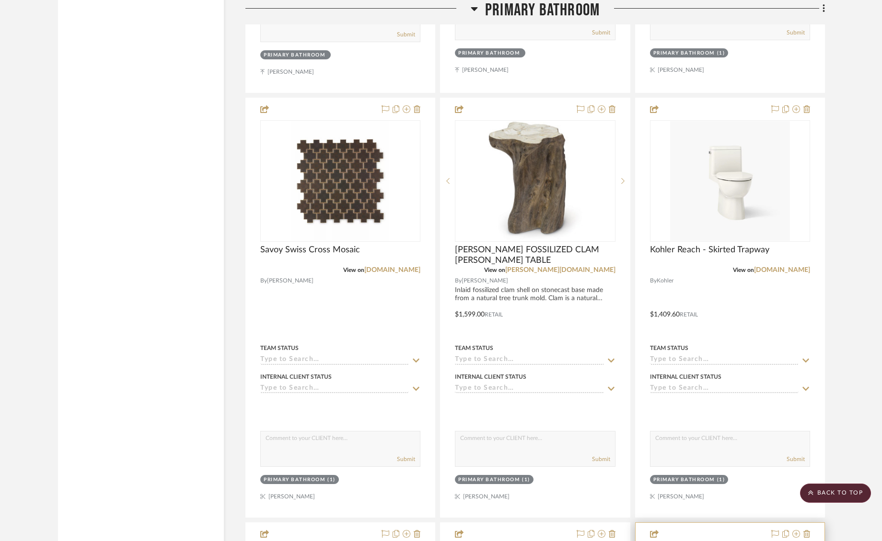
scroll to position [4158, 0]
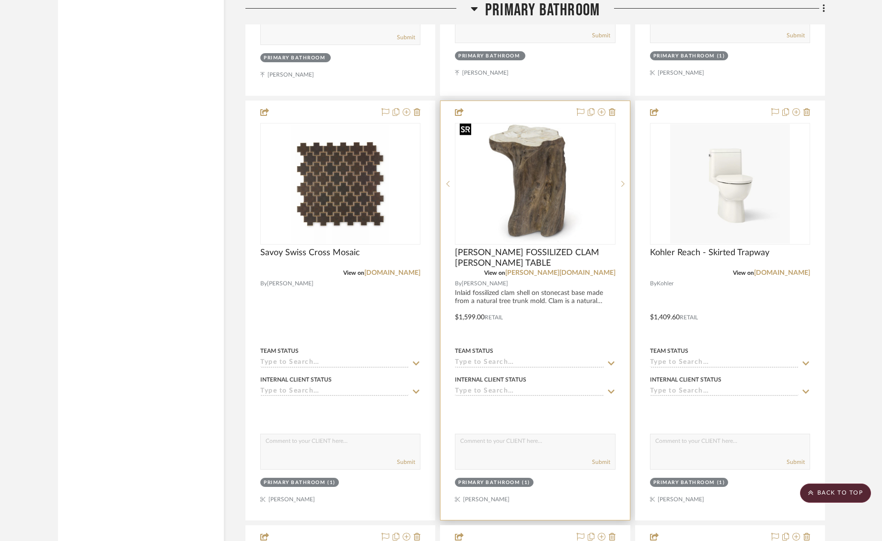
click at [565, 206] on img "0" at bounding box center [535, 184] width 158 height 119
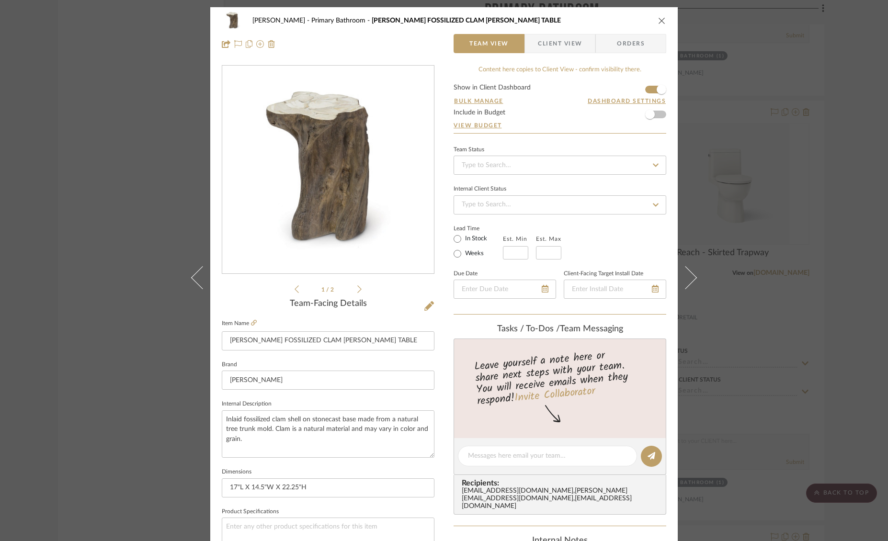
click at [528, 32] on div "[PERSON_NAME] Primary Bathroom [PERSON_NAME] FOSSILIZED CLAM [PERSON_NAME] TABL…" at bounding box center [444, 32] width 468 height 50
click at [547, 38] on span "Client View" at bounding box center [560, 43] width 44 height 19
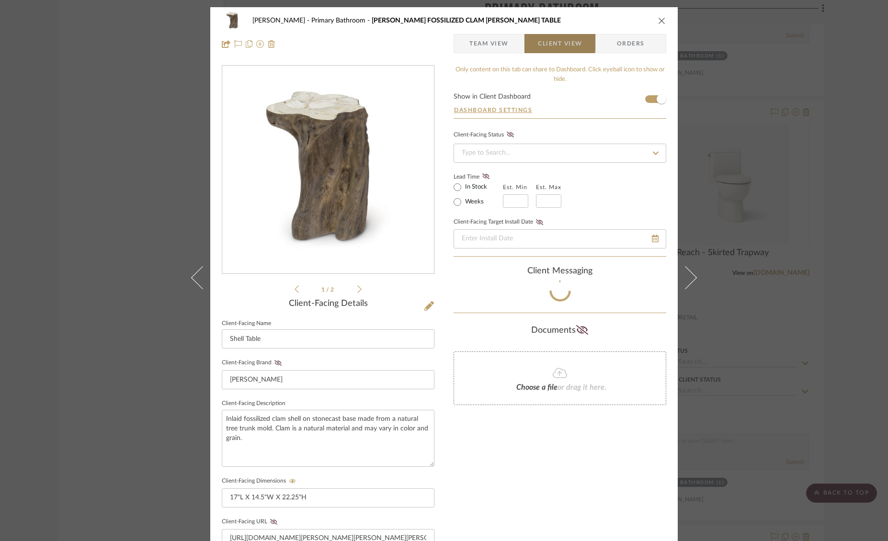
click at [547, 38] on span "Client View" at bounding box center [560, 43] width 44 height 19
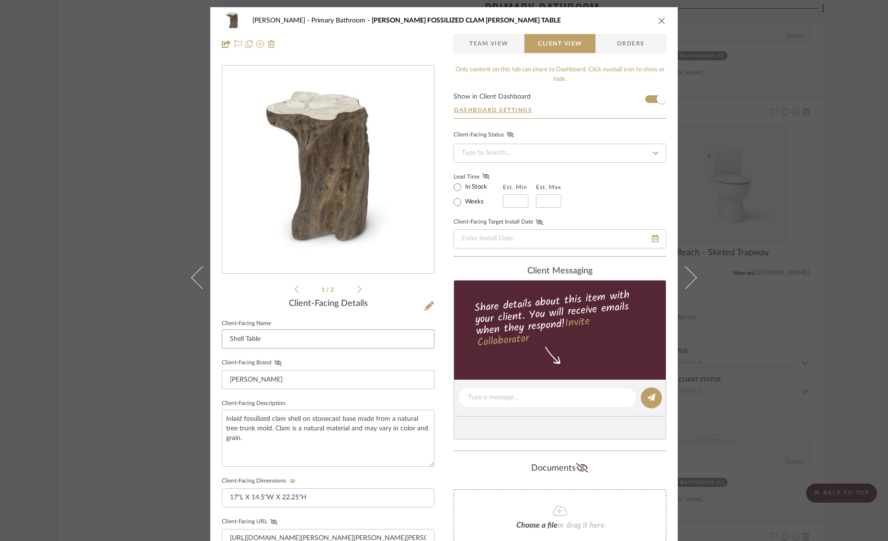
drag, startPoint x: 263, startPoint y: 340, endPoint x: 212, endPoint y: 337, distance: 51.3
click at [212, 337] on div "[PERSON_NAME] Primary Bathroom CHLOE FOSSILIZED CLAM [PERSON_NAME] TABLE Team V…" at bounding box center [444, 406] width 468 height 798
drag, startPoint x: 336, startPoint y: 494, endPoint x: 244, endPoint y: 491, distance: 92.1
click at [244, 491] on input "17"L X 14.5"W X 22.25"H" at bounding box center [328, 498] width 213 height 19
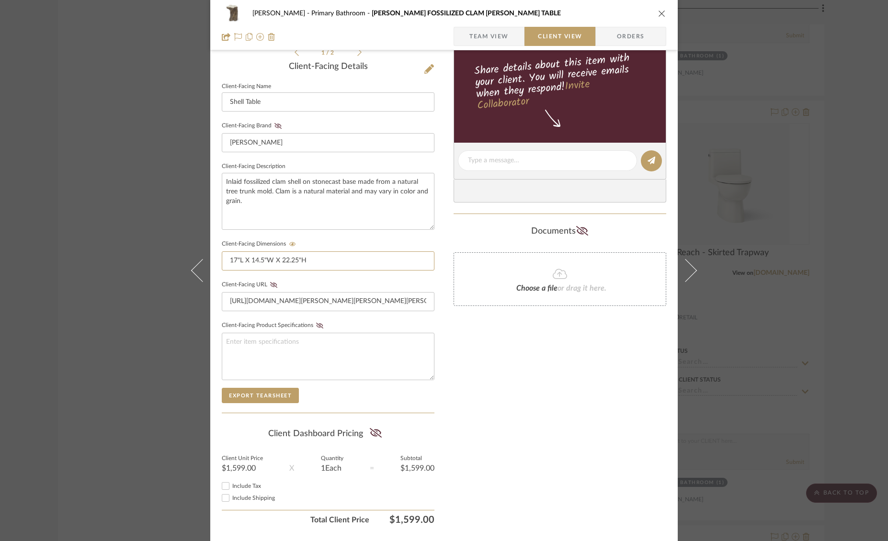
scroll to position [263, 0]
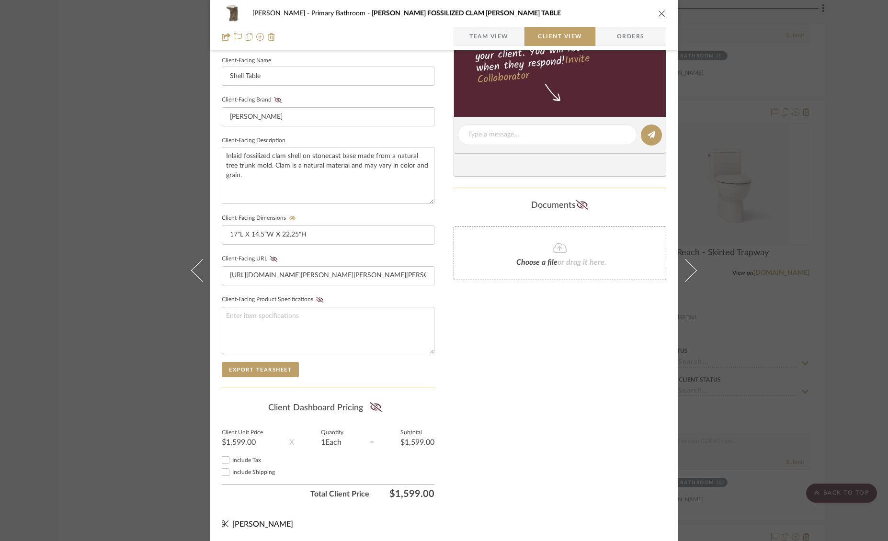
click at [658, 10] on icon "close" at bounding box center [662, 14] width 8 height 8
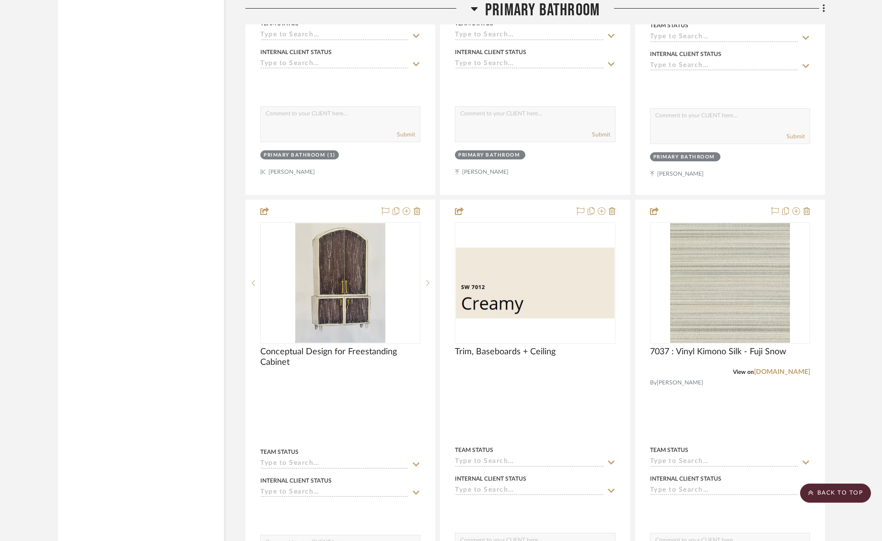
scroll to position [3631, 0]
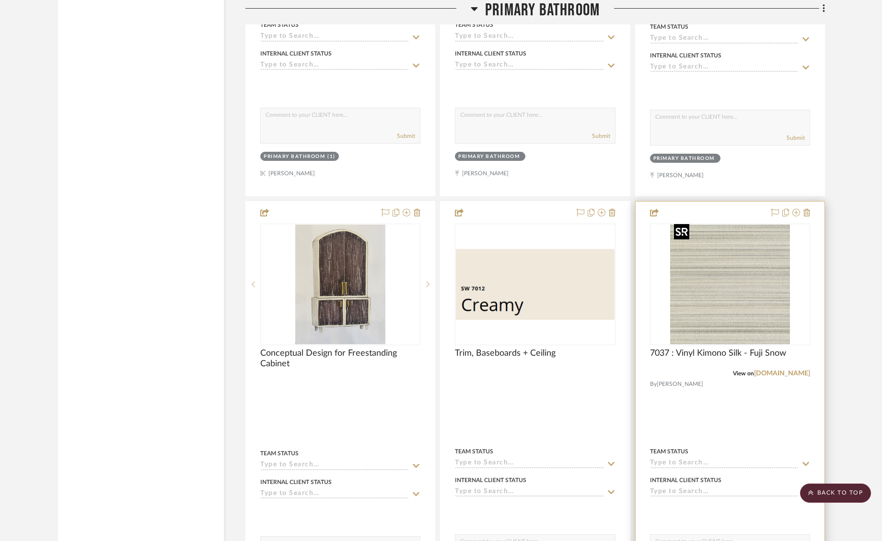
click at [739, 267] on img "0" at bounding box center [730, 285] width 120 height 120
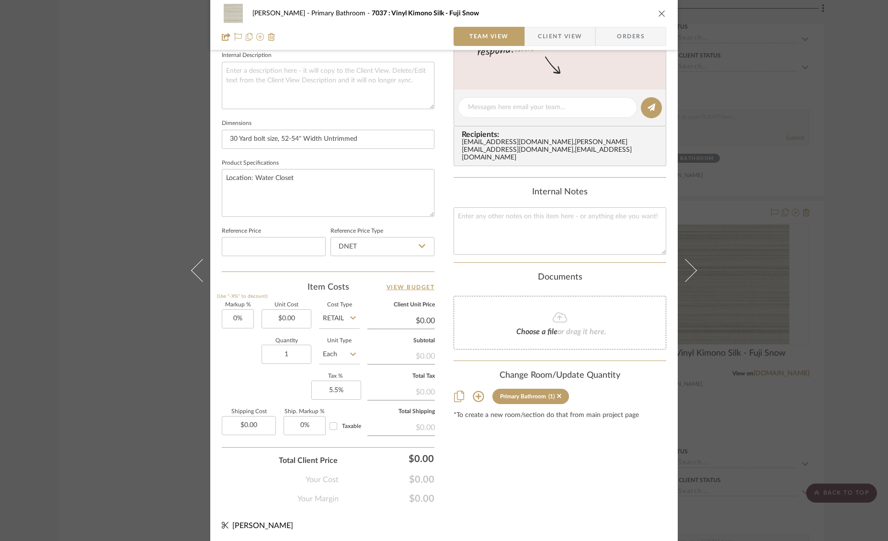
scroll to position [0, 0]
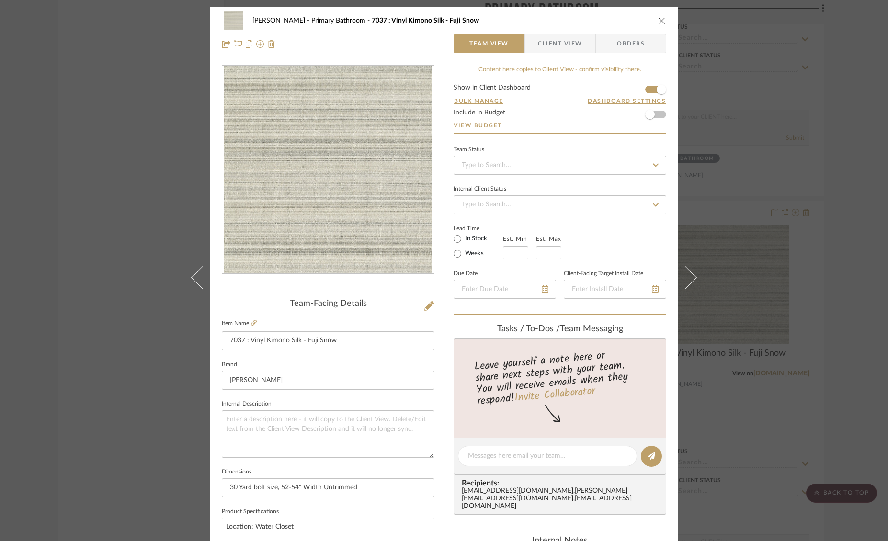
click at [662, 23] on icon "close" at bounding box center [662, 21] width 8 height 8
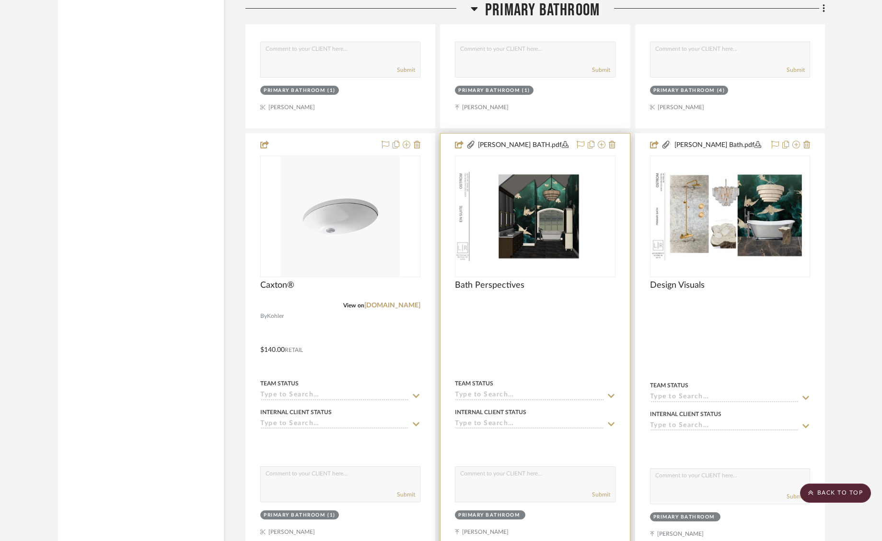
scroll to position [3275, 0]
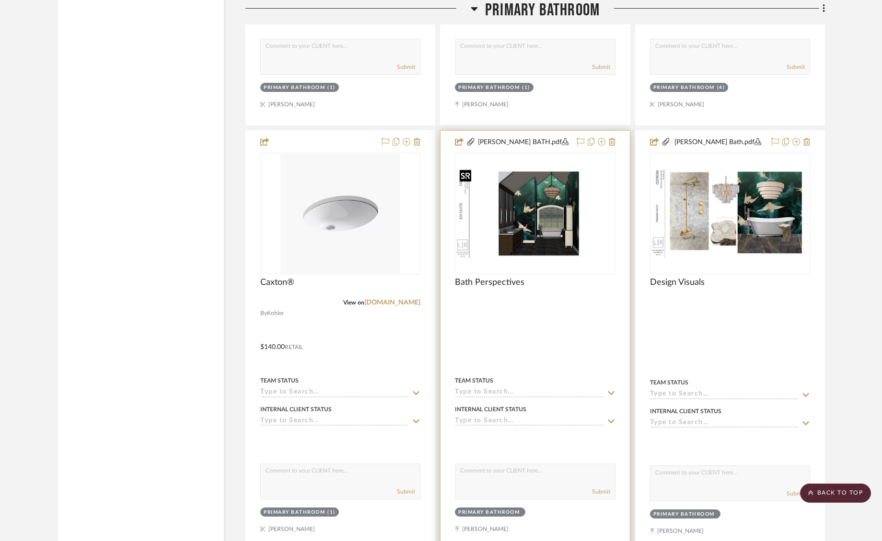
click at [554, 218] on img "0" at bounding box center [535, 213] width 158 height 89
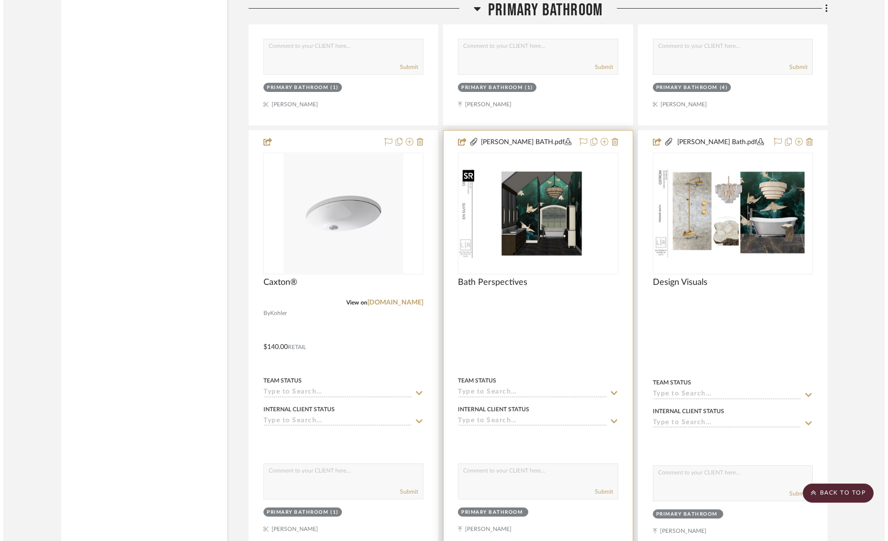
scroll to position [0, 0]
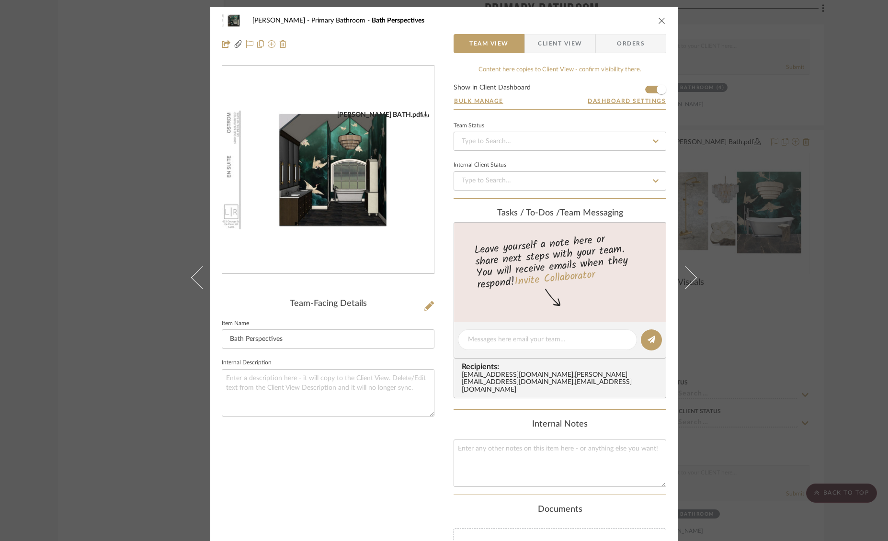
click at [660, 20] on icon "close" at bounding box center [662, 21] width 8 height 8
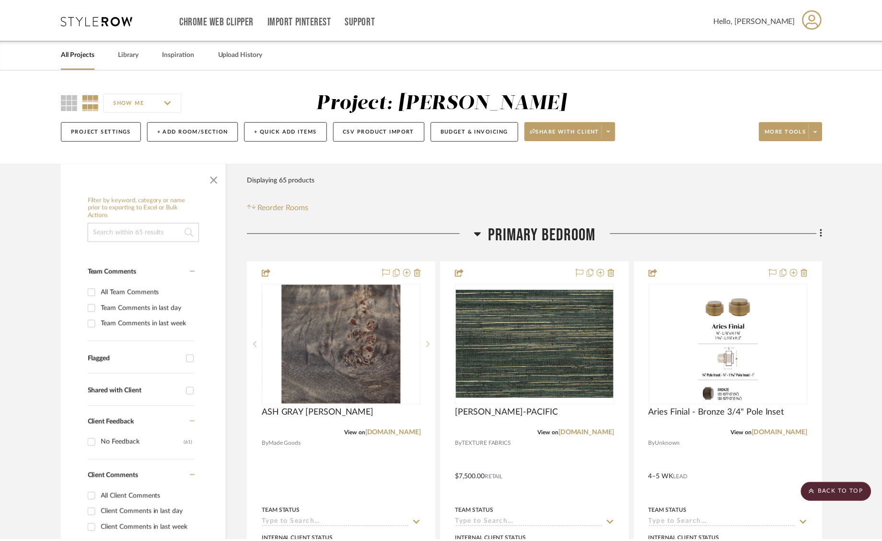
scroll to position [3275, 0]
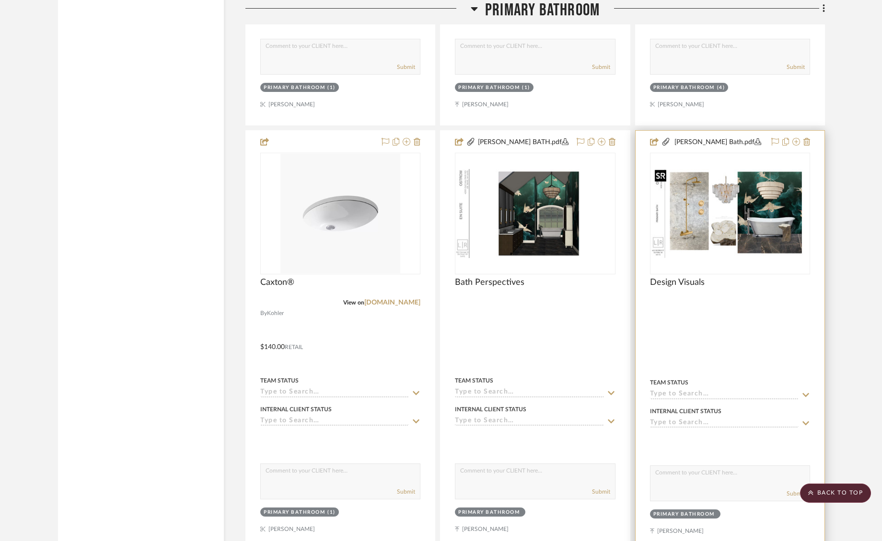
click at [751, 211] on img "0" at bounding box center [730, 213] width 158 height 89
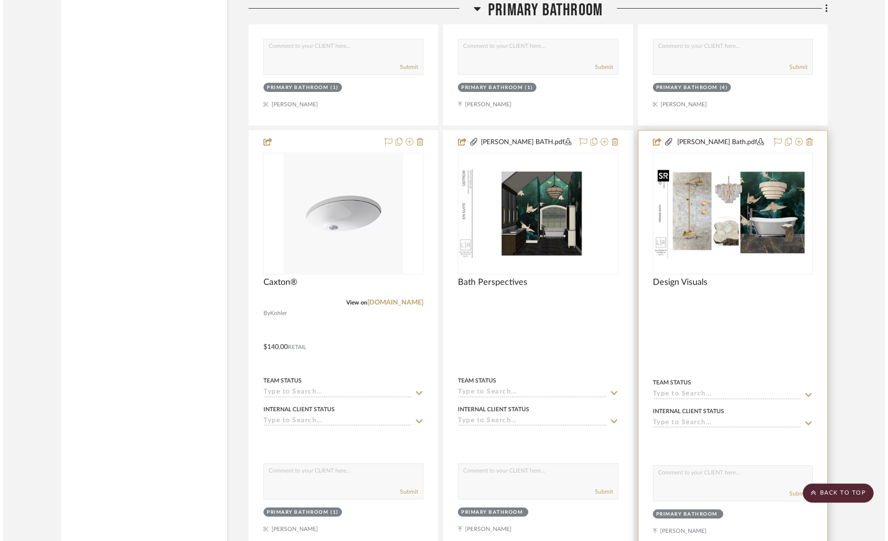
scroll to position [0, 0]
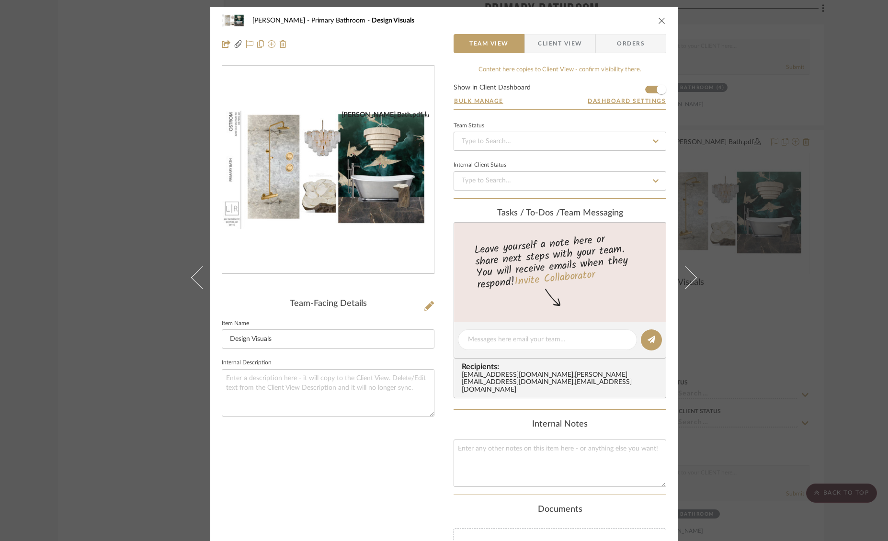
click at [659, 21] on icon "close" at bounding box center [662, 21] width 8 height 8
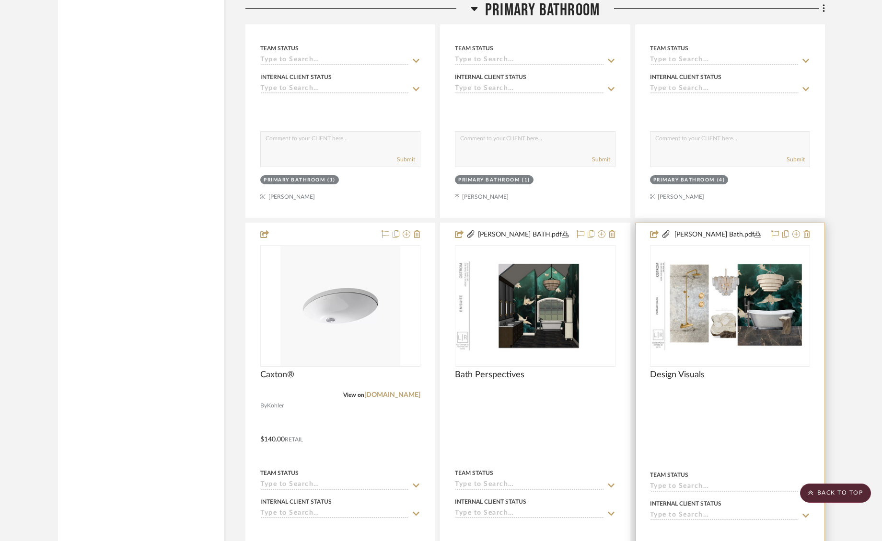
scroll to position [3186, 0]
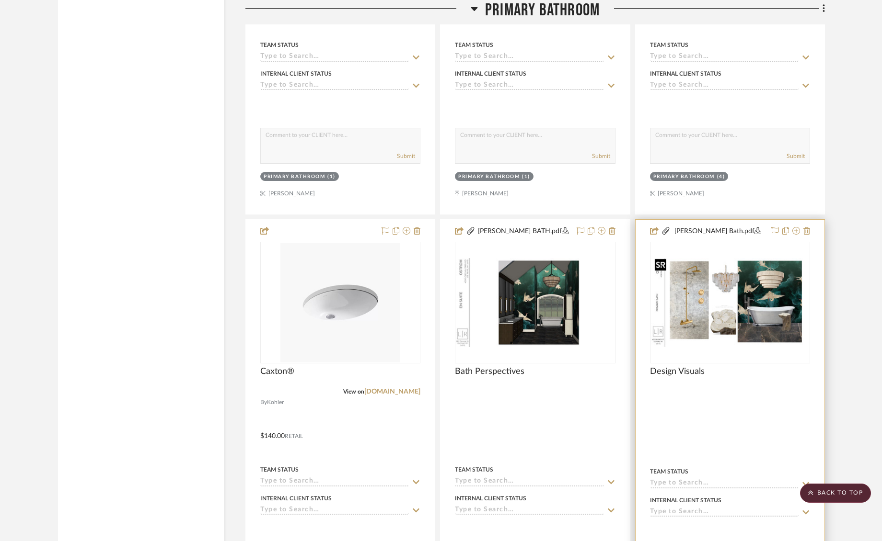
click at [745, 296] on img "0" at bounding box center [730, 302] width 158 height 89
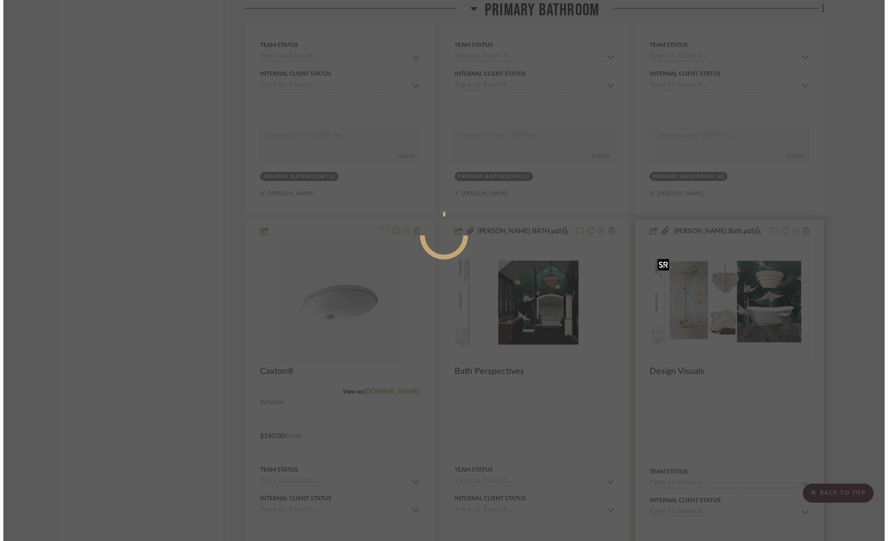
scroll to position [0, 0]
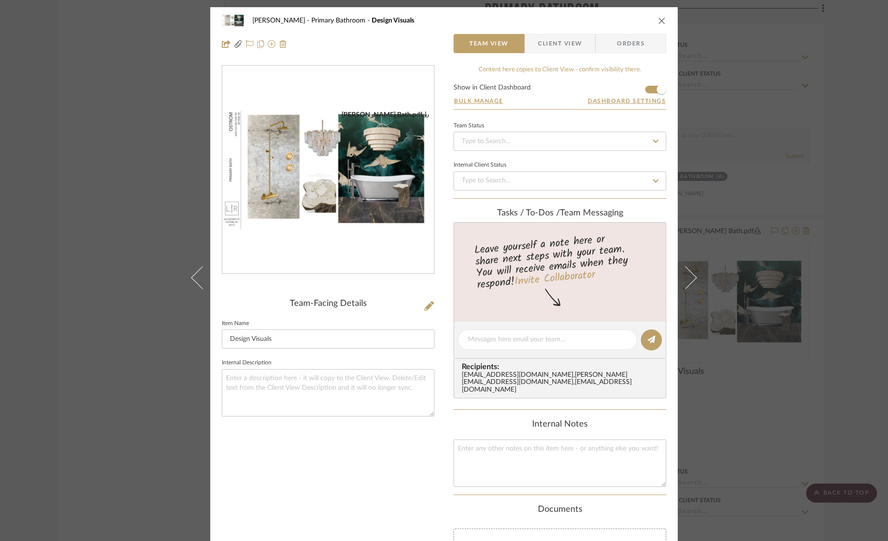
click at [659, 20] on icon "close" at bounding box center [662, 21] width 8 height 8
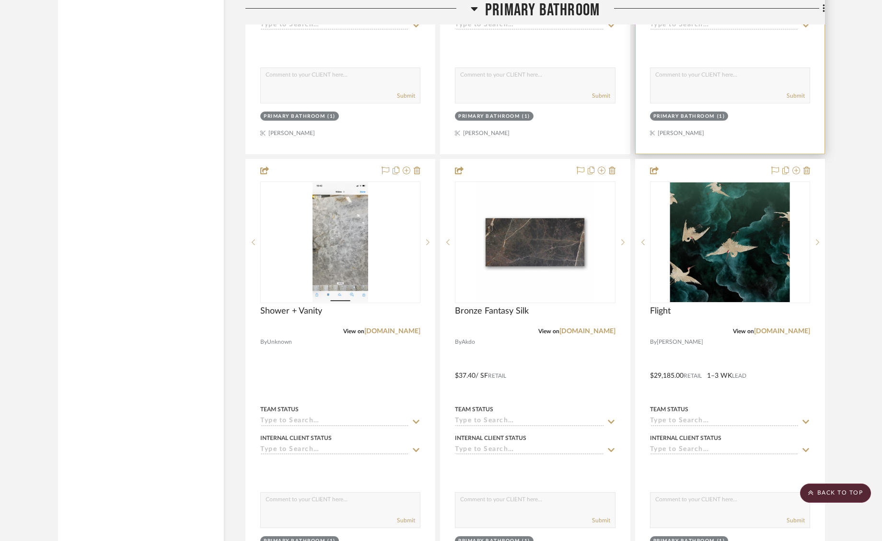
scroll to position [5824, 0]
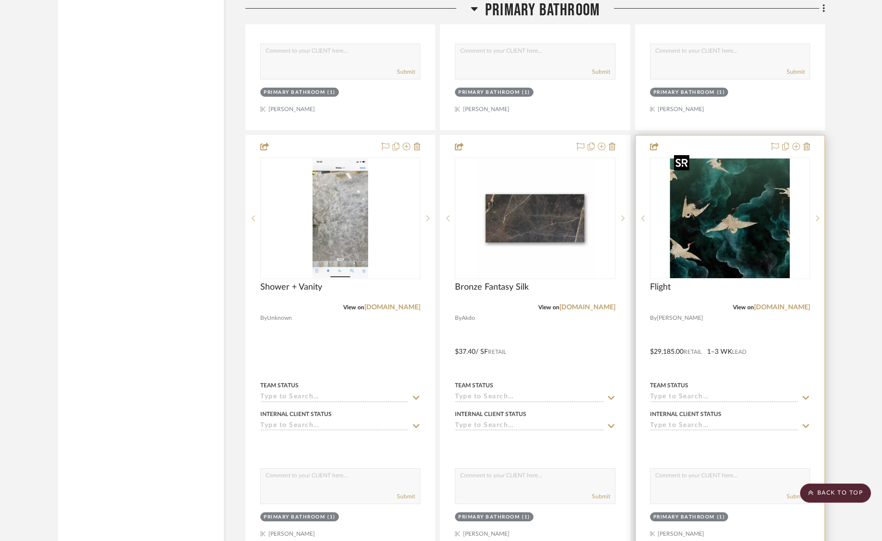
click at [744, 196] on img "0" at bounding box center [730, 219] width 120 height 120
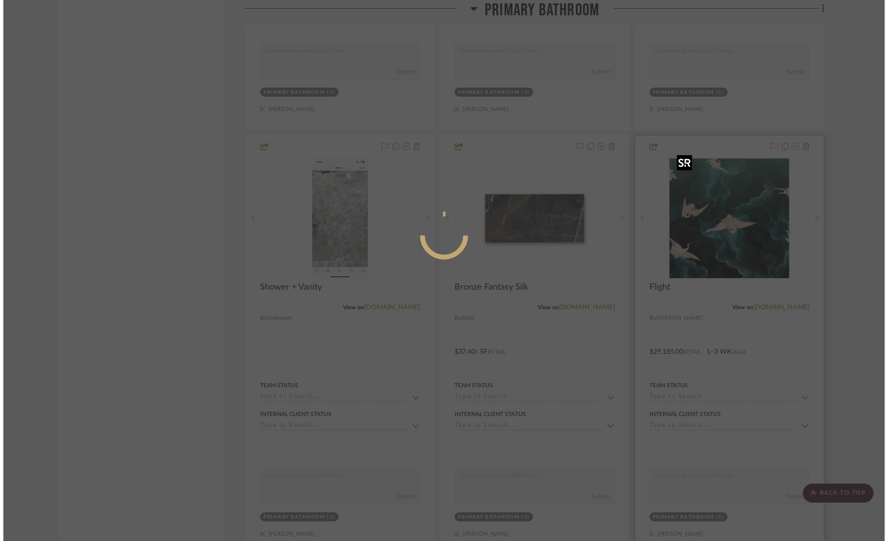
scroll to position [0, 0]
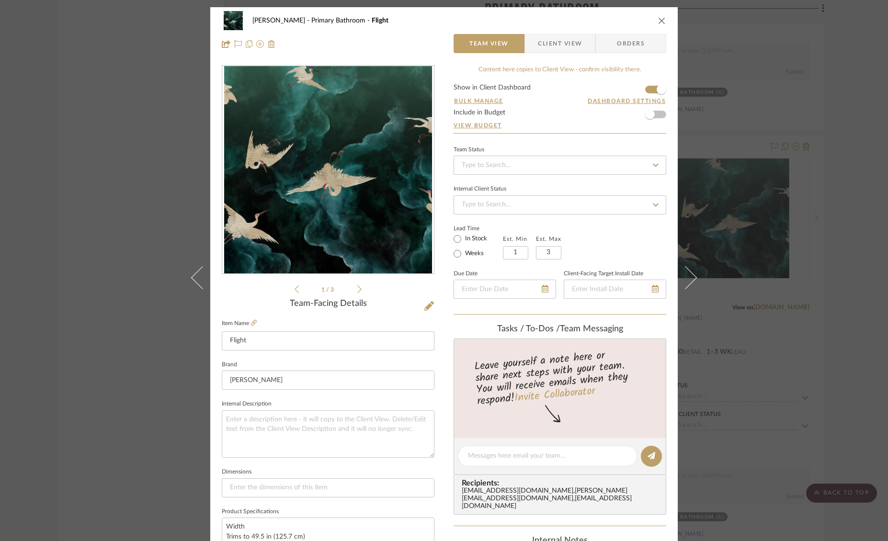
click at [559, 44] on span "Client View" at bounding box center [560, 43] width 44 height 19
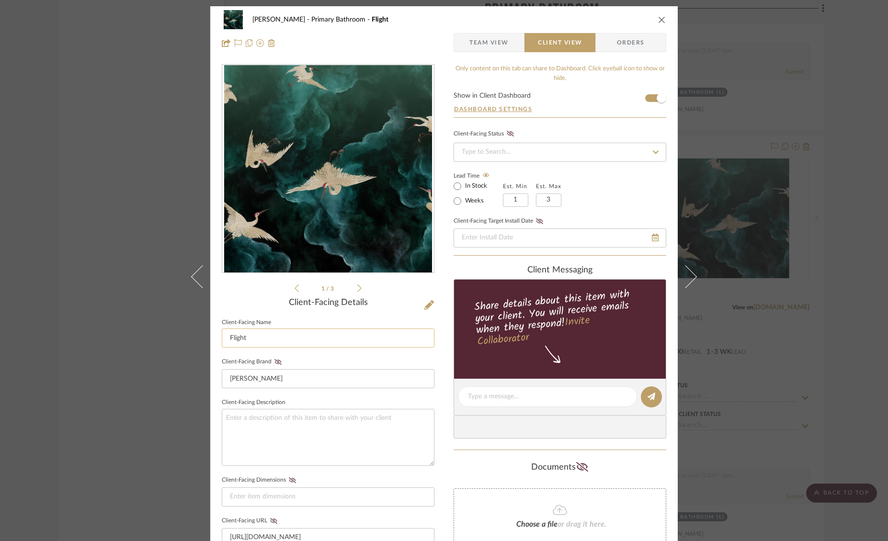
click at [267, 342] on input "Flight" at bounding box center [328, 338] width 213 height 19
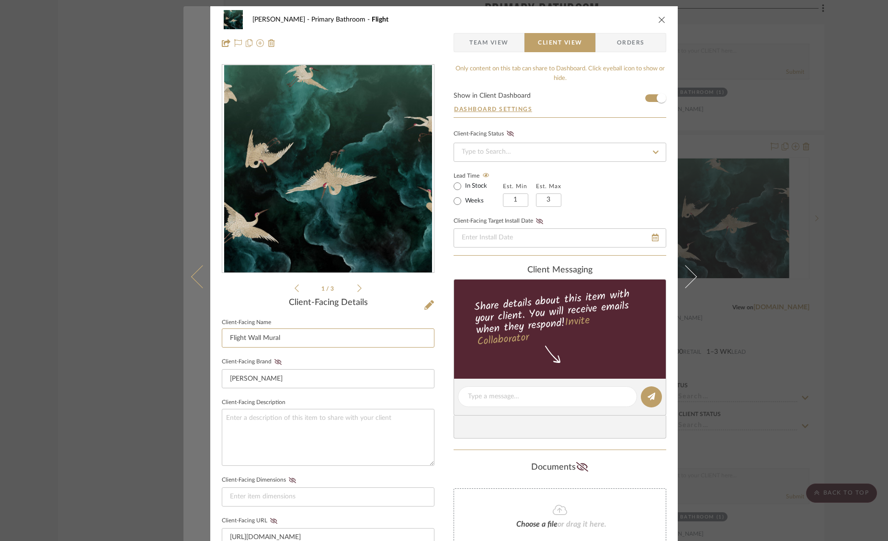
drag, startPoint x: 291, startPoint y: 340, endPoint x: 202, endPoint y: 344, distance: 88.7
click at [202, 344] on mat-dialog-content "[PERSON_NAME] Primary Bathroom Flight Team View Client View Orders 1 / 3 Client…" at bounding box center [443, 405] width 521 height 798
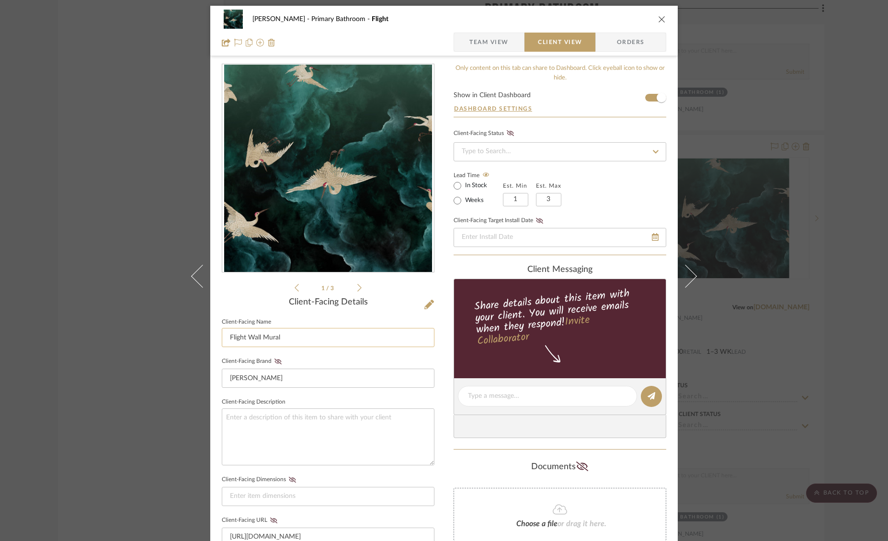
drag, startPoint x: 272, startPoint y: 344, endPoint x: 297, endPoint y: 343, distance: 24.5
click at [273, 344] on input "Flight Wall Mural" at bounding box center [328, 337] width 213 height 19
drag, startPoint x: 287, startPoint y: 338, endPoint x: 221, endPoint y: 337, distance: 66.1
click at [222, 337] on input "Flight Wall Mural" at bounding box center [328, 337] width 213 height 19
type input "Flight Wall Mural"
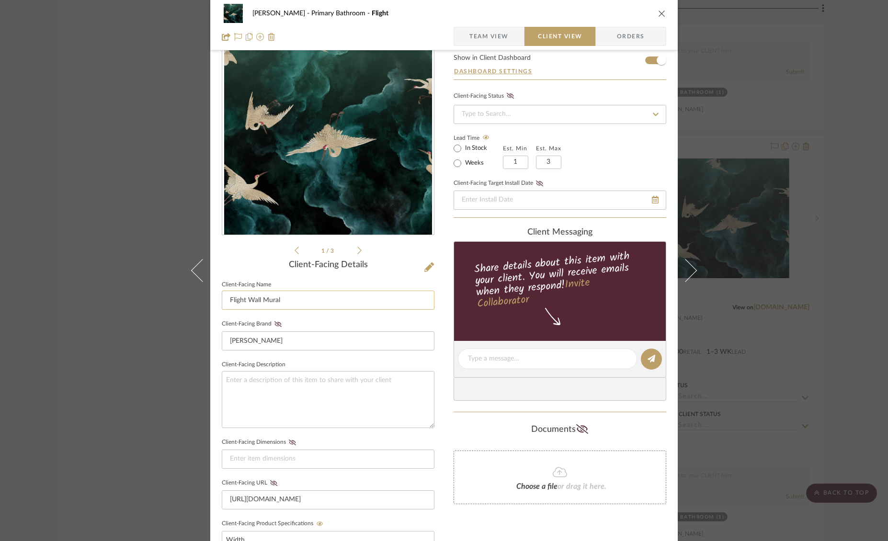
scroll to position [0, 0]
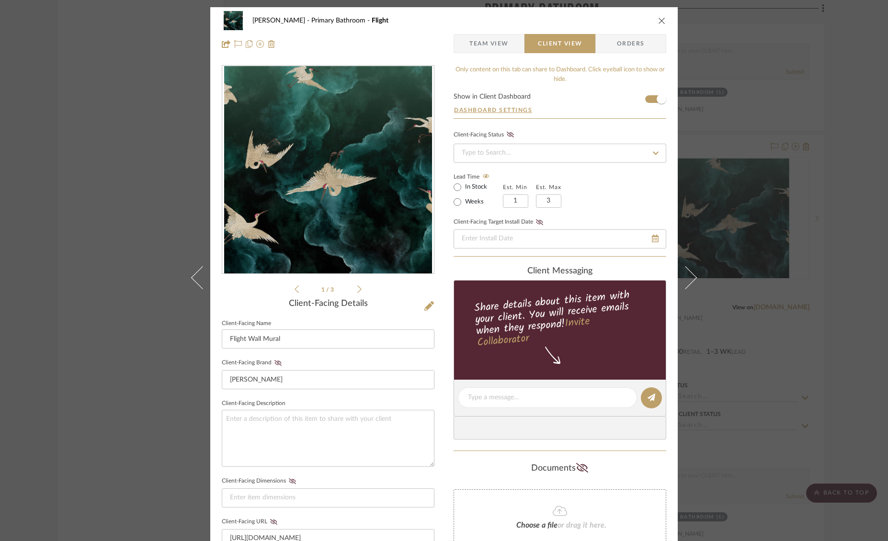
click at [662, 18] on icon "close" at bounding box center [662, 21] width 8 height 8
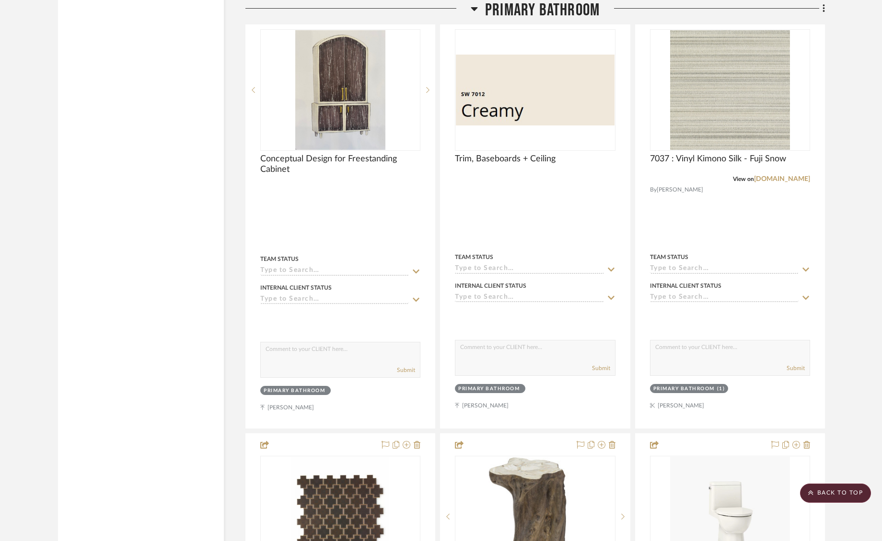
scroll to position [3809, 0]
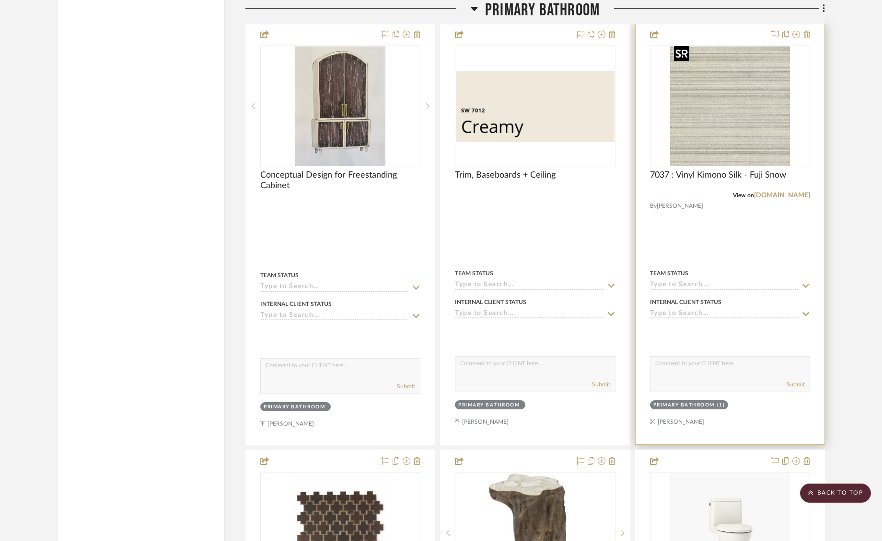
click at [740, 115] on img "0" at bounding box center [730, 106] width 120 height 120
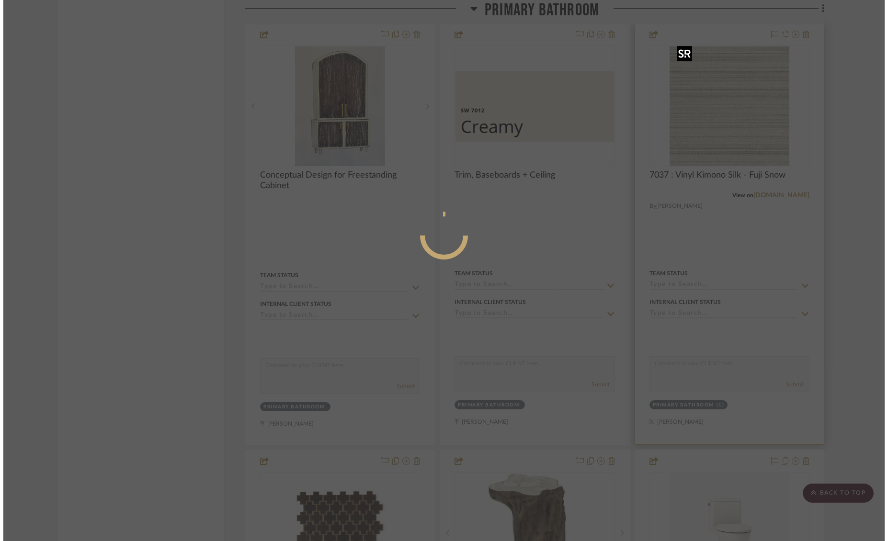
scroll to position [0, 0]
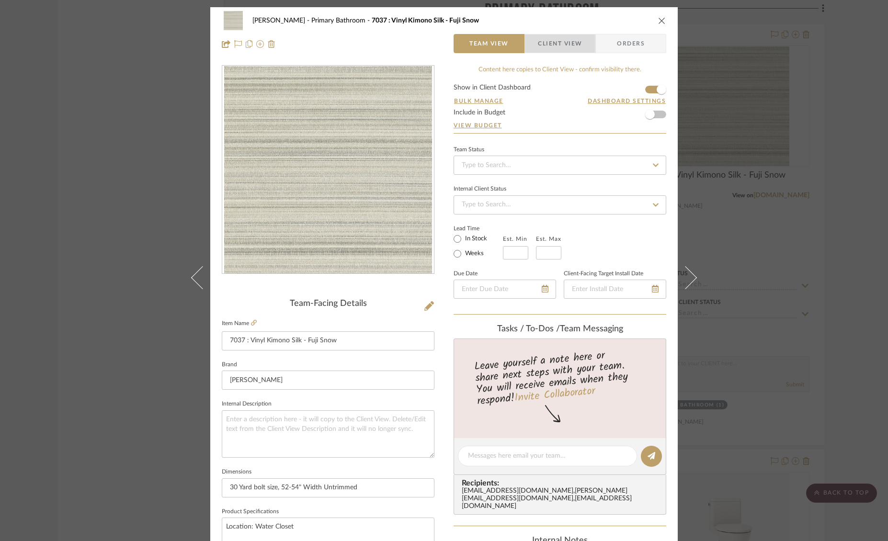
click at [549, 41] on span "Client View" at bounding box center [560, 43] width 44 height 19
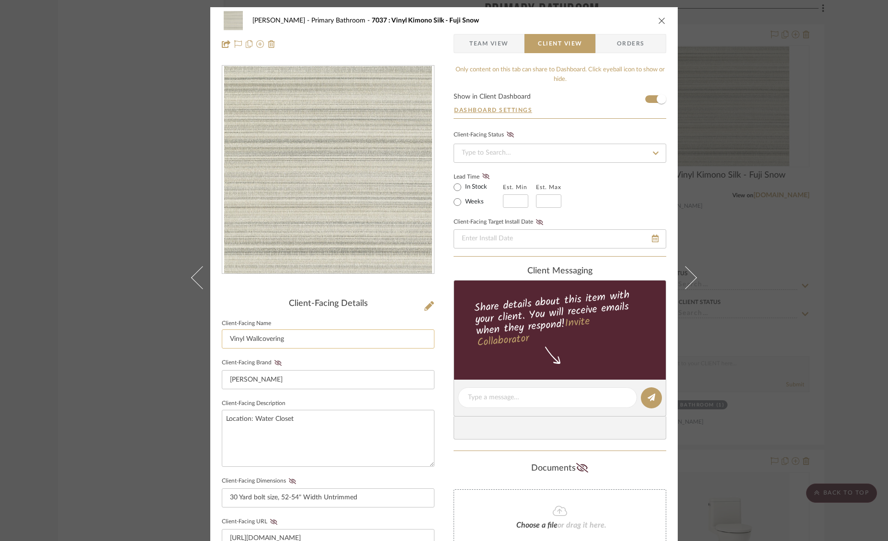
drag, startPoint x: 287, startPoint y: 341, endPoint x: 219, endPoint y: 342, distance: 68.0
click at [222, 342] on input "Vinyl Wallcovering" at bounding box center [328, 339] width 213 height 19
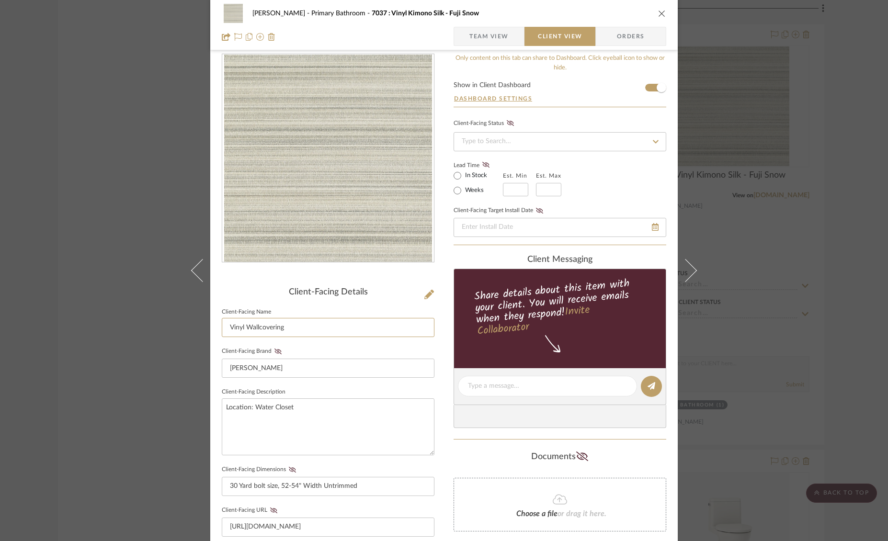
scroll to position [11, 0]
click at [658, 25] on div "[PERSON_NAME] Primary Bathroom 7037 : Vinyl Kimono Silk - Fuji Snow Team View C…" at bounding box center [444, 25] width 468 height 50
click at [658, 13] on icon "close" at bounding box center [662, 14] width 8 height 8
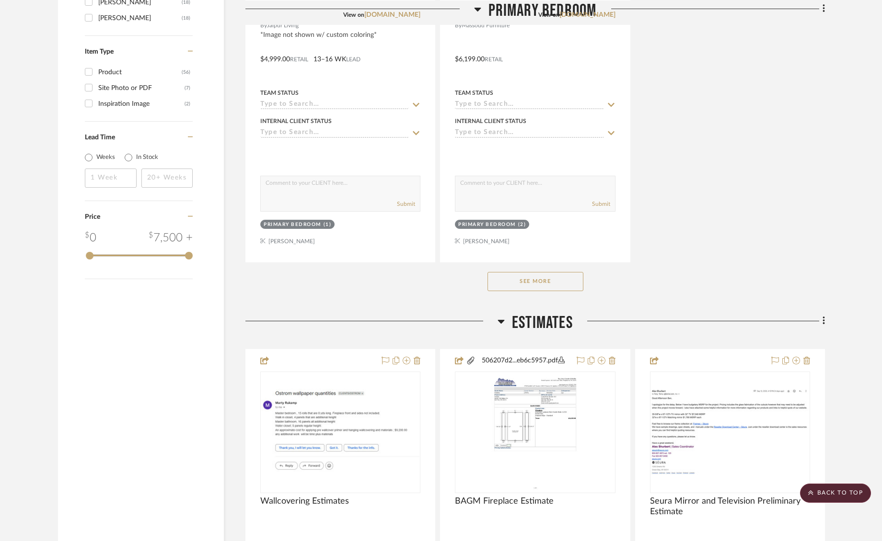
scroll to position [1248, 0]
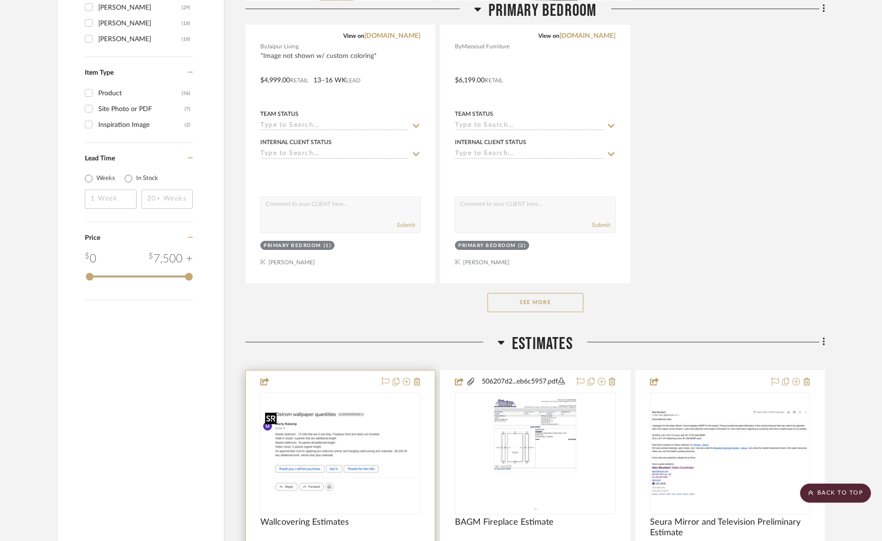
click at [319, 420] on img "0" at bounding box center [340, 453] width 158 height 87
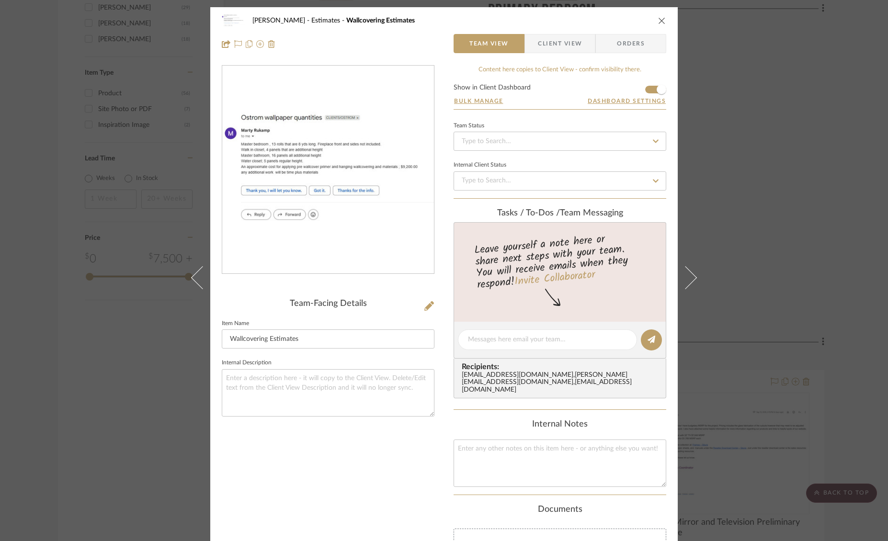
click at [376, 176] on img "0" at bounding box center [328, 170] width 212 height 117
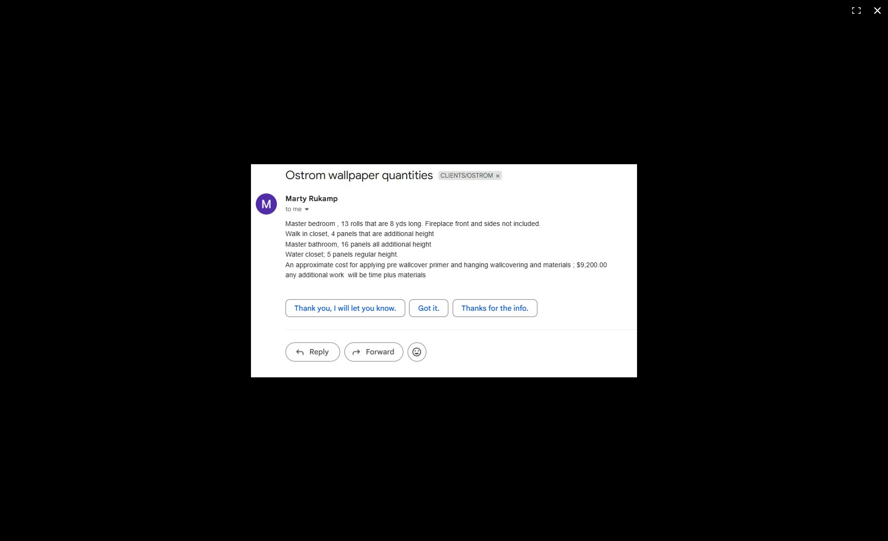
click at [395, 114] on div at bounding box center [444, 270] width 888 height 541
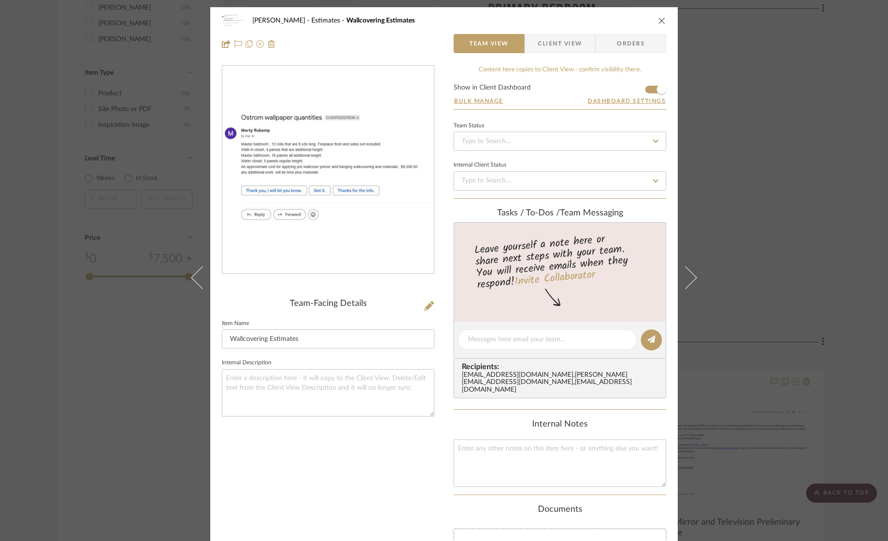
click at [658, 24] on icon "close" at bounding box center [662, 21] width 8 height 8
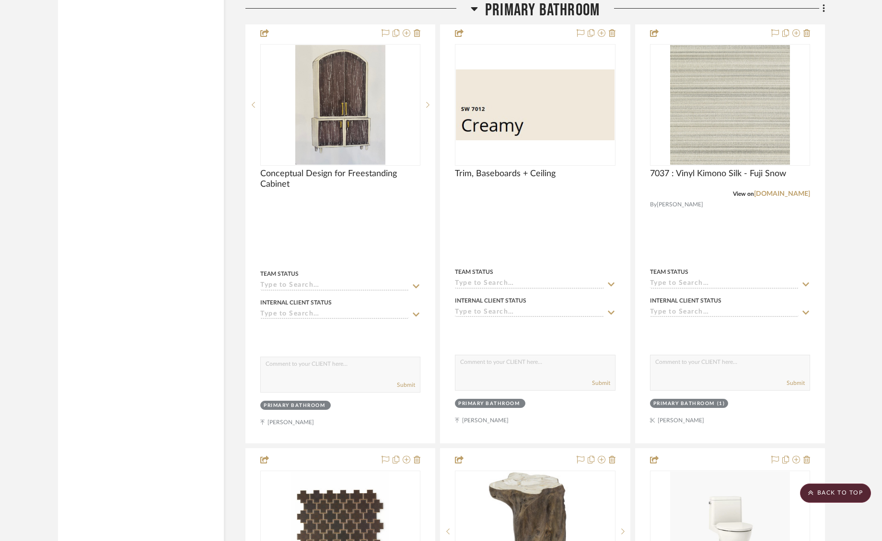
scroll to position [3809, 0]
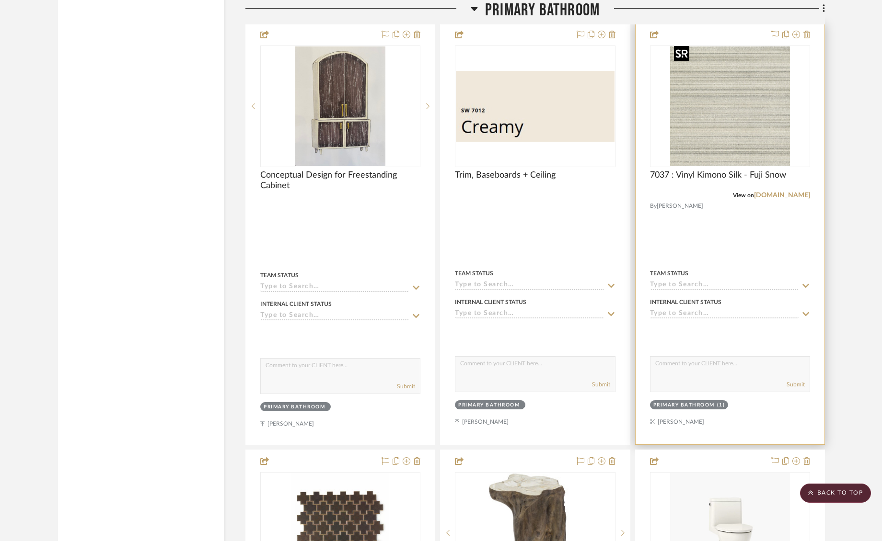
click at [748, 149] on img "0" at bounding box center [730, 106] width 120 height 120
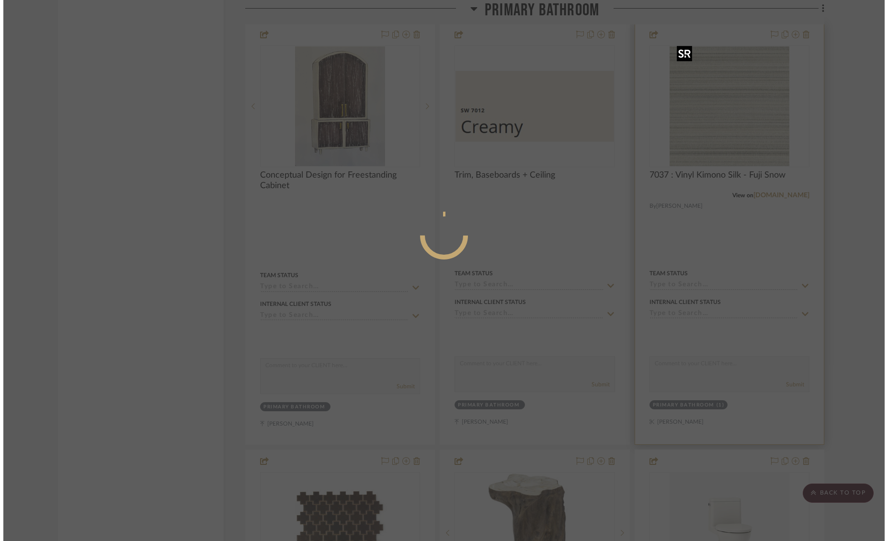
scroll to position [0, 0]
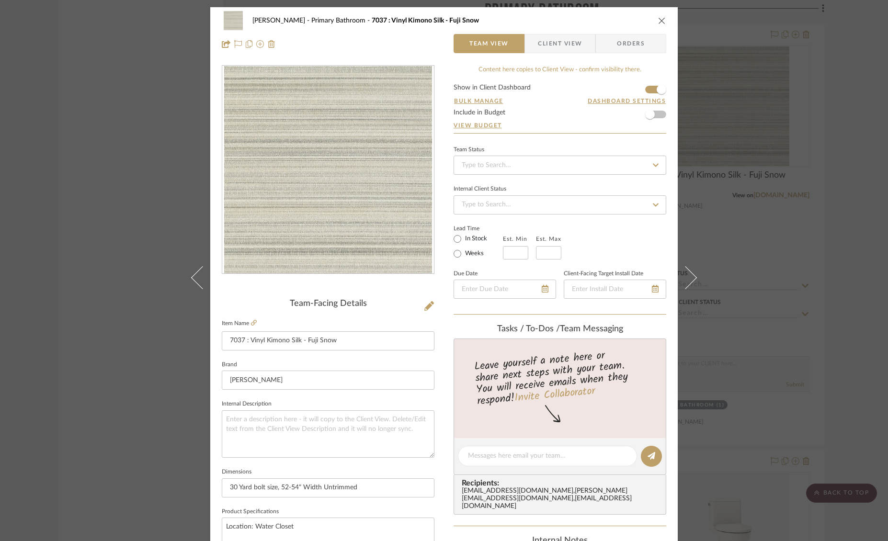
click at [254, 325] on fieldset "Item Name 7037 : Vinyl Kimono Silk - [PERSON_NAME]" at bounding box center [328, 334] width 213 height 34
click at [251, 324] on icon at bounding box center [254, 323] width 6 height 6
click at [570, 45] on span "Client View" at bounding box center [560, 43] width 44 height 19
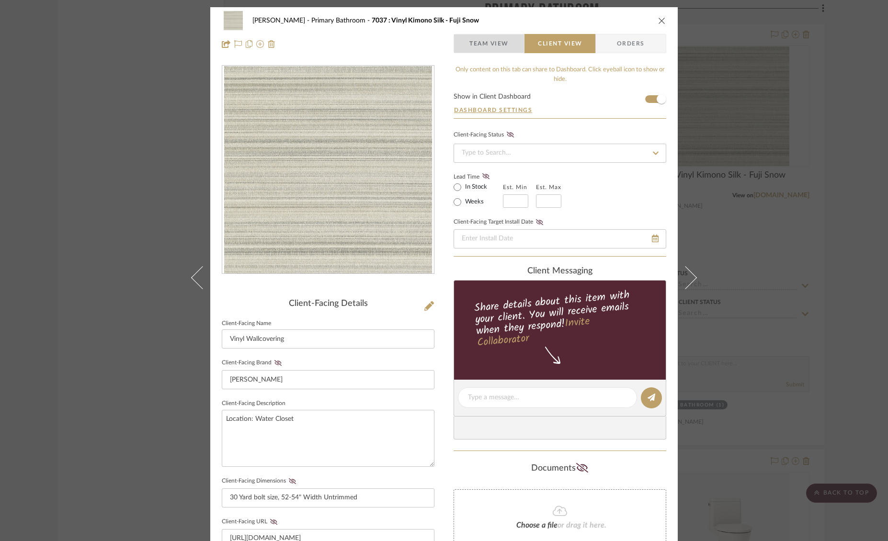
drag, startPoint x: 503, startPoint y: 40, endPoint x: 701, endPoint y: 9, distance: 200.7
click at [539, 34] on mat-button-toggle-group "Team View Client View Orders" at bounding box center [560, 43] width 213 height 19
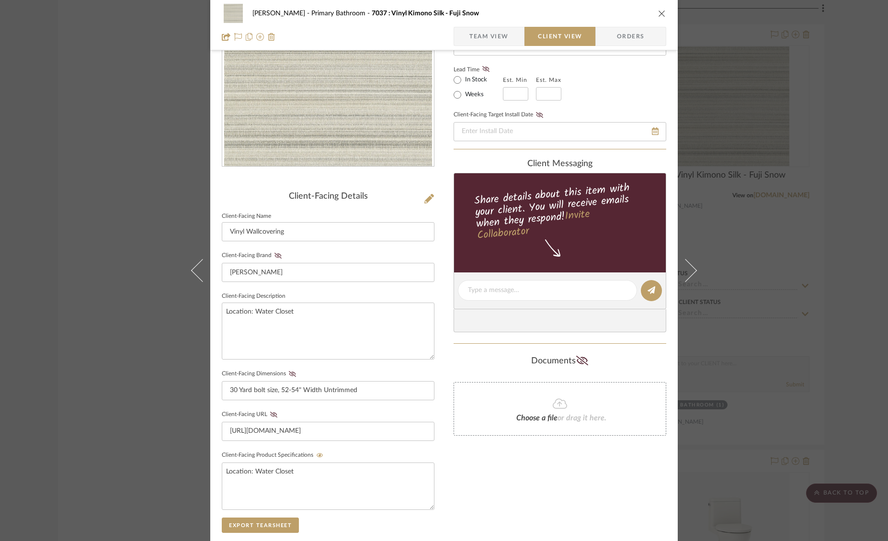
scroll to position [113, 0]
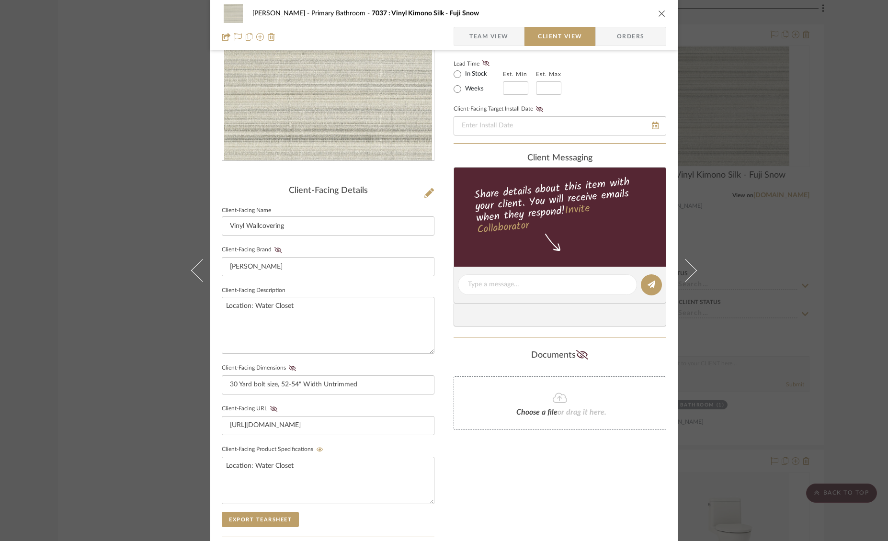
click at [491, 36] on span "Team View" at bounding box center [489, 36] width 39 height 19
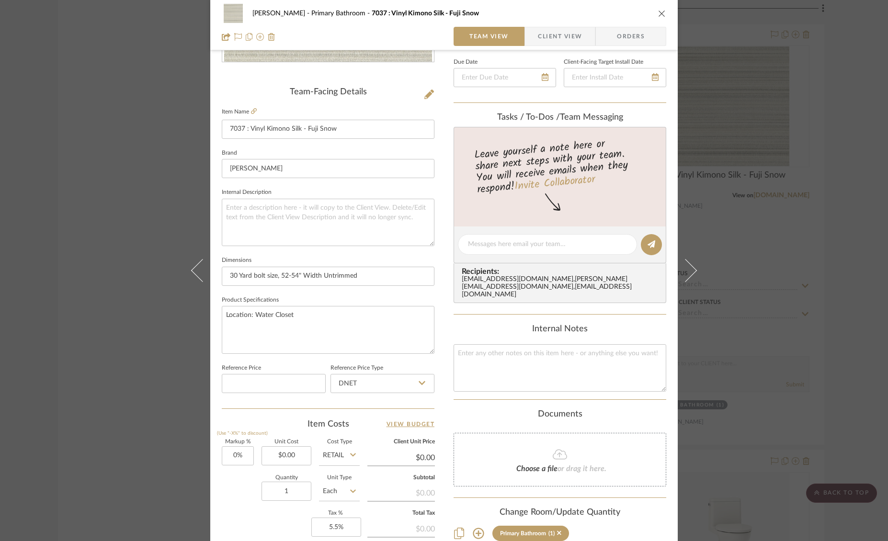
scroll to position [255, 0]
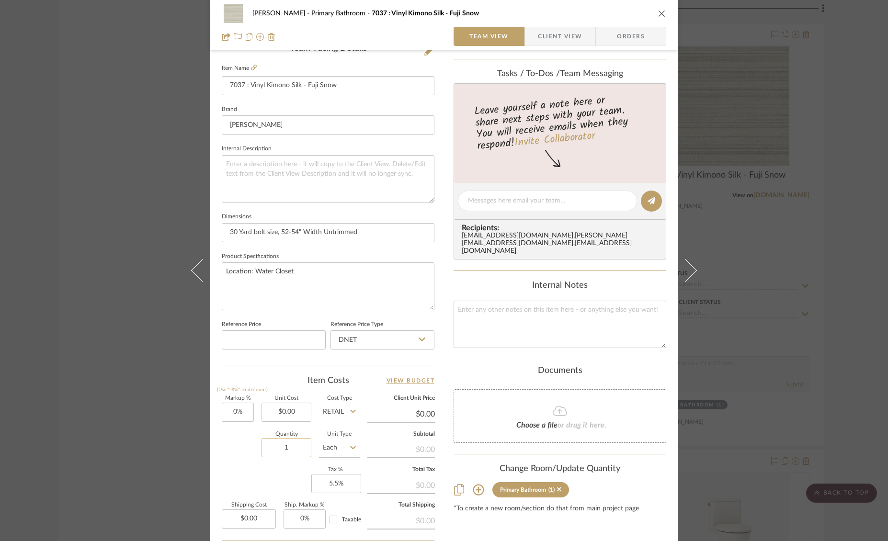
click at [293, 447] on input "1" at bounding box center [287, 447] width 50 height 19
type input "20"
drag, startPoint x: 397, startPoint y: 447, endPoint x: 442, endPoint y: 447, distance: 45.5
click at [442, 447] on div "[PERSON_NAME] Primary Bathroom 7037 : Vinyl Kimono Silk - Fuji Snow Team View C…" at bounding box center [444, 194] width 468 height 885
drag, startPoint x: 383, startPoint y: 439, endPoint x: 386, endPoint y: 435, distance: 5.2
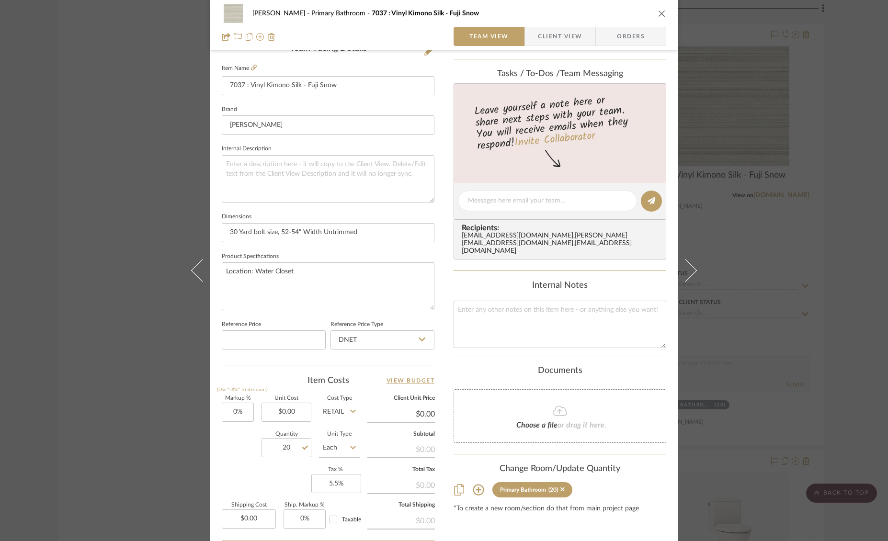
click at [384, 437] on fieldset "Subtotal $0.00" at bounding box center [401, 445] width 68 height 26
drag, startPoint x: 298, startPoint y: 413, endPoint x: 263, endPoint y: 411, distance: 35.0
click at [263, 411] on input "0.00" at bounding box center [287, 412] width 50 height 19
drag, startPoint x: 263, startPoint y: 411, endPoint x: 368, endPoint y: 414, distance: 105.0
click at [368, 414] on div "Markup % (Use "-X%" to discount) 0% Unit Cost 0.00 Cost Type Retail Client Unit…" at bounding box center [328, 466] width 213 height 140
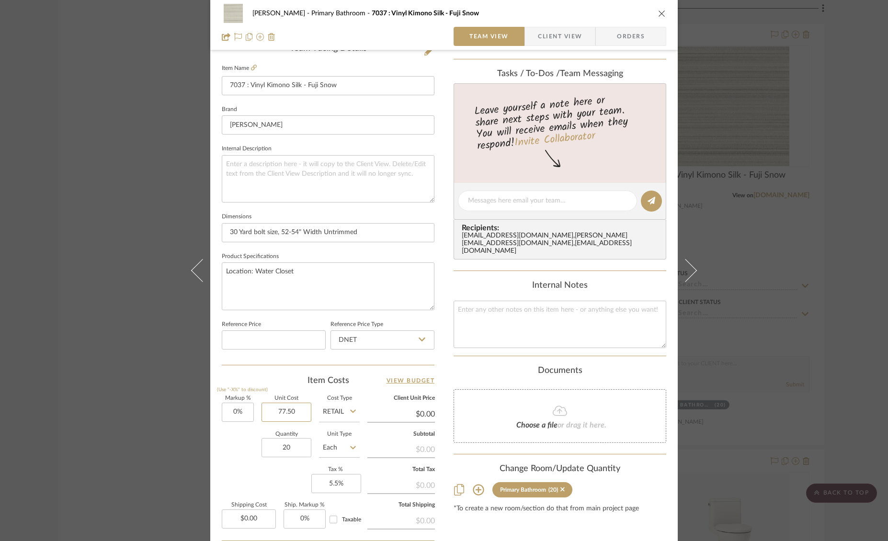
scroll to position [349, 0]
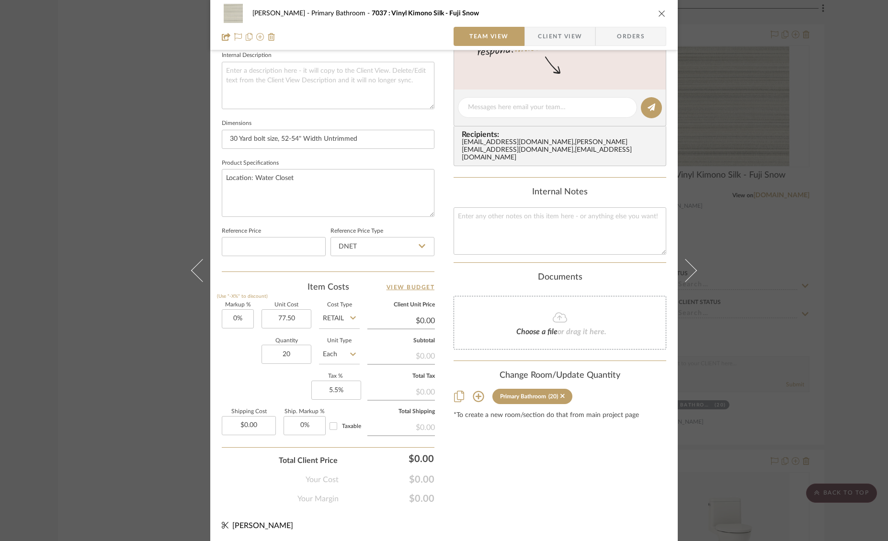
type input "$77.50"
click at [558, 452] on div "Content here copies to Client View - confirm visibility there. Show in Client D…" at bounding box center [560, 110] width 213 height 789
type input "$77.50"
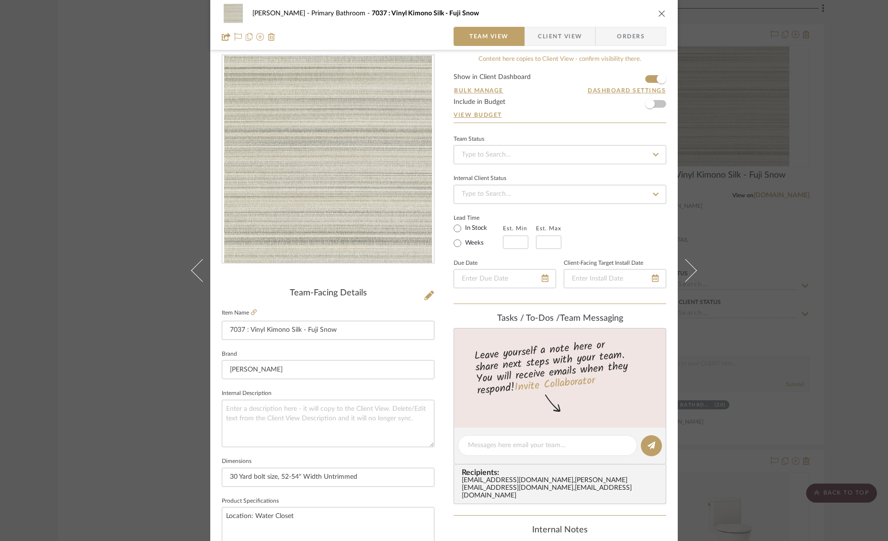
scroll to position [0, 0]
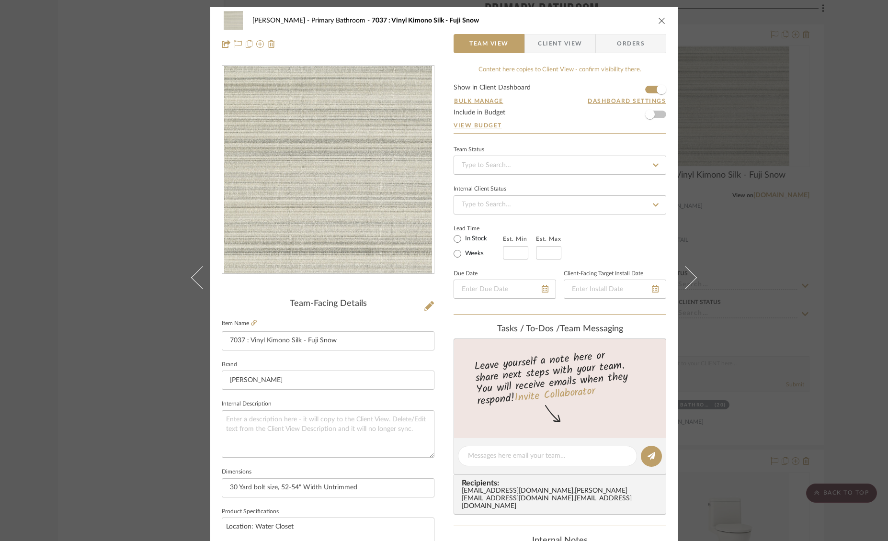
click at [561, 45] on span "Client View" at bounding box center [560, 43] width 44 height 19
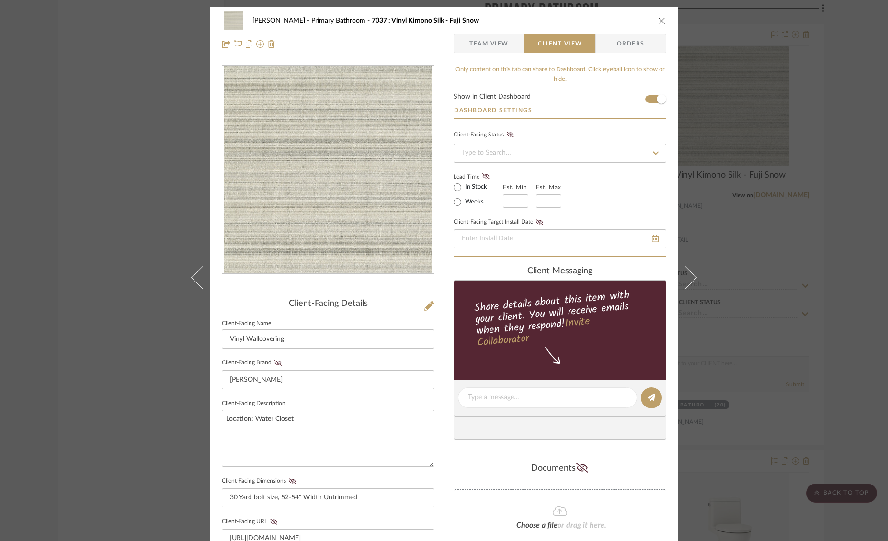
scroll to position [263, 0]
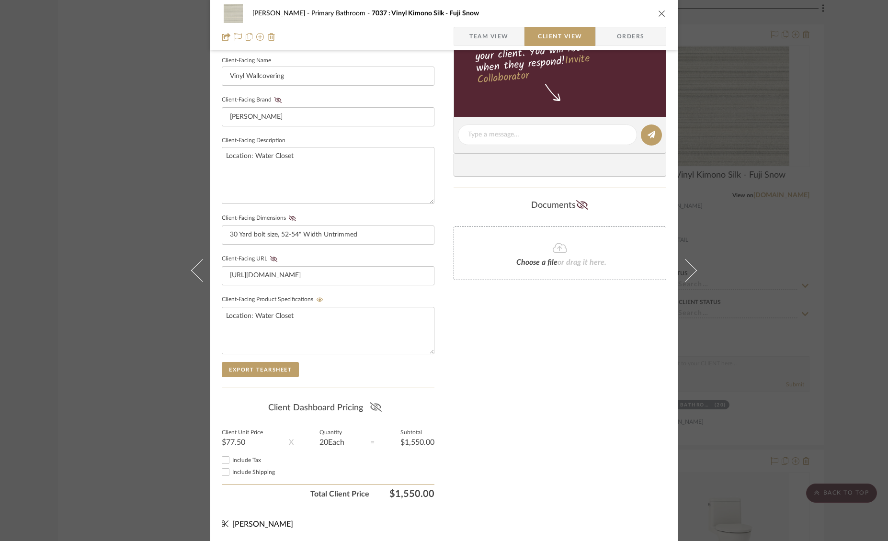
click at [374, 406] on icon at bounding box center [376, 407] width 12 height 10
click at [664, 15] on div "[PERSON_NAME] Primary Bathroom 7037 : Vinyl Kimono Silk - Fuji Snow Team View C…" at bounding box center [444, 25] width 468 height 50
click at [659, 15] on icon "close" at bounding box center [662, 14] width 8 height 8
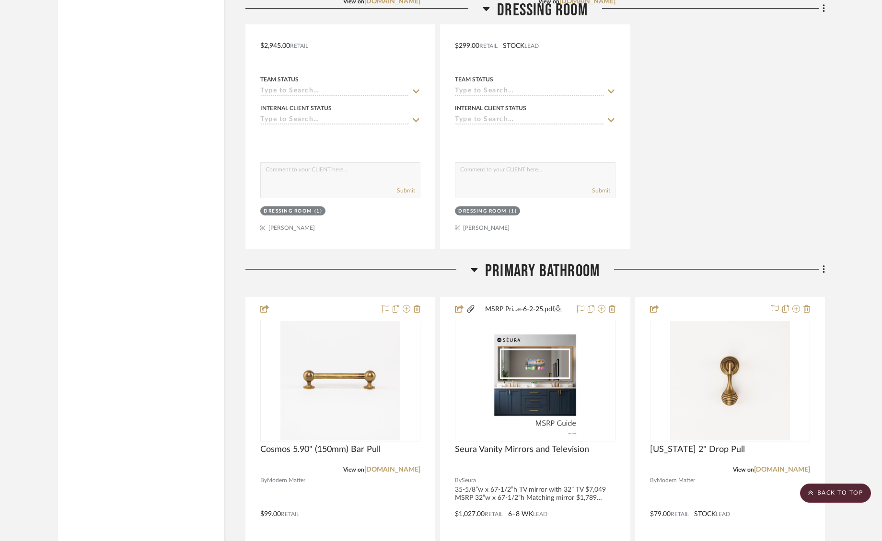
scroll to position [2691, 0]
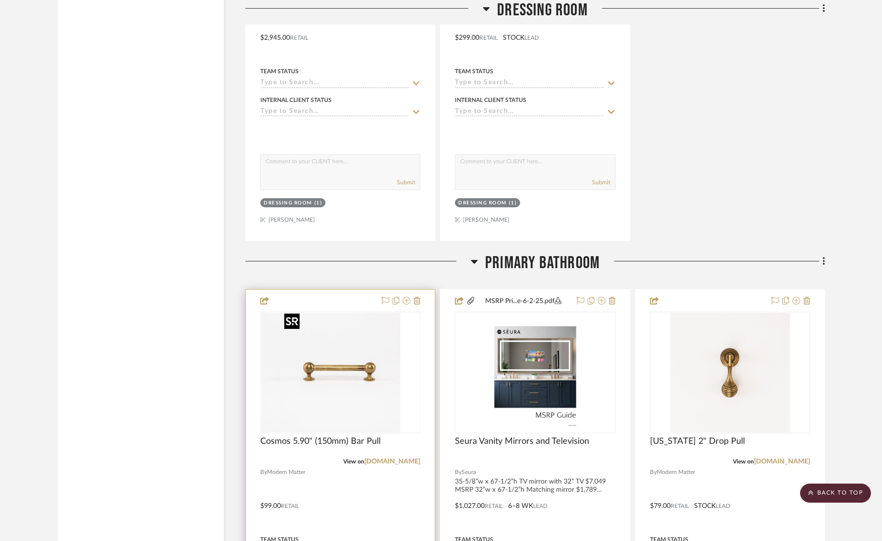
click at [363, 355] on img at bounding box center [340, 373] width 120 height 120
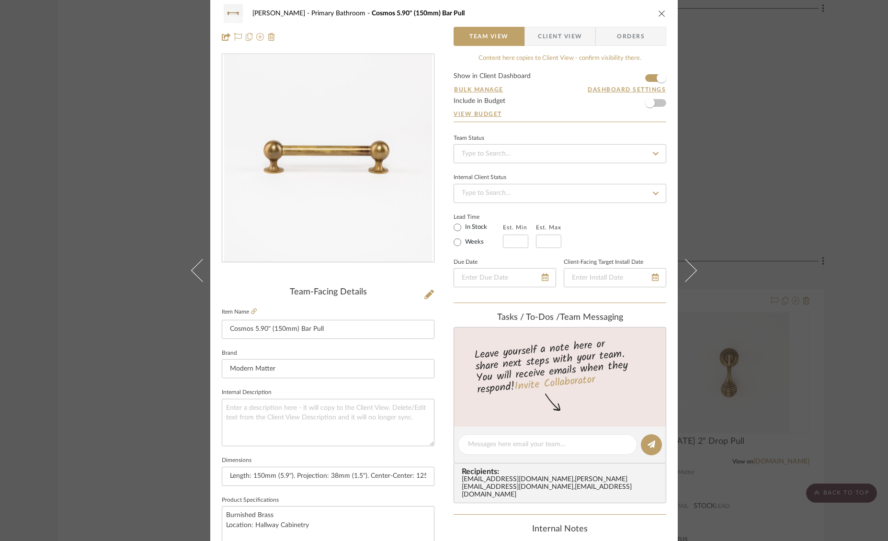
scroll to position [0, 0]
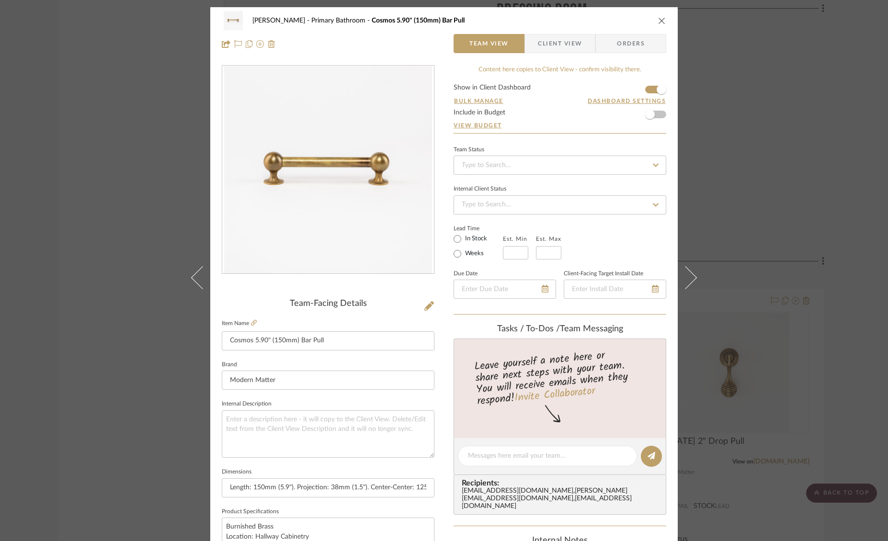
click at [662, 21] on icon "close" at bounding box center [662, 21] width 8 height 8
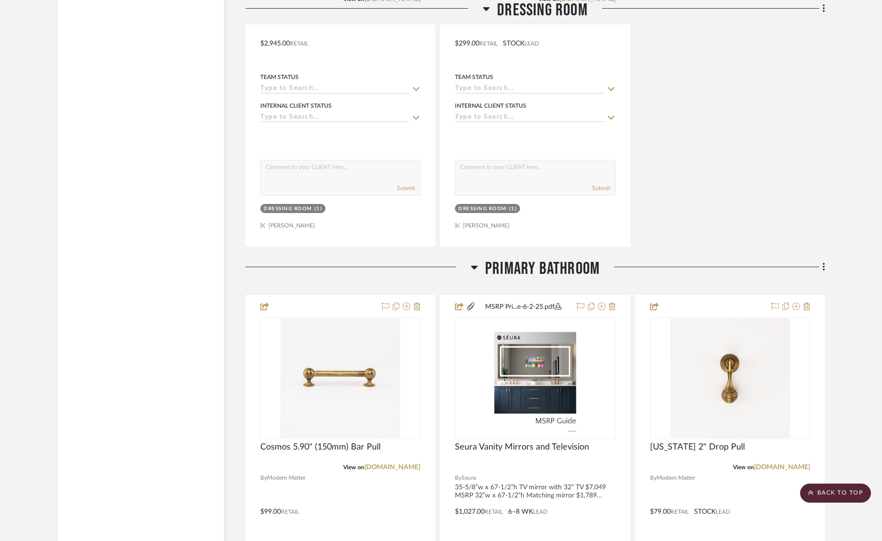
scroll to position [2876, 0]
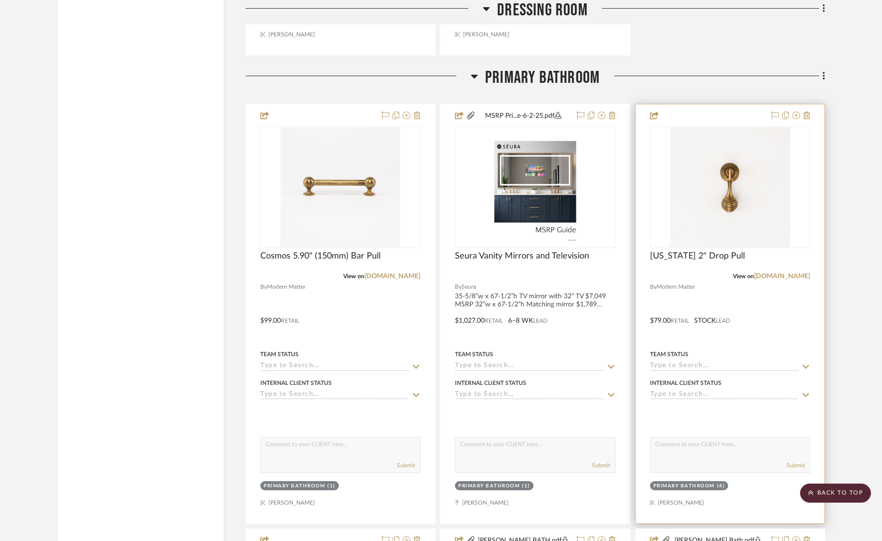
click at [762, 314] on div at bounding box center [729, 313] width 189 height 419
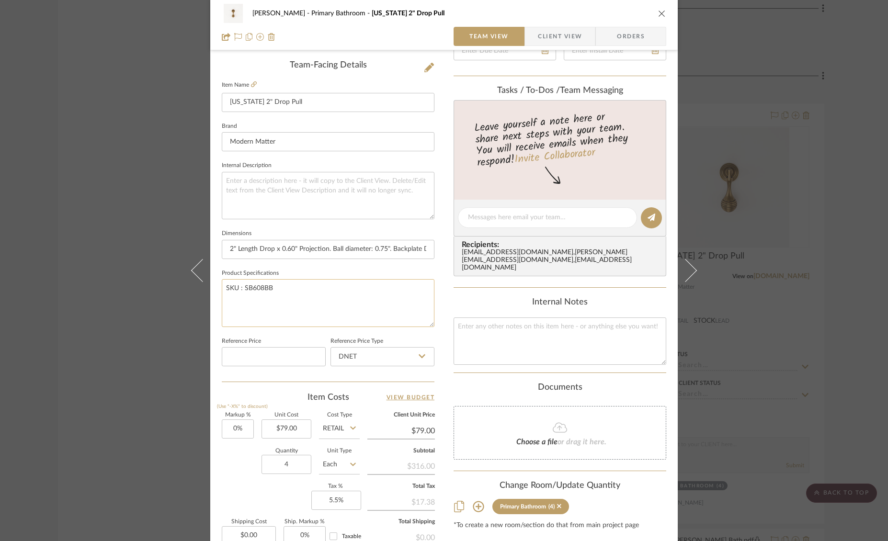
scroll to position [331, 0]
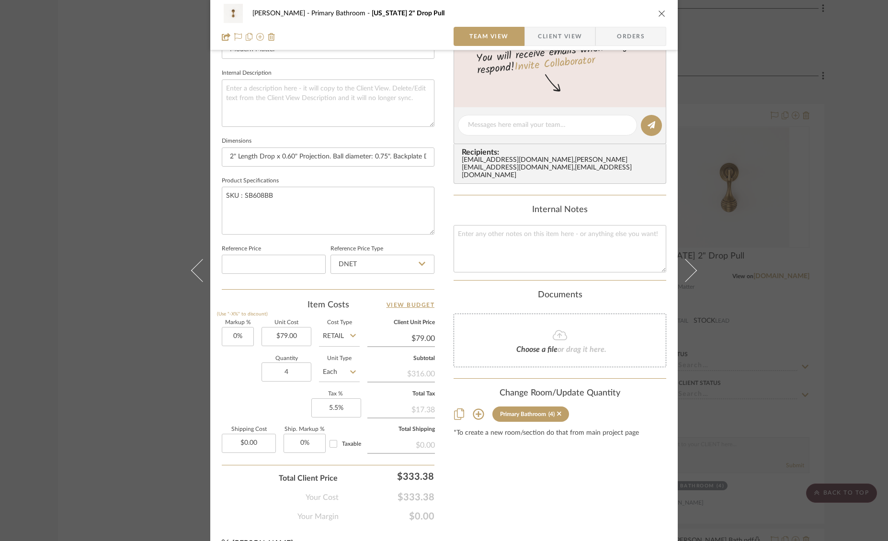
click at [777, 411] on div "[PERSON_NAME] Primary Bathroom [US_STATE] 2" Drop Pull Team View Client View Or…" at bounding box center [444, 270] width 888 height 541
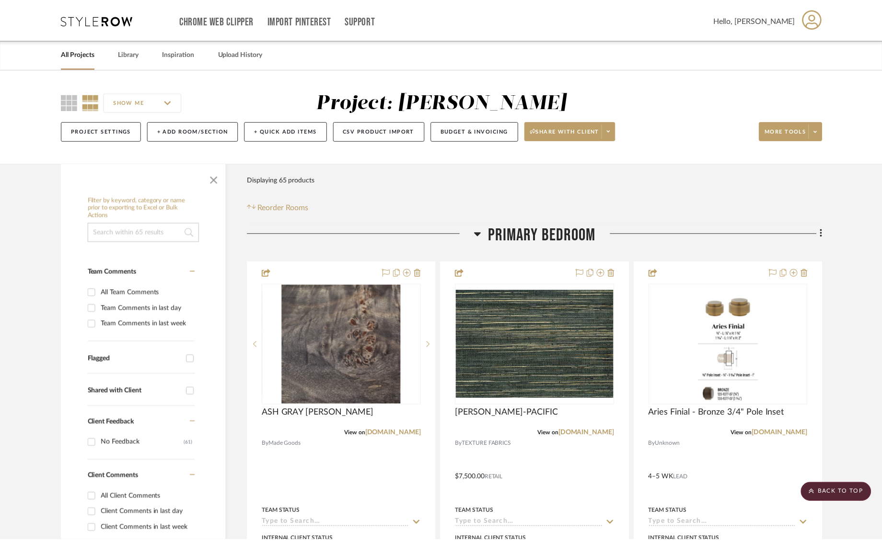
scroll to position [2876, 0]
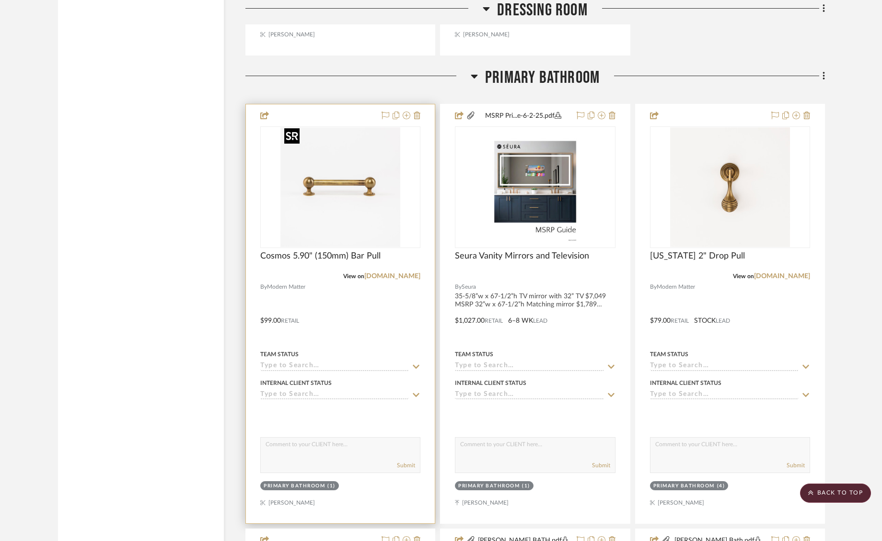
click at [357, 210] on img "0" at bounding box center [340, 187] width 120 height 120
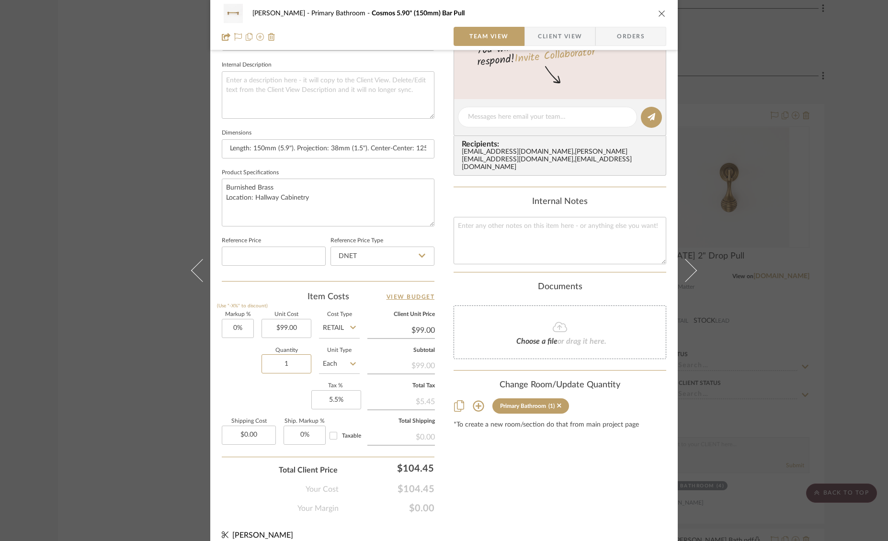
scroll to position [342, 0]
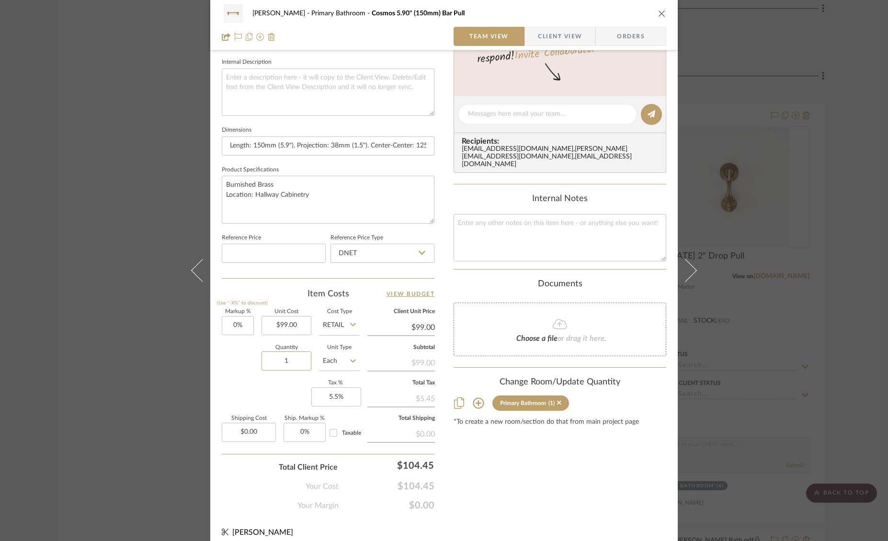
drag, startPoint x: 275, startPoint y: 359, endPoint x: 326, endPoint y: 363, distance: 51.4
click at [326, 363] on div "Quantity 1 Unit Type Each" at bounding box center [291, 362] width 138 height 34
type input "3"
click at [277, 387] on div "Markup % (Use "-X%" to discount) 0% Unit Cost $99.00 Cost Type Retail Client Un…" at bounding box center [328, 379] width 213 height 140
click at [733, 408] on div "[PERSON_NAME] Primary Bathroom Cosmos 5.90" (150mm) Bar Pull Team View Client V…" at bounding box center [444, 270] width 888 height 541
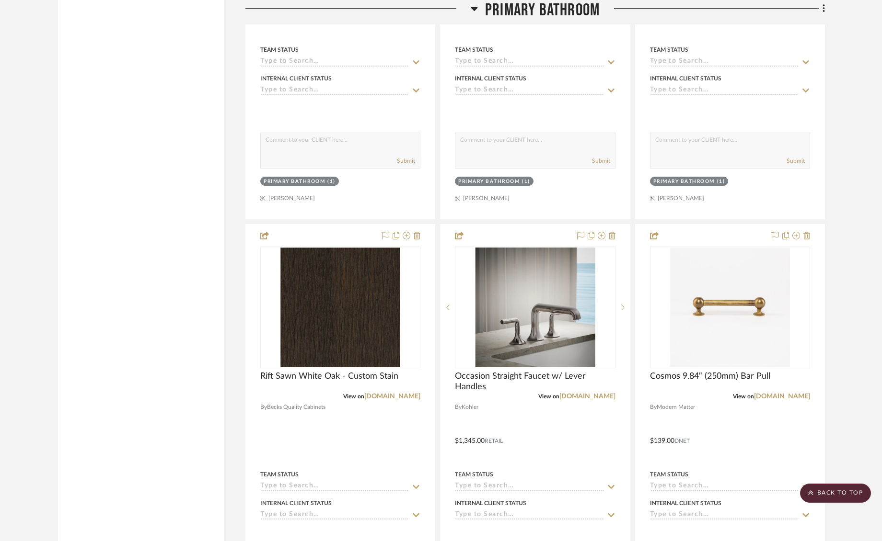
scroll to position [4521, 0]
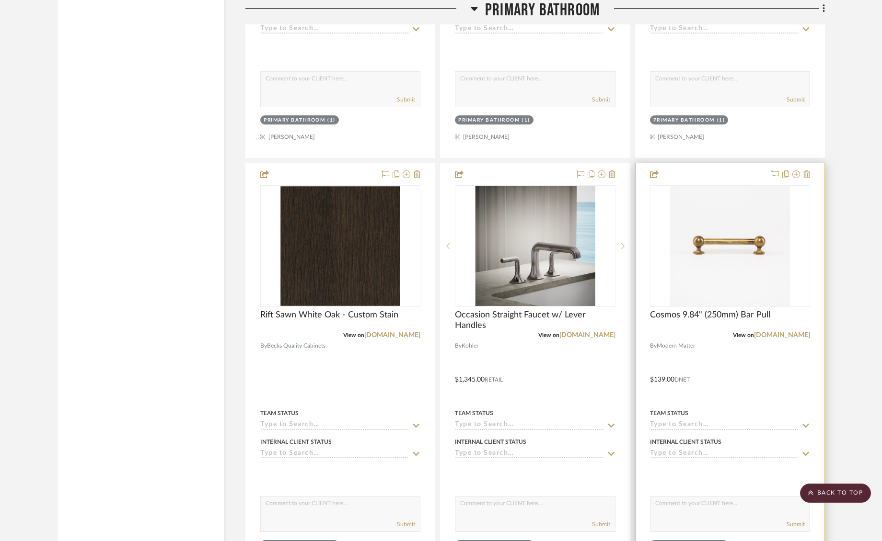
click at [774, 358] on div at bounding box center [729, 372] width 189 height 419
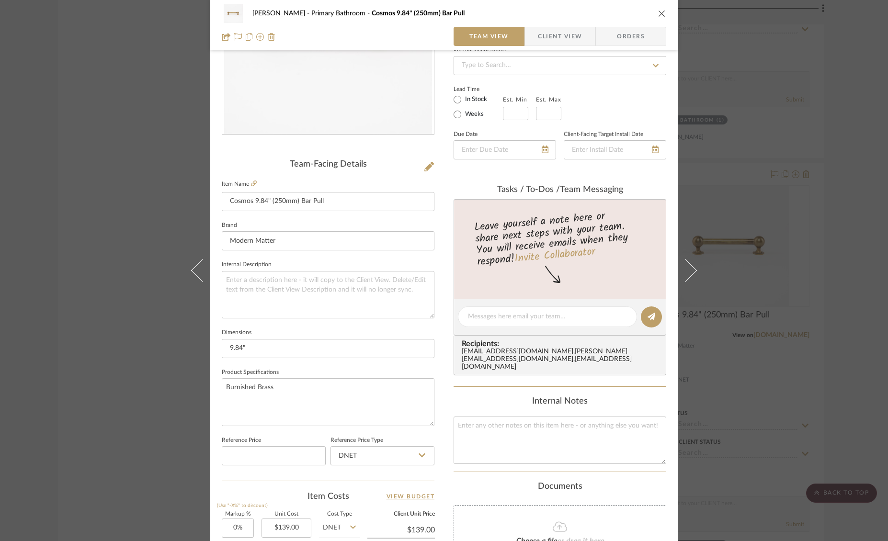
scroll to position [349, 0]
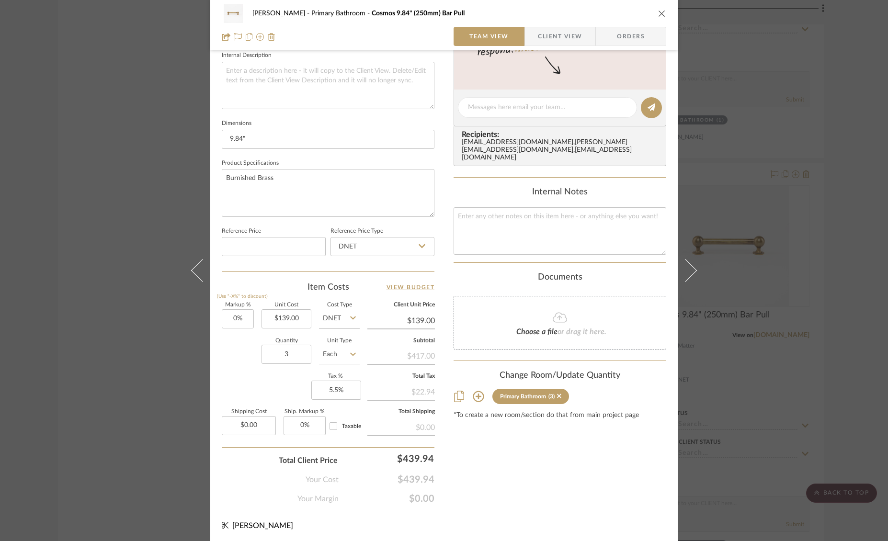
click at [659, 390] on div "Primary Bathroom (3)" at bounding box center [560, 396] width 213 height 15
click at [785, 364] on div "[PERSON_NAME] Primary Bathroom Cosmos 9.84" (250mm) Bar Pull Team View Client V…" at bounding box center [444, 270] width 888 height 541
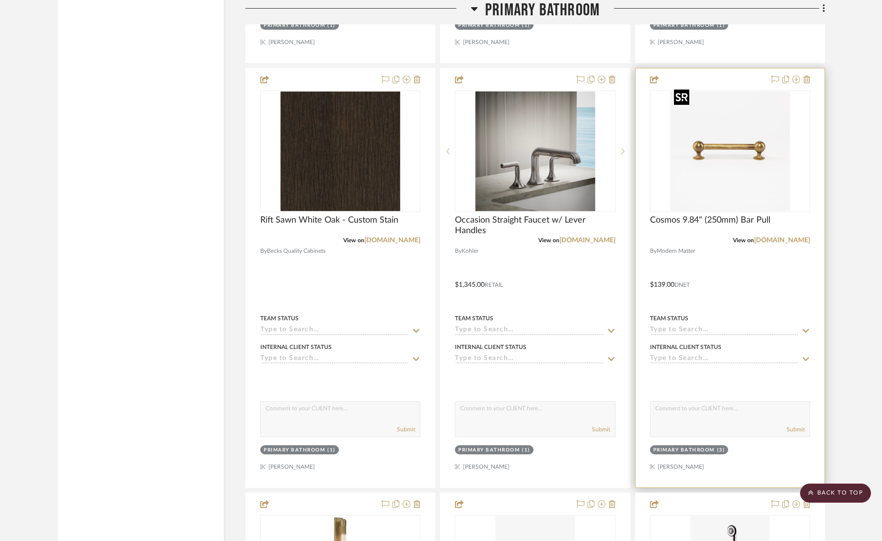
scroll to position [4616, 0]
click at [699, 215] on span "Cosmos 9.84" (250mm) Bar Pull" at bounding box center [710, 220] width 120 height 11
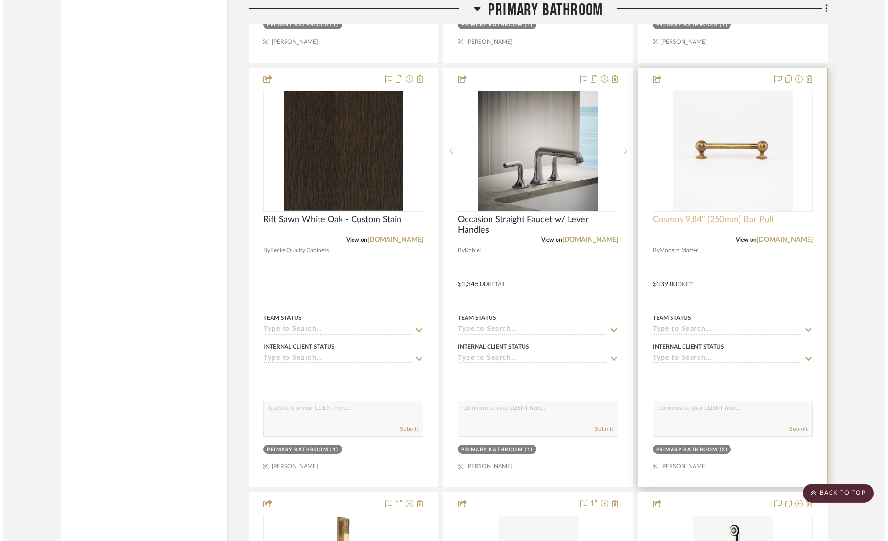
scroll to position [0, 0]
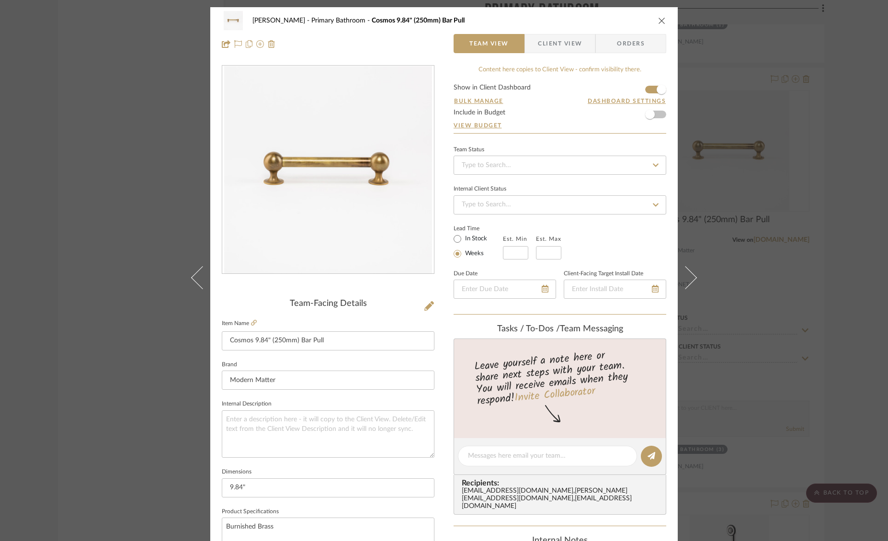
click at [813, 134] on div "Ostrom, Jim Primary Bathroom Cosmos 9.84" (250mm) Bar Pull Team View Client Vie…" at bounding box center [444, 270] width 888 height 541
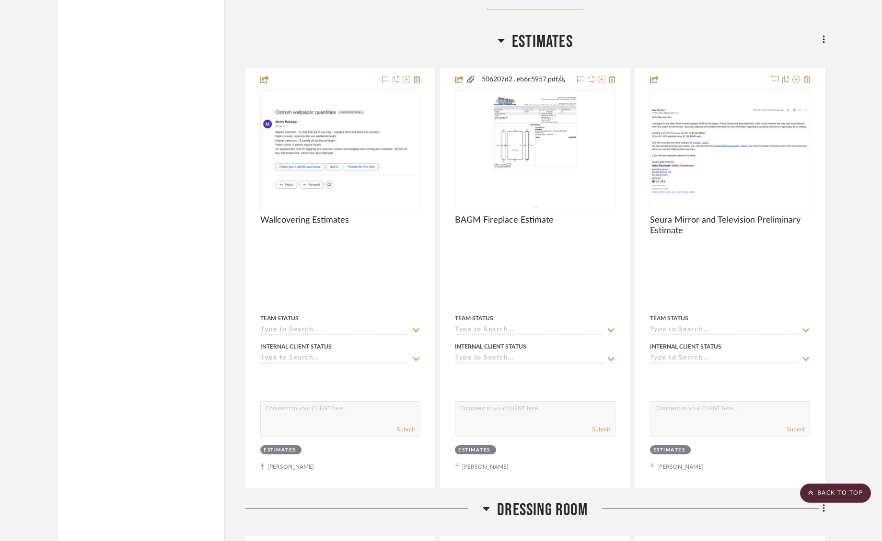
scroll to position [1964, 0]
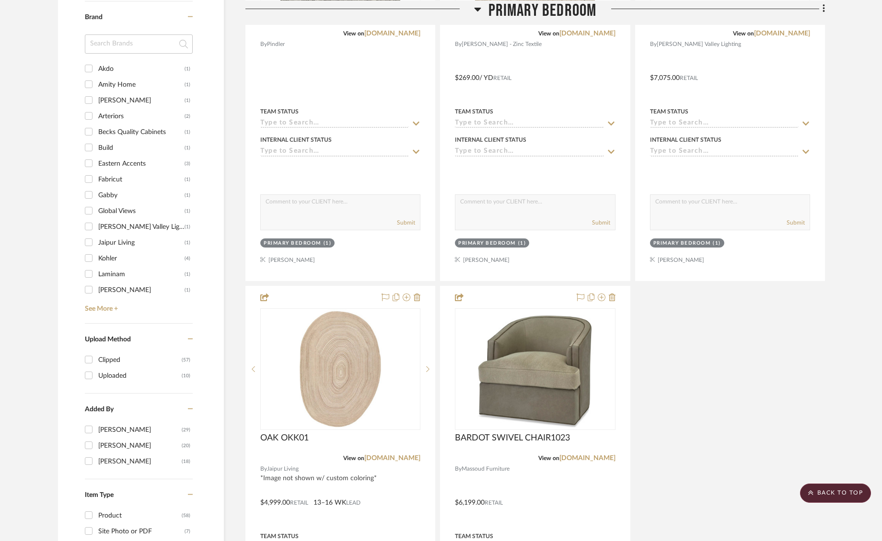
scroll to position [1028, 0]
